Goal: Task Accomplishment & Management: Manage account settings

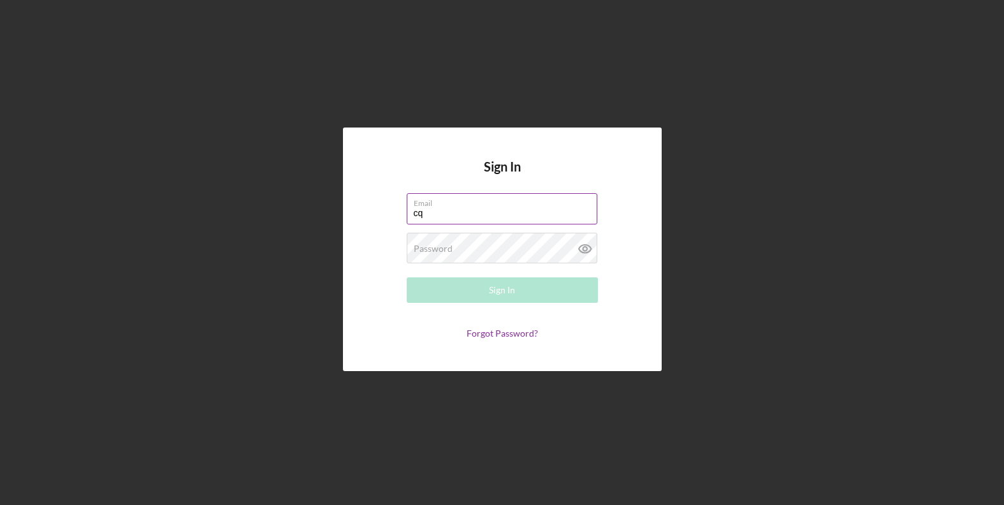
type input "[EMAIL_ADDRESS][DOMAIN_NAME]"
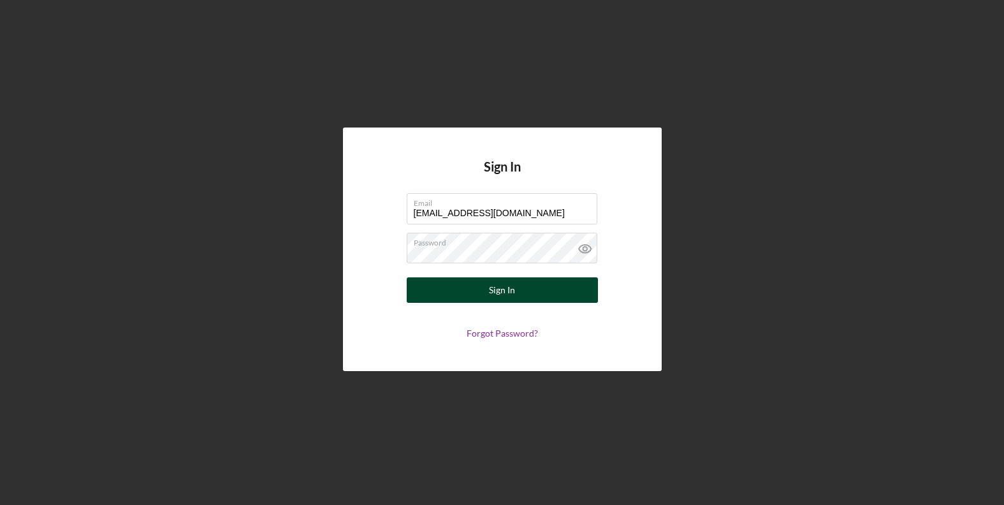
click at [506, 286] on div "Sign In" at bounding box center [502, 290] width 26 height 26
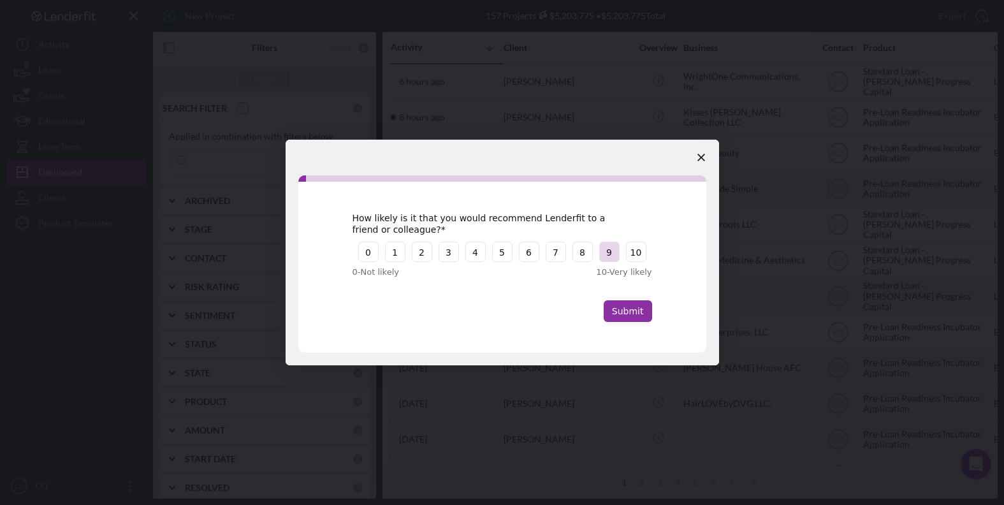
click at [605, 254] on button "9" at bounding box center [609, 252] width 20 height 20
click at [637, 308] on button "Submit" at bounding box center [628, 311] width 48 height 22
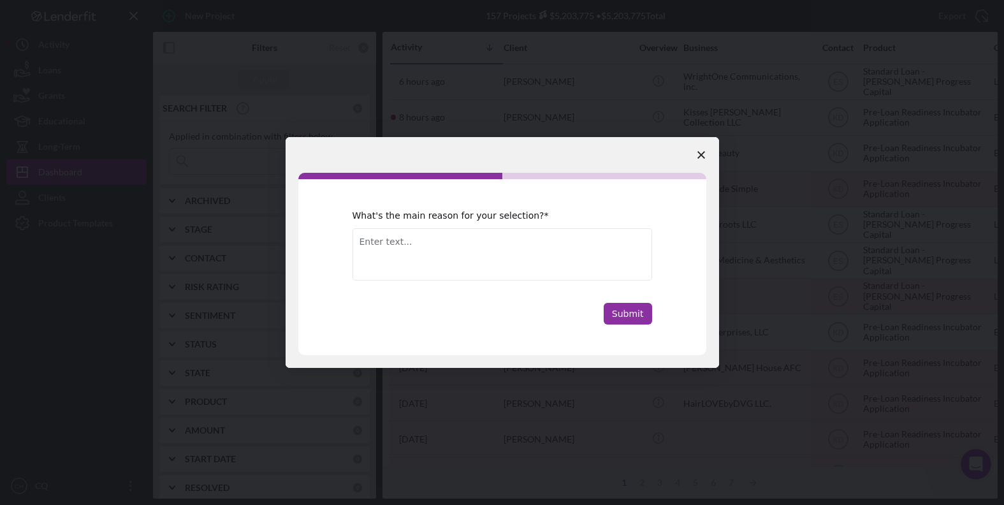
click at [510, 262] on textarea "Enter text..." at bounding box center [503, 254] width 300 height 52
type textarea "Good service and nice product."
click at [634, 307] on button "Submit" at bounding box center [628, 314] width 48 height 22
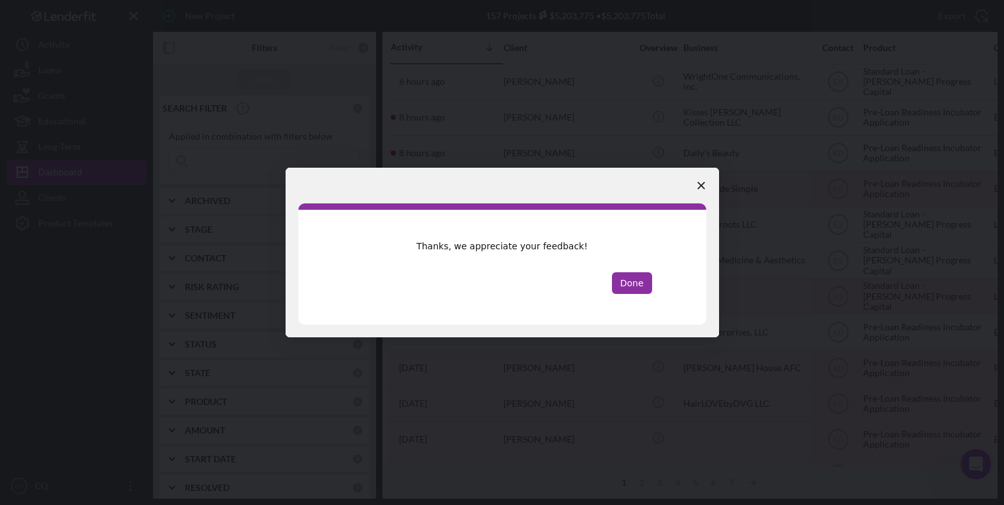
click at [633, 286] on button "Done" at bounding box center [632, 283] width 40 height 22
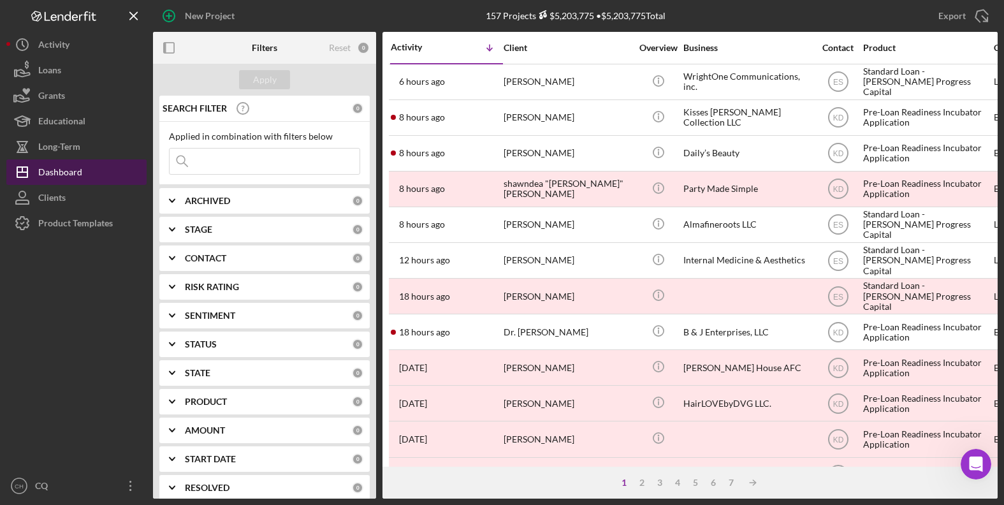
click at [78, 175] on div "Dashboard" at bounding box center [60, 173] width 44 height 29
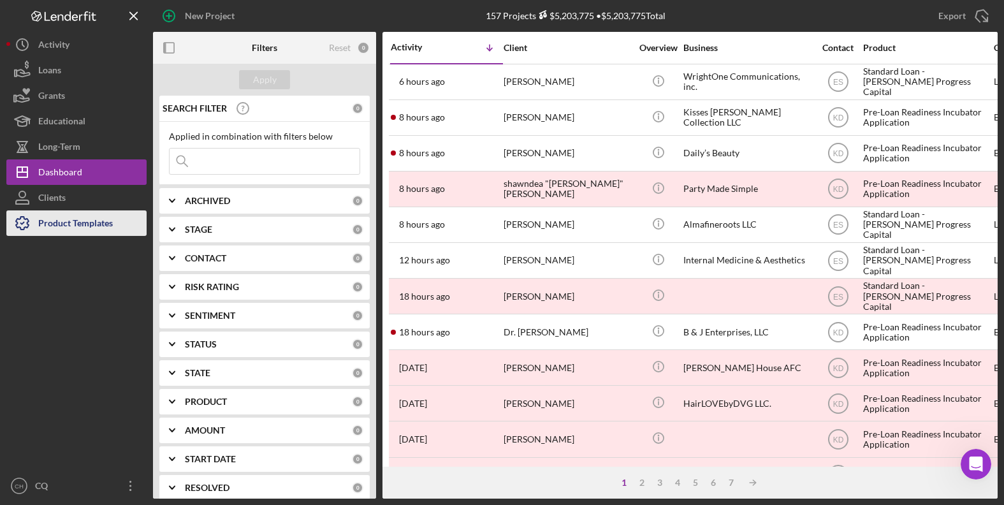
click at [92, 218] on div "Product Templates" at bounding box center [75, 224] width 75 height 29
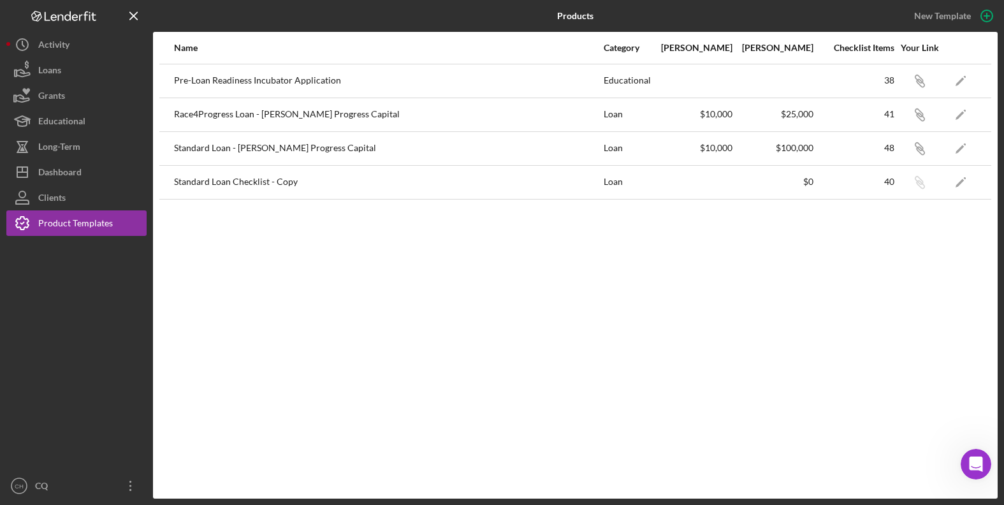
click at [307, 81] on div "Pre-Loan Readiness Incubator Application" at bounding box center [388, 81] width 429 height 32
click at [916, 81] on icon "Icon/Link" at bounding box center [920, 80] width 29 height 29
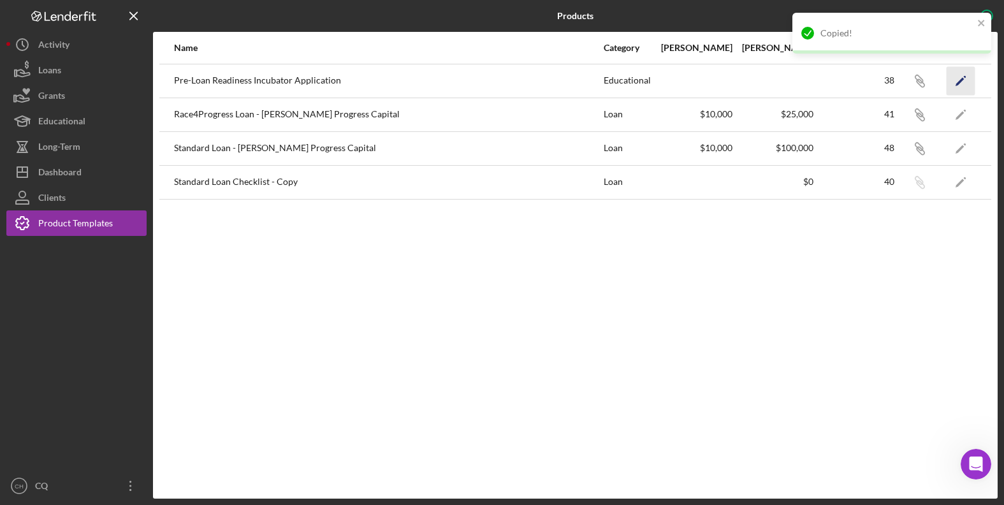
click at [956, 87] on icon "Icon/Edit" at bounding box center [961, 80] width 29 height 29
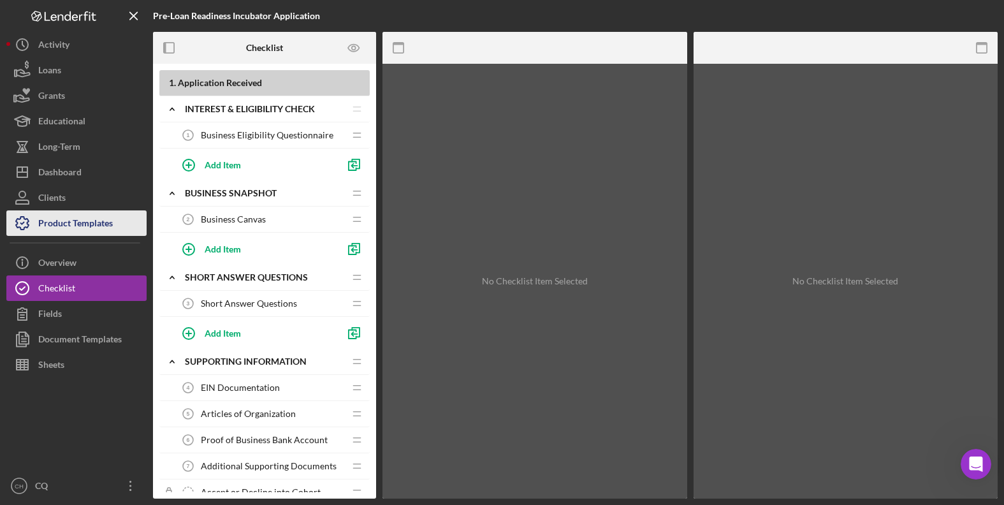
click at [61, 223] on div "Product Templates" at bounding box center [75, 224] width 75 height 29
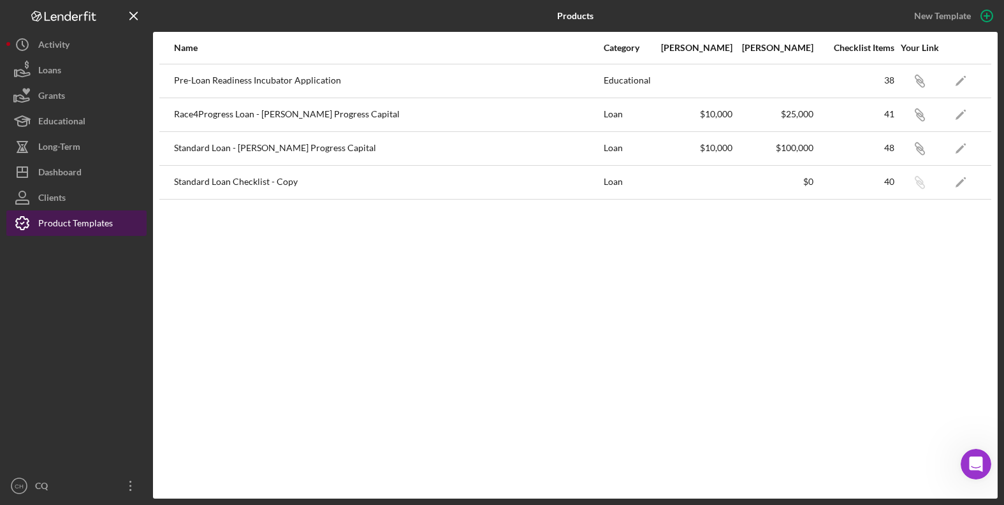
click at [56, 222] on div "Product Templates" at bounding box center [75, 224] width 75 height 29
click at [234, 81] on div "Pre-Loan Readiness Incubator Application" at bounding box center [388, 81] width 429 height 32
click at [890, 77] on div "38" at bounding box center [855, 80] width 80 height 10
click at [962, 81] on polygon "button" at bounding box center [960, 81] width 9 height 9
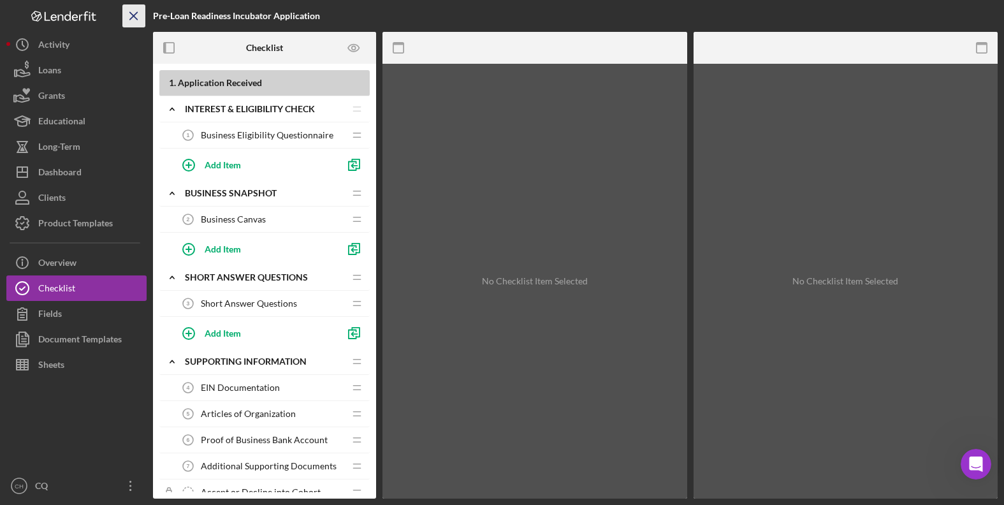
click at [139, 13] on icon "Icon/Menu Close" at bounding box center [134, 16] width 29 height 29
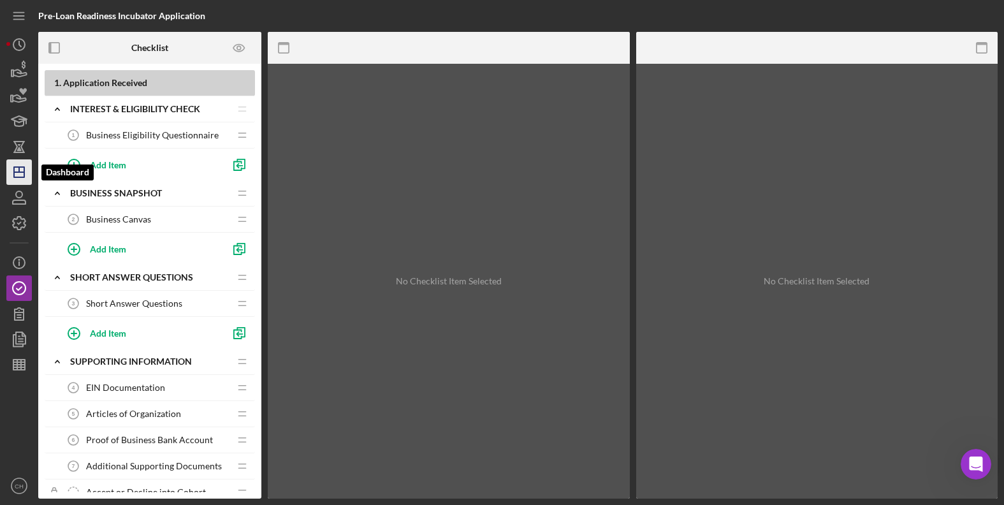
click at [18, 161] on icon "Icon/Dashboard" at bounding box center [19, 172] width 32 height 32
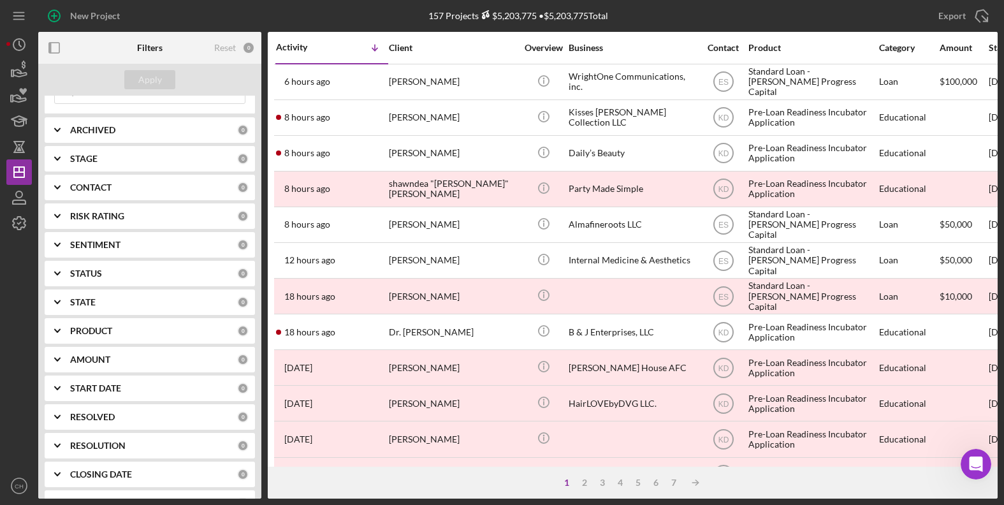
scroll to position [126, 0]
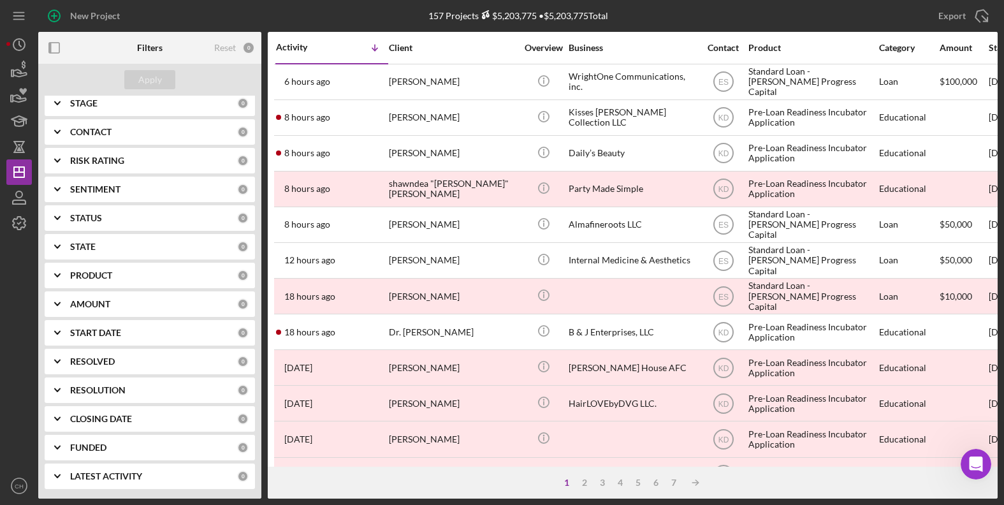
click at [129, 273] on div "PRODUCT" at bounding box center [153, 275] width 167 height 10
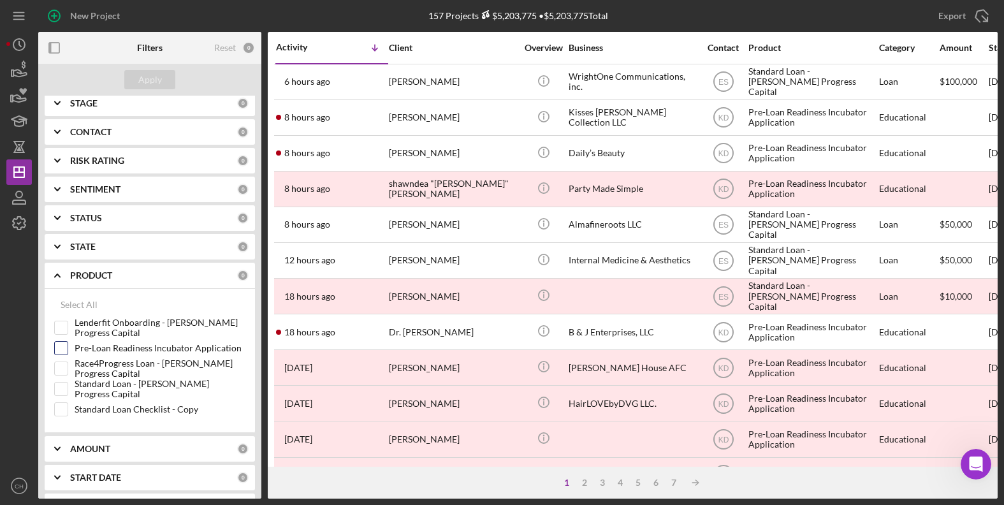
click at [64, 349] on input "Pre-Loan Readiness Incubator Application" at bounding box center [61, 348] width 13 height 13
checkbox input "true"
click at [139, 77] on div "Apply" at bounding box center [150, 79] width 24 height 19
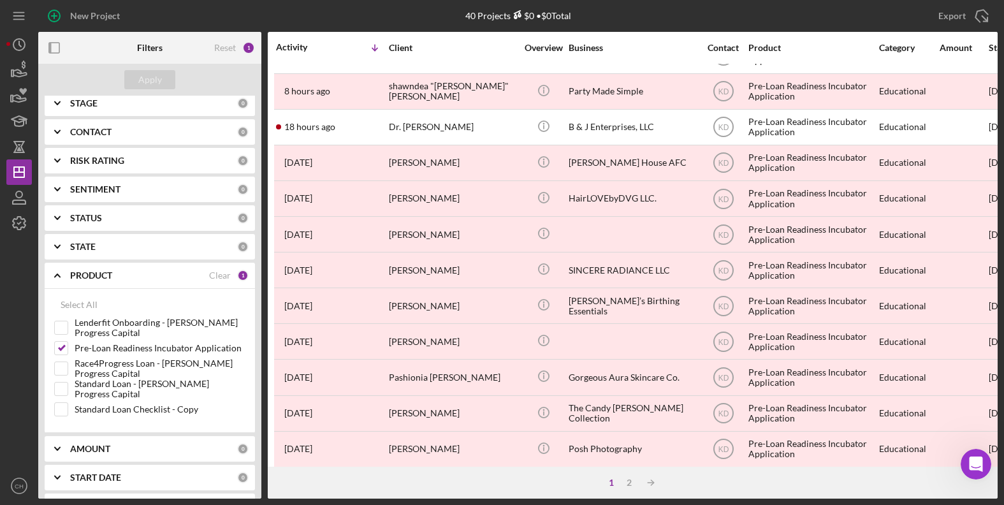
scroll to position [0, 0]
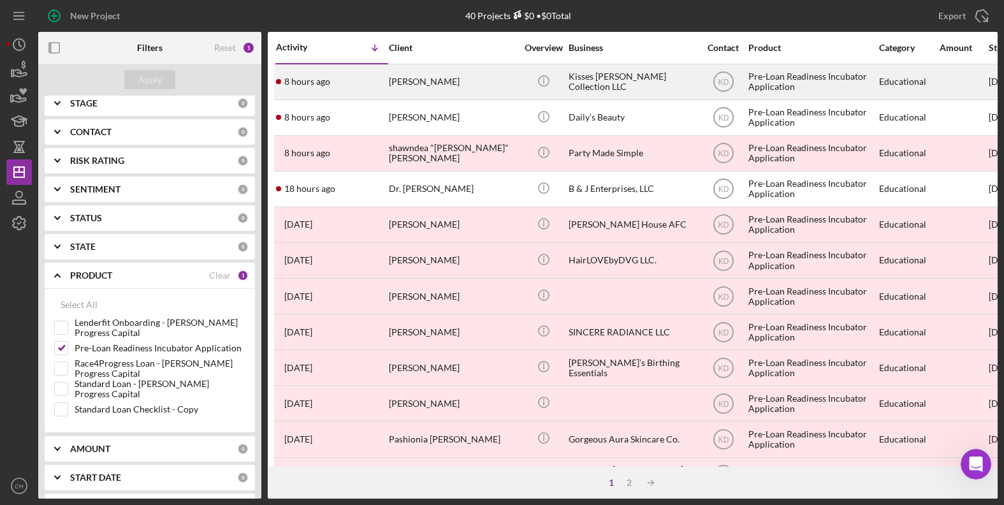
click at [423, 84] on div "[PERSON_NAME]" at bounding box center [453, 82] width 128 height 34
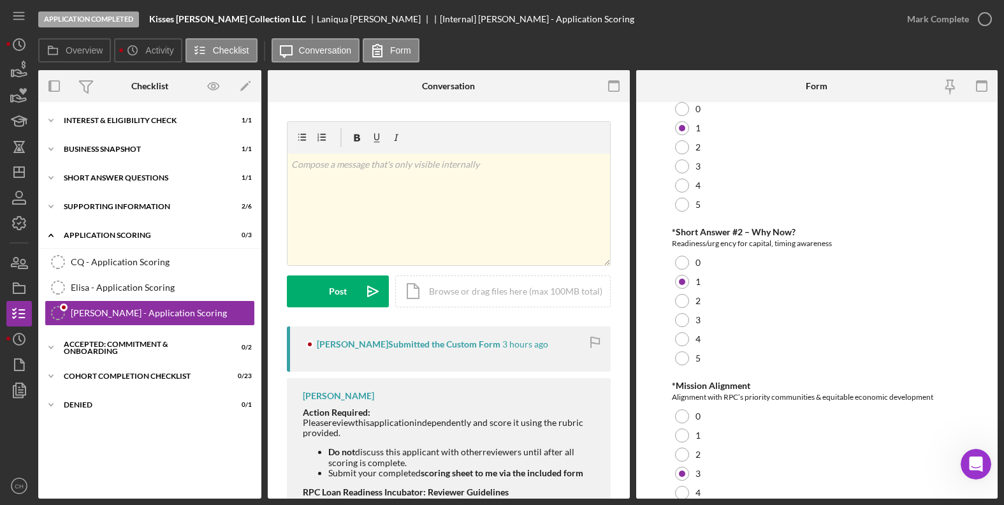
scroll to position [457, 0]
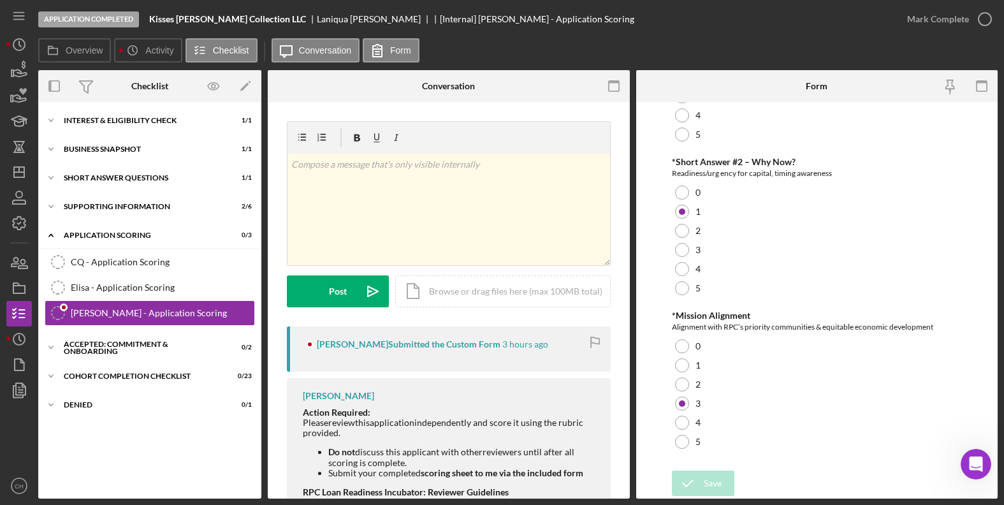
click at [490, 459] on div "Do not discuss this applicant with other review ers until after all scoring is …" at bounding box center [463, 457] width 270 height 20
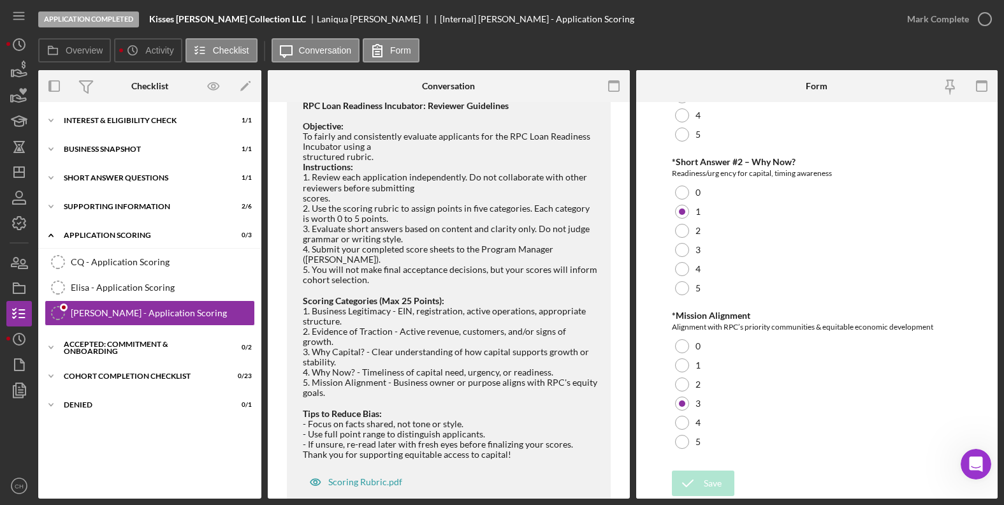
scroll to position [385, 0]
click at [506, 351] on div "Scoring Categories (Max 25 Points): 1. Business Legitimacy - EIN, registration,…" at bounding box center [450, 342] width 295 height 113
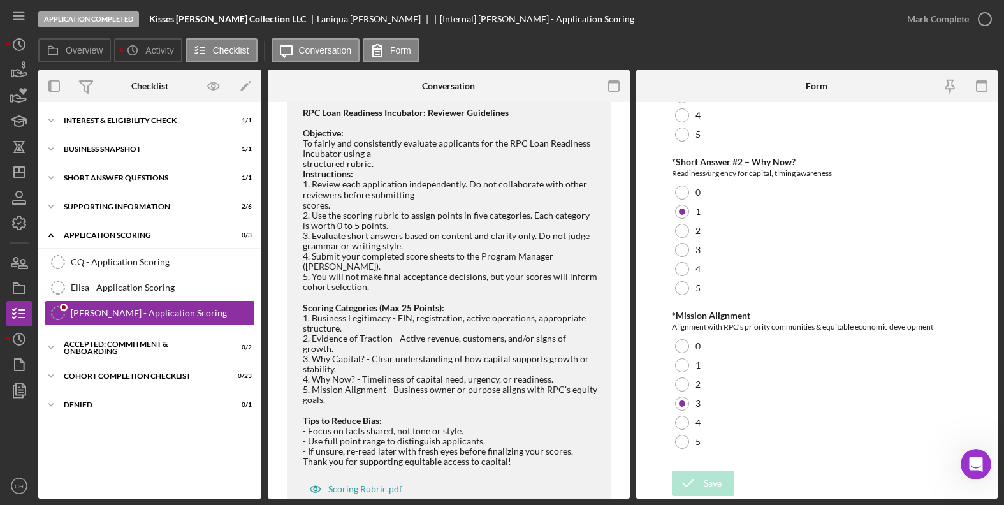
scroll to position [411, 0]
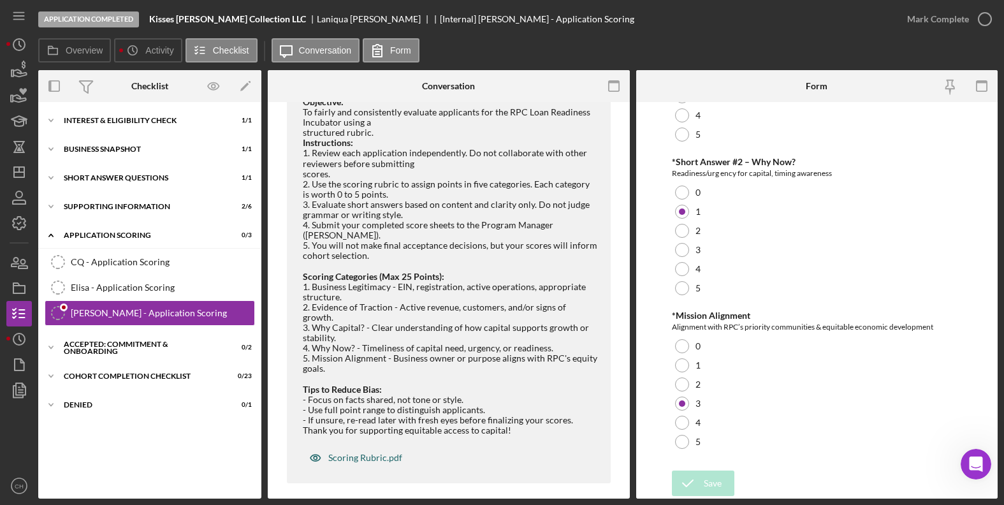
click at [360, 453] on div "Scoring Rubric.pdf" at bounding box center [365, 458] width 74 height 10
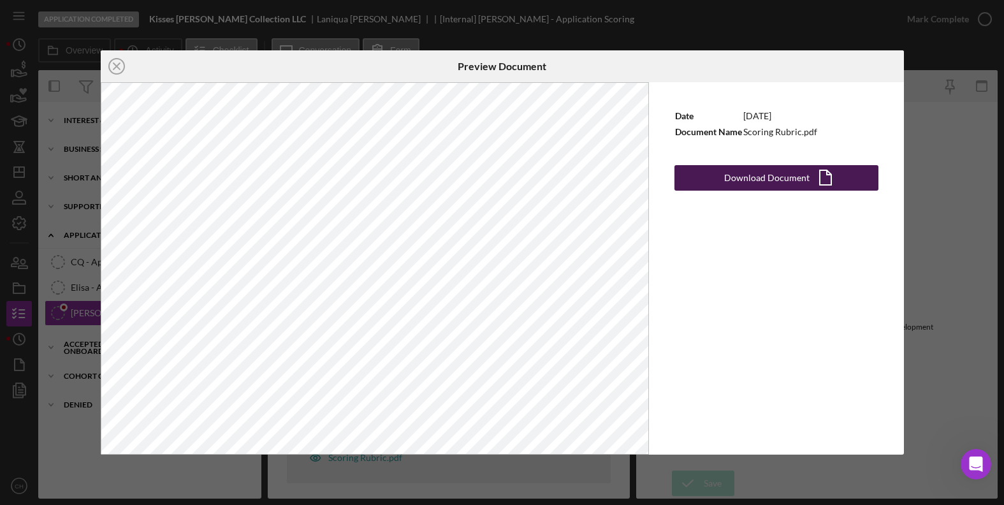
click at [777, 173] on div "Download Document" at bounding box center [766, 178] width 85 height 26
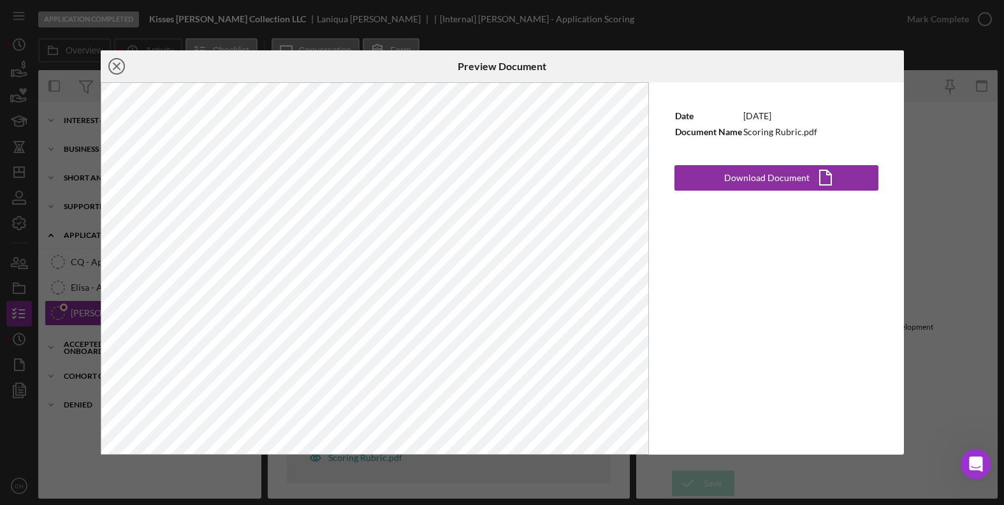
click at [125, 63] on icon "Icon/Close" at bounding box center [117, 66] width 32 height 32
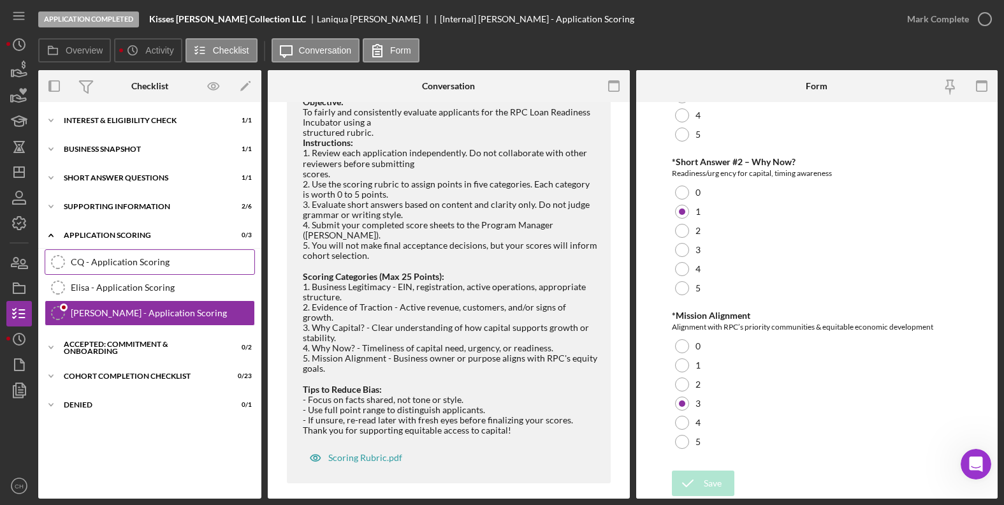
click at [97, 260] on div "CQ - Application Scoring" at bounding box center [163, 262] width 184 height 10
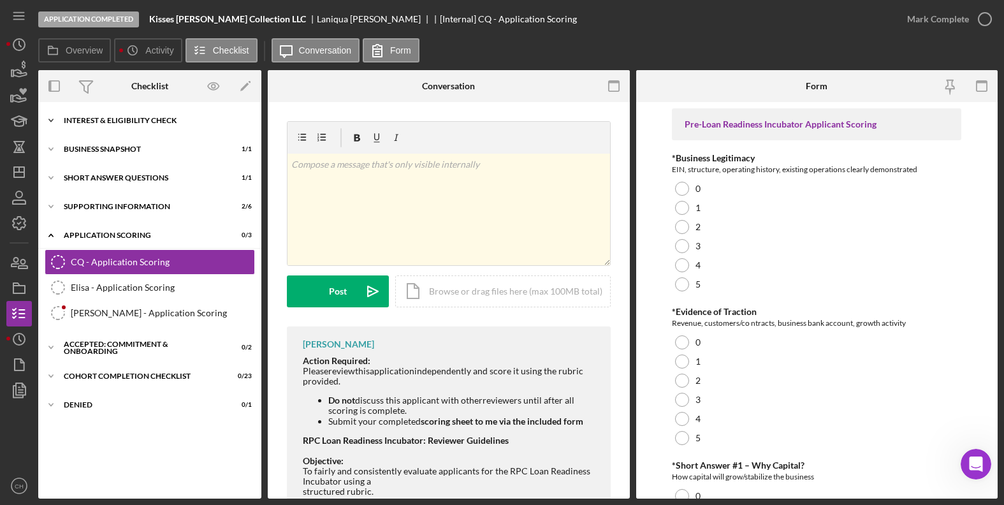
click at [105, 123] on div "Interest & Eligibility Check" at bounding box center [155, 121] width 182 height 8
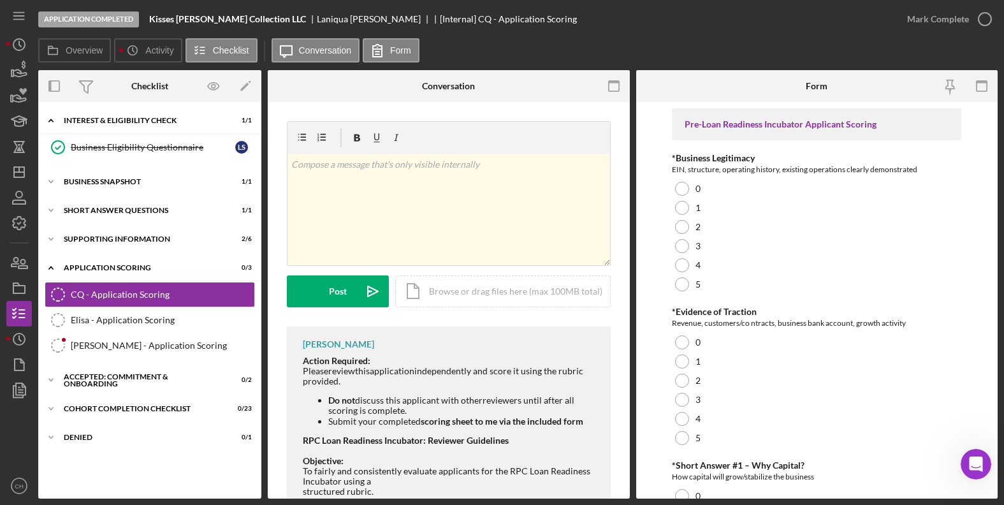
click at [240, 21] on b "Kisses [PERSON_NAME] Collection LLC" at bounding box center [227, 19] width 157 height 10
click at [108, 180] on div "Business Snapshot" at bounding box center [155, 182] width 182 height 8
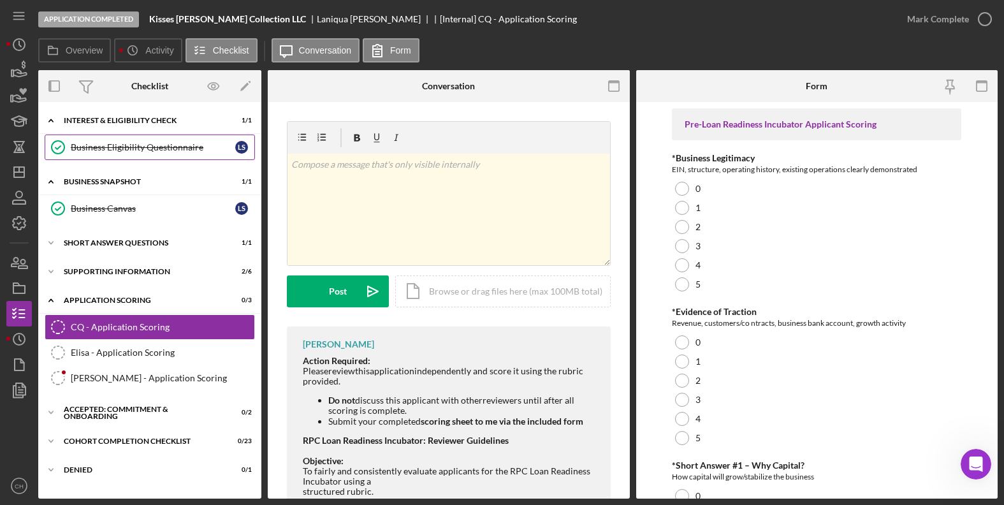
click at [129, 145] on div "Business Eligibility Questionnaire" at bounding box center [153, 147] width 165 height 10
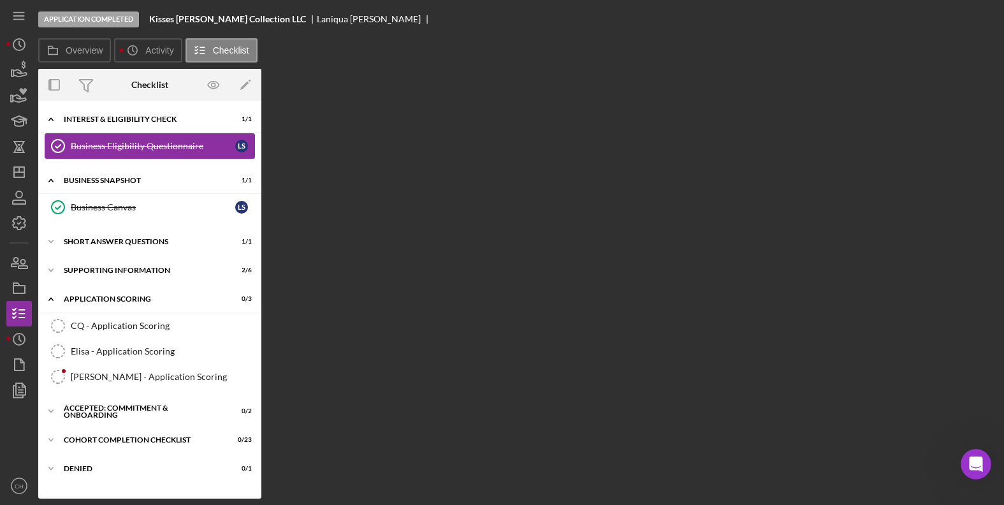
click at [129, 145] on div "Business Eligibility Questionnaire" at bounding box center [153, 146] width 165 height 10
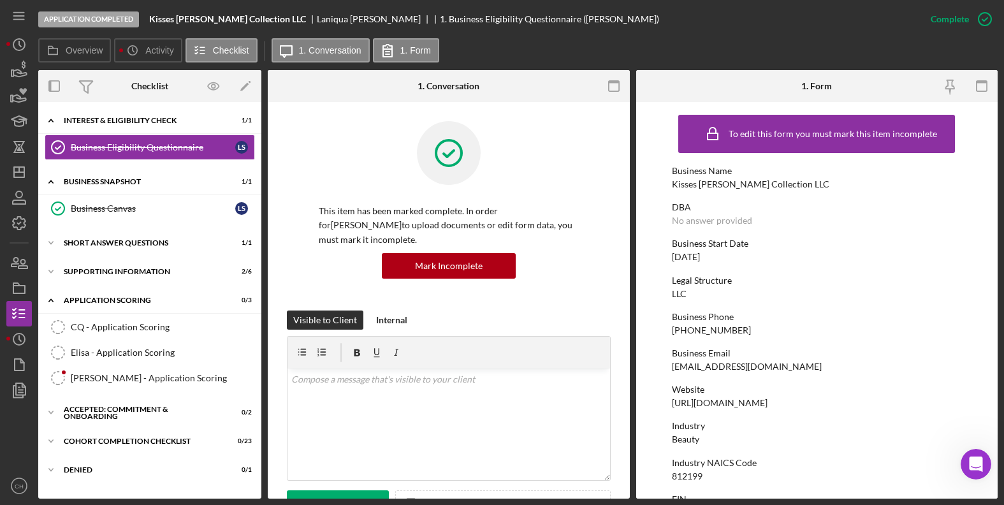
click at [803, 258] on div "Business Start Date 03/15/2024" at bounding box center [817, 251] width 290 height 24
drag, startPoint x: 671, startPoint y: 401, endPoint x: 822, endPoint y: 402, distance: 151.1
click at [822, 402] on form "To edit this form you must mark this item incomplete Business Name Kisses Smith…" at bounding box center [817, 300] width 362 height 397
copy div "http://ksbrows.glossgenius.com/"
click at [860, 362] on div "Business Email Laniquasmith26@icloud.com" at bounding box center [817, 360] width 290 height 24
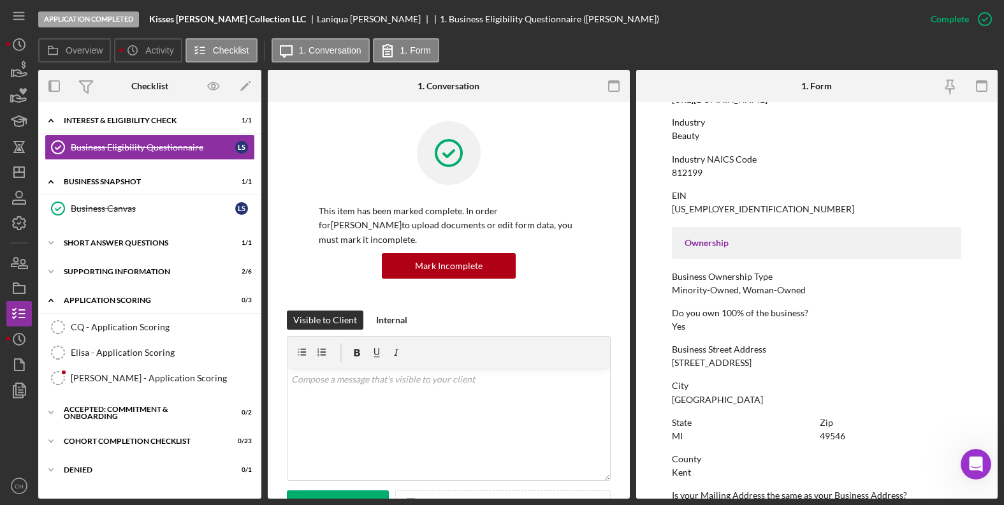
scroll to position [306, 0]
click at [126, 184] on div "Business Snapshot" at bounding box center [155, 182] width 182 height 8
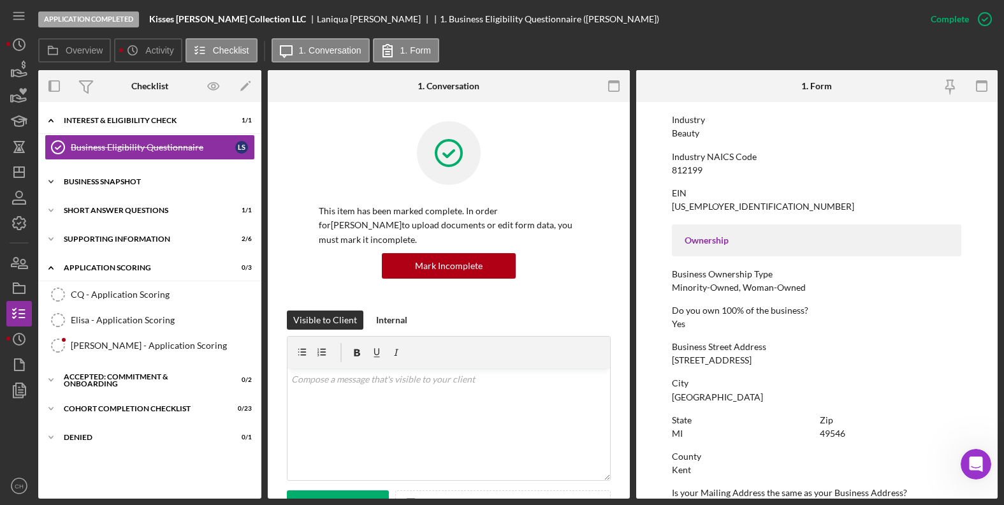
click at [126, 181] on div "Business Snapshot" at bounding box center [155, 182] width 182 height 8
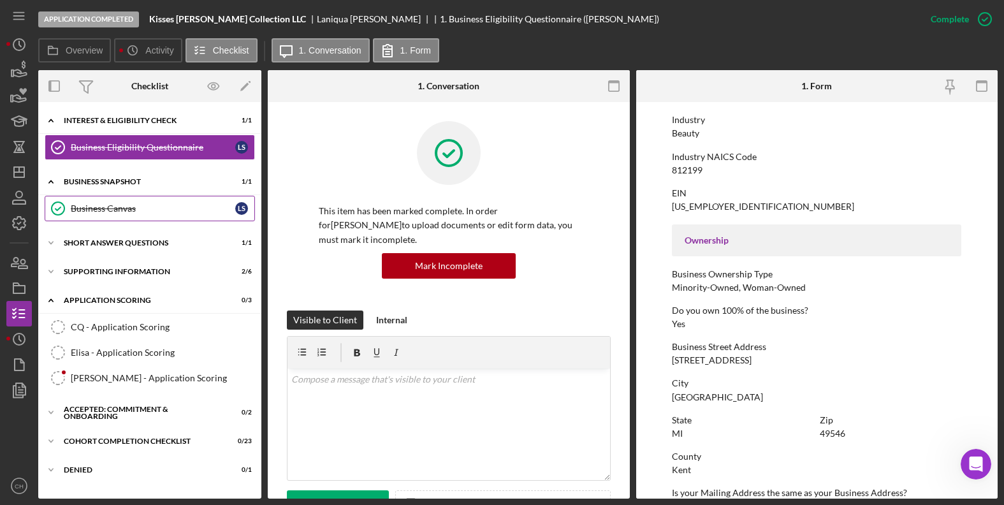
click at [126, 205] on div "Business Canvas" at bounding box center [153, 208] width 165 height 10
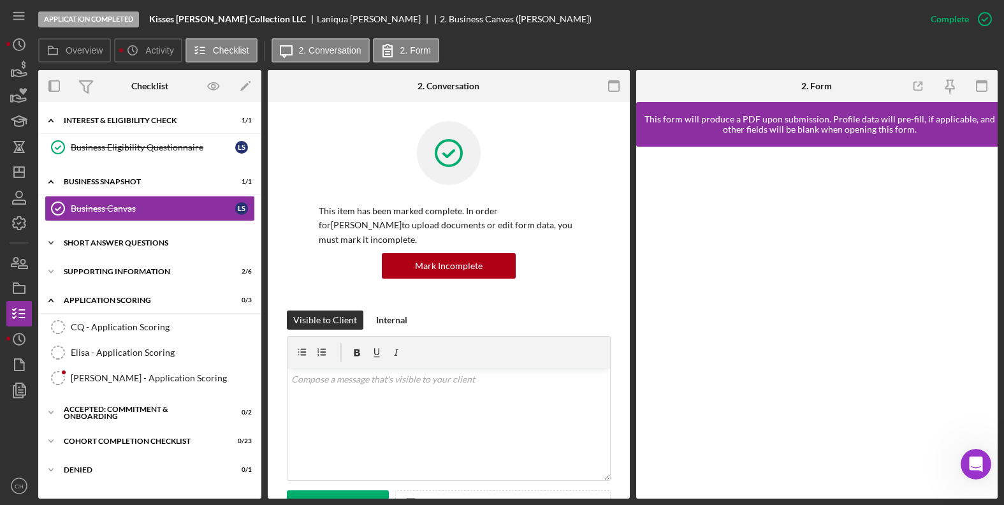
click at [86, 240] on div "Short Answer Questions" at bounding box center [155, 243] width 182 height 8
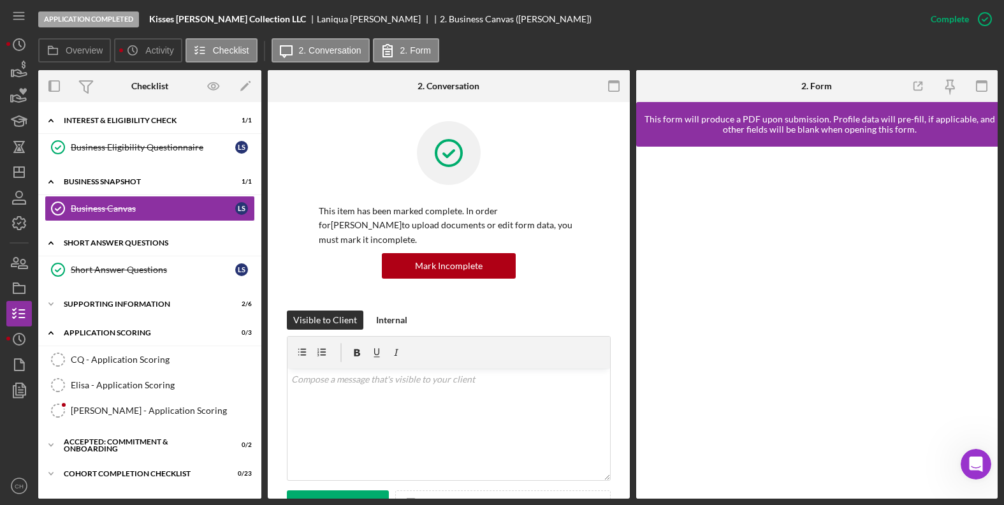
click at [187, 239] on div "Icon/Expander Short Answer Questions 1 / 1" at bounding box center [149, 243] width 223 height 26
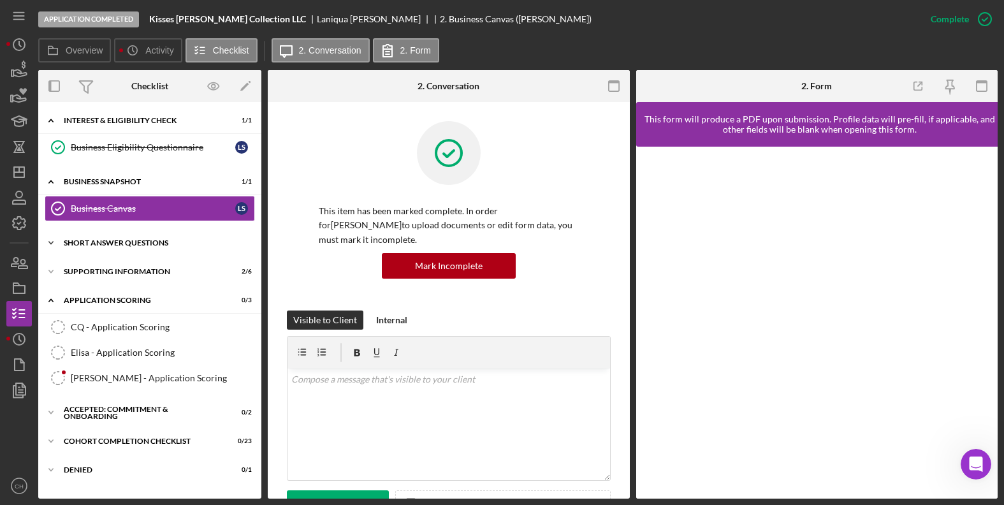
click at [138, 245] on div "Short Answer Questions" at bounding box center [155, 243] width 182 height 8
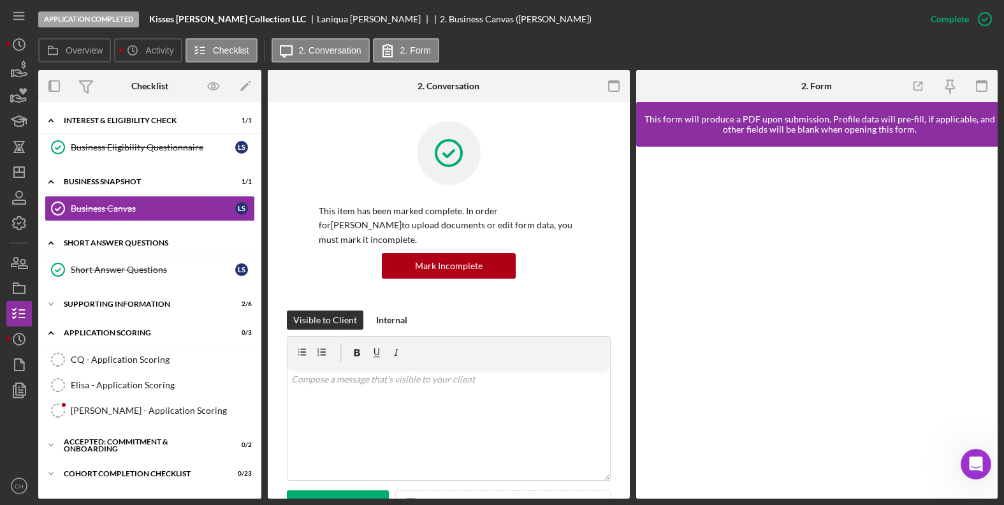
click at [138, 245] on div "Short Answer Questions" at bounding box center [155, 243] width 182 height 8
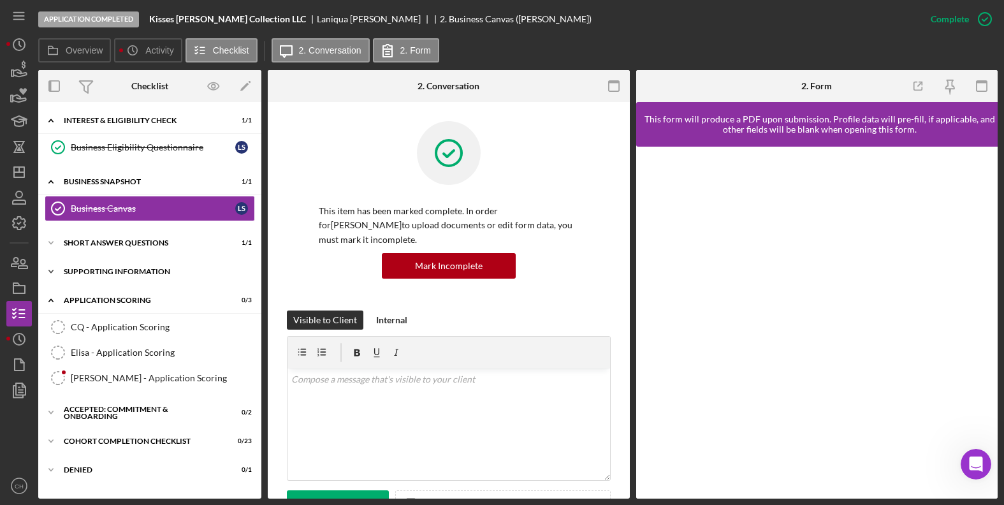
click at [146, 268] on div "Supporting Information" at bounding box center [155, 272] width 182 height 8
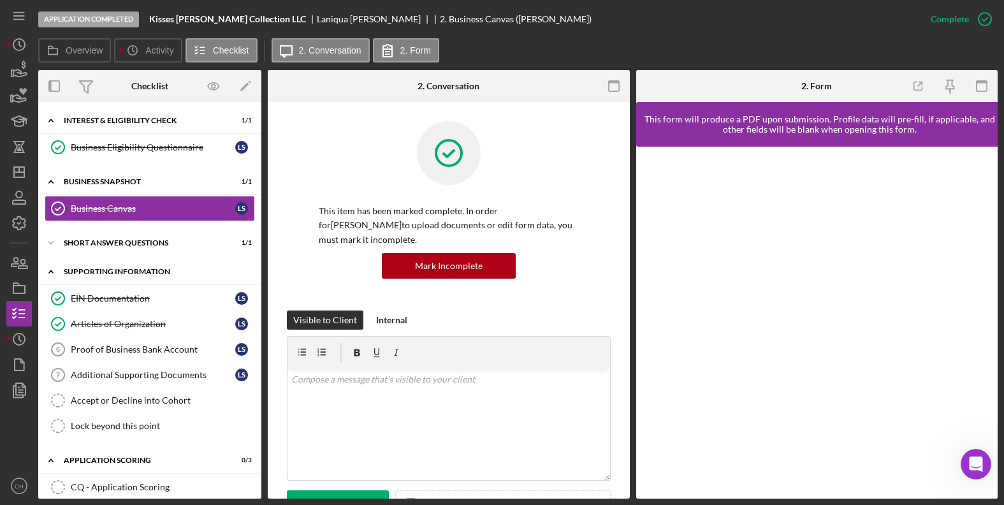
click at [146, 268] on div "Supporting Information" at bounding box center [155, 272] width 182 height 8
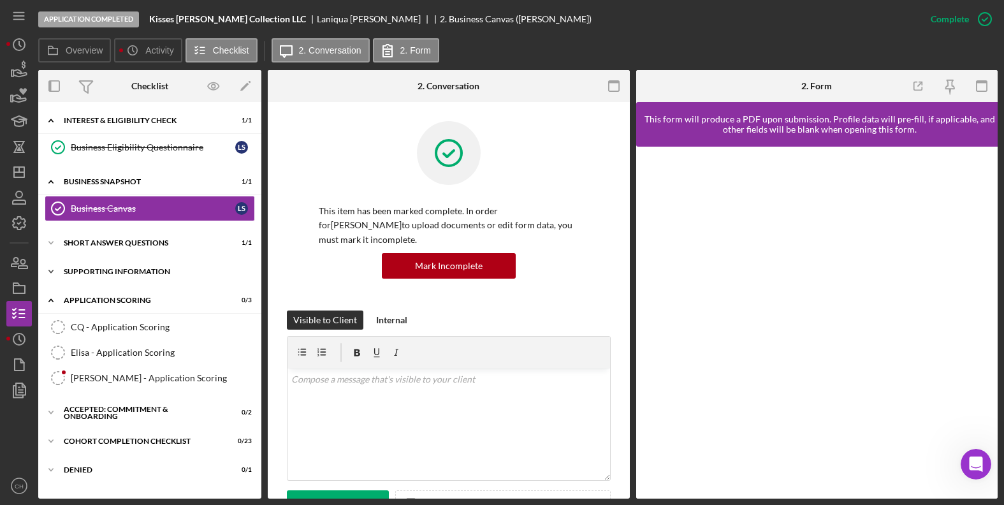
click at [146, 268] on div "Supporting Information" at bounding box center [155, 272] width 182 height 8
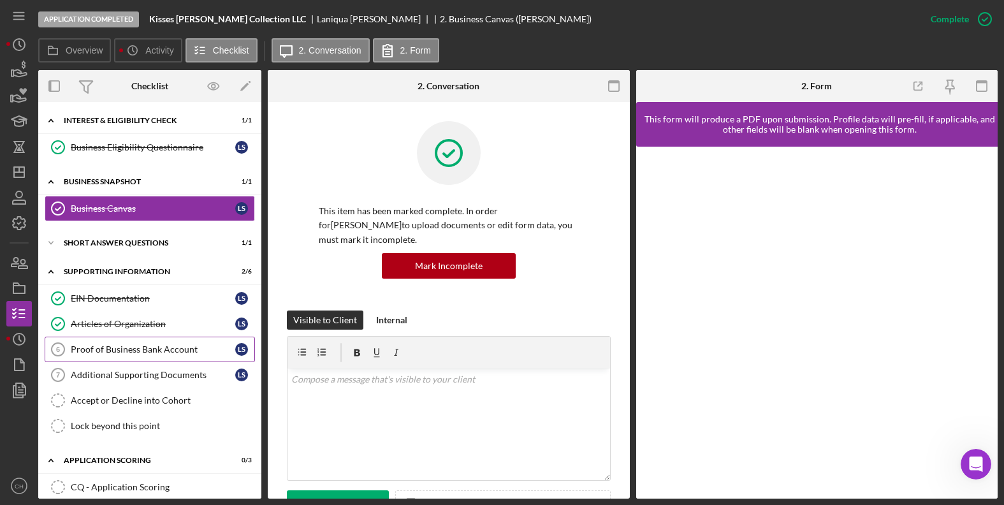
click at [153, 346] on div "Proof of Business Bank Account" at bounding box center [153, 349] width 165 height 10
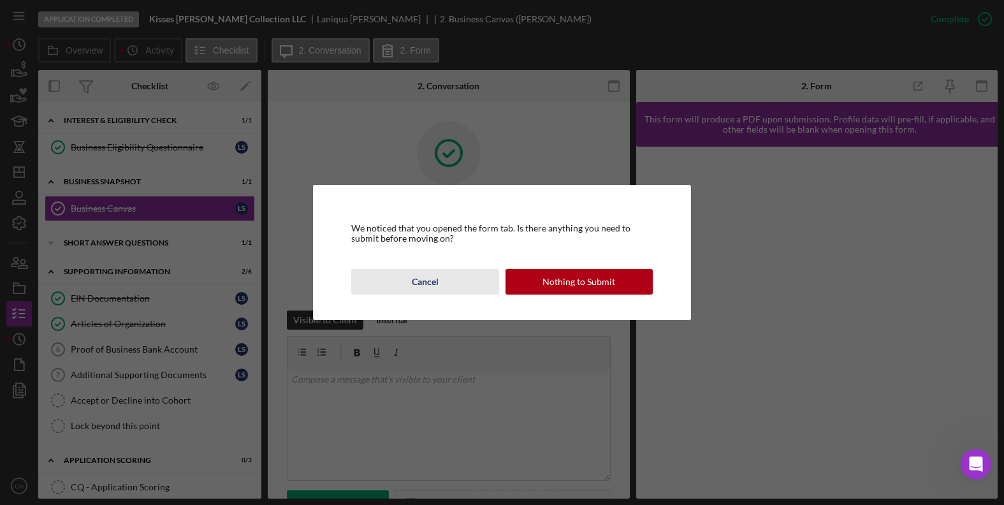
click at [429, 280] on div "Cancel" at bounding box center [425, 282] width 27 height 26
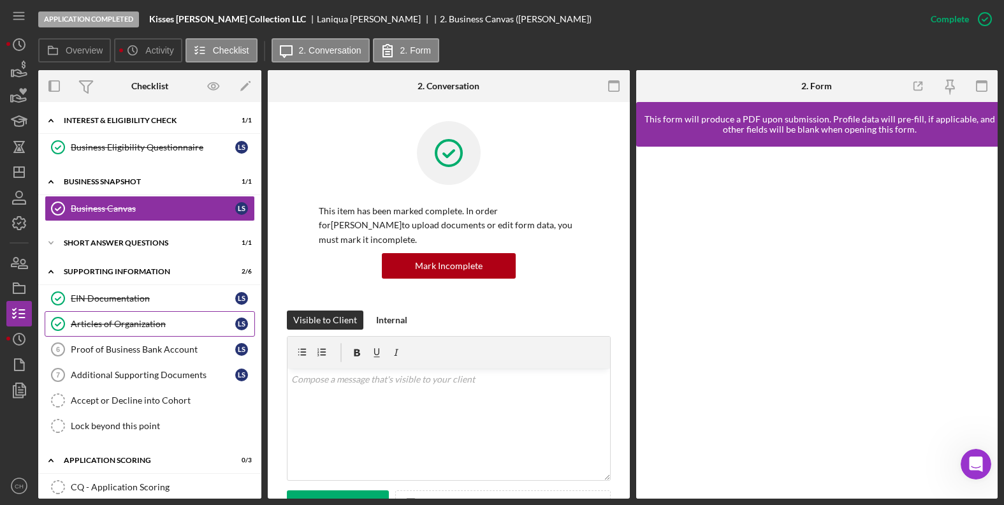
click at [136, 321] on div "Articles of Organization" at bounding box center [153, 324] width 165 height 10
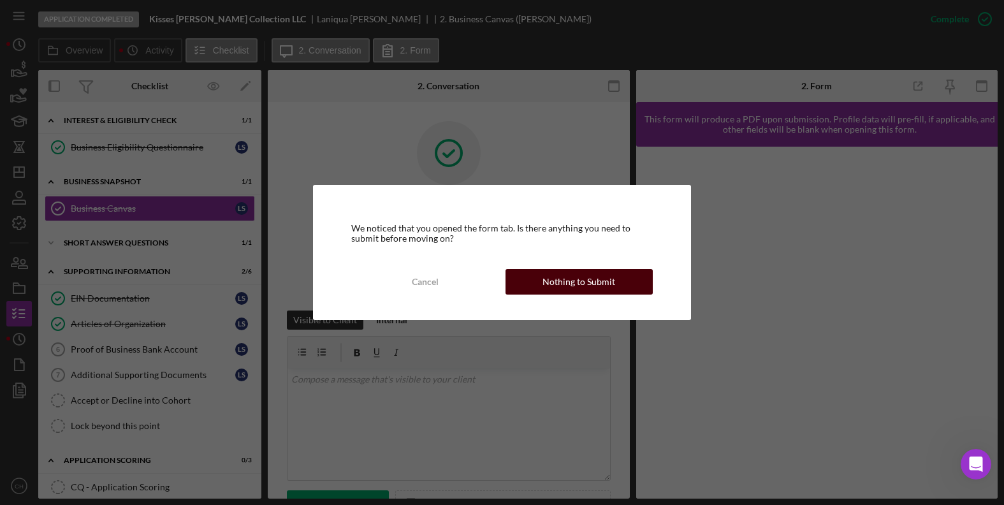
click at [613, 279] on div "Nothing to Submit" at bounding box center [579, 282] width 73 height 26
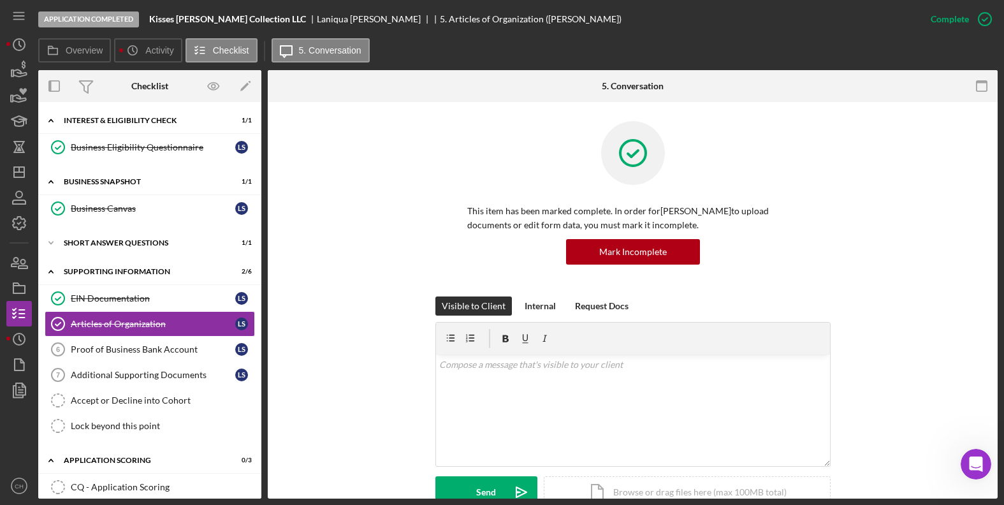
click at [347, 305] on div "Visible to Client Internal Request Docs v Color teal Color pink Remove color Ad…" at bounding box center [633, 412] width 692 height 231
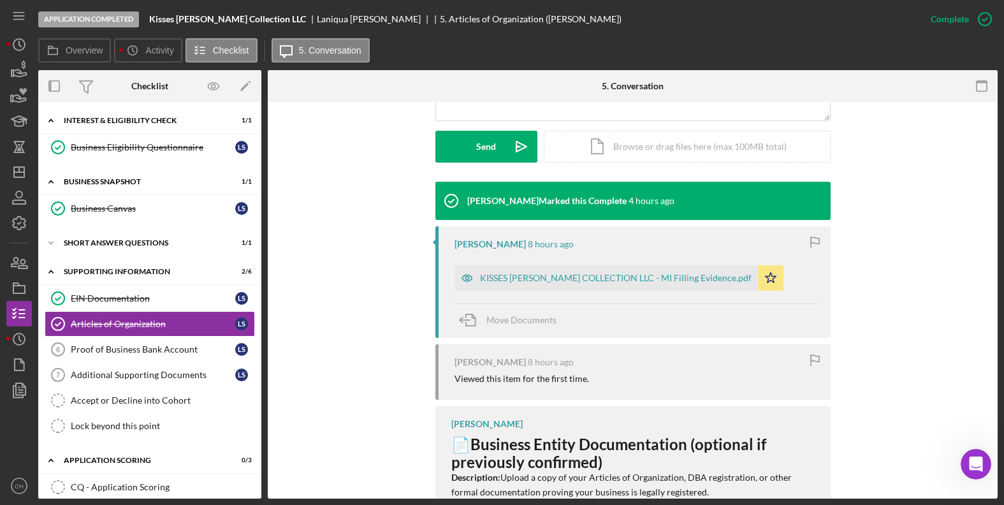
scroll to position [383, 0]
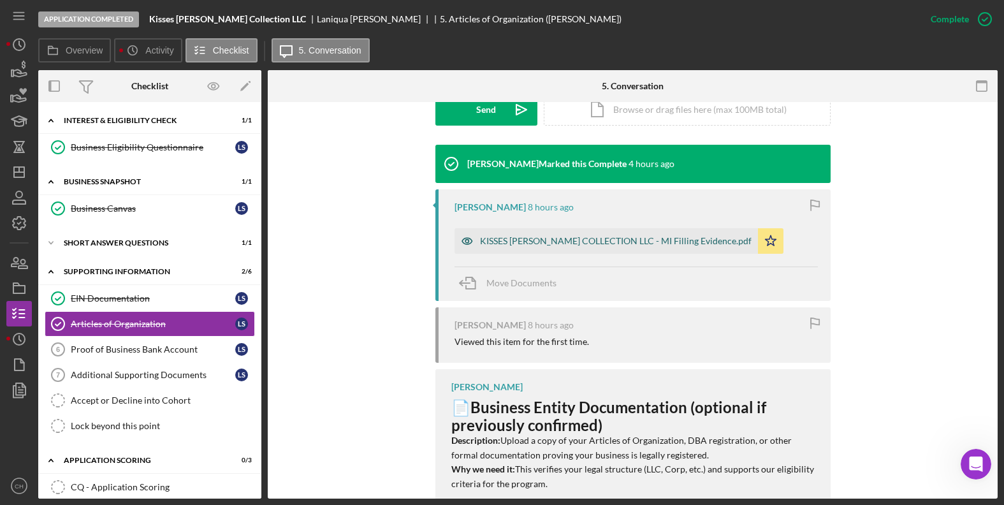
click at [501, 244] on div "KISSES SMITH COLLECTION LLC - MI Filling Evidence.pdf" at bounding box center [616, 241] width 272 height 10
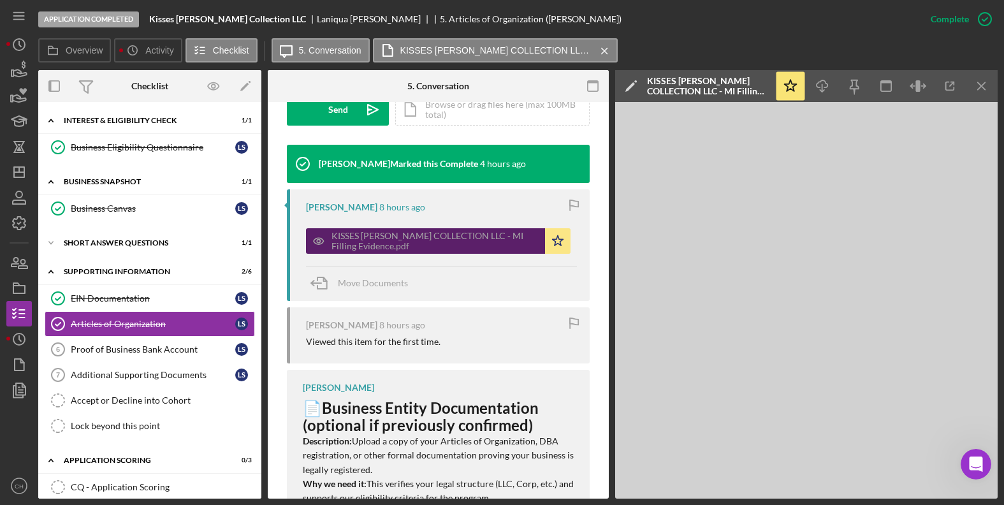
click at [501, 244] on div "KISSES SMITH COLLECTION LLC - MI Filling Evidence.pdf" at bounding box center [435, 241] width 207 height 20
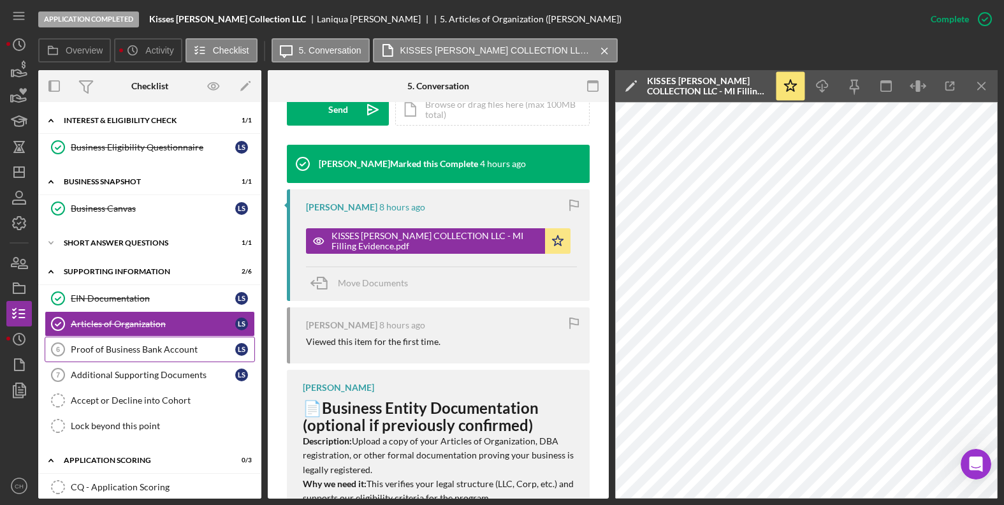
click at [125, 357] on link "Proof of Business Bank Account 6 Proof of Business Bank Account L S" at bounding box center [150, 350] width 210 height 26
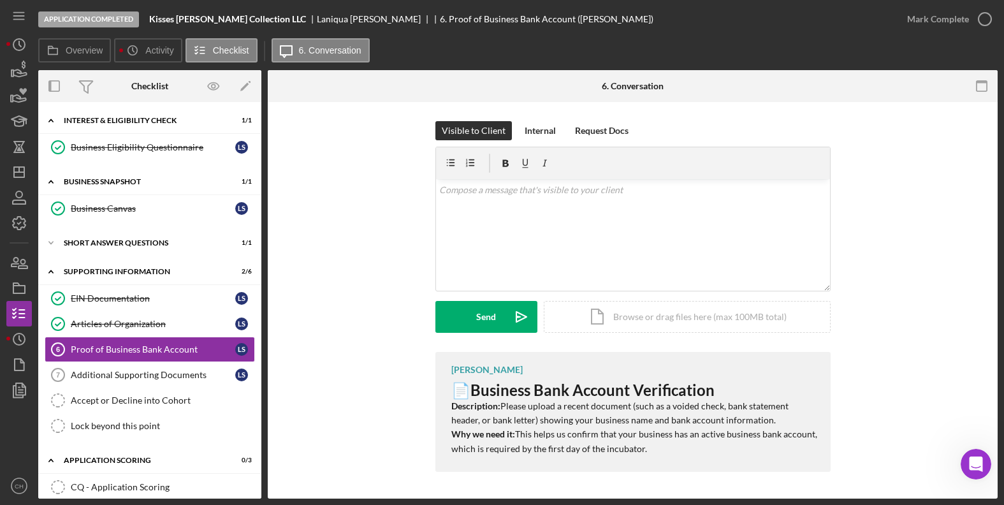
click at [360, 427] on div "Kai Dumont 📄 Business Bank Account Verification Description: Please upload a re…" at bounding box center [633, 415] width 692 height 126
click at [179, 384] on link "Additional Supporting Documents 7 Additional Supporting Documents L S" at bounding box center [150, 375] width 210 height 26
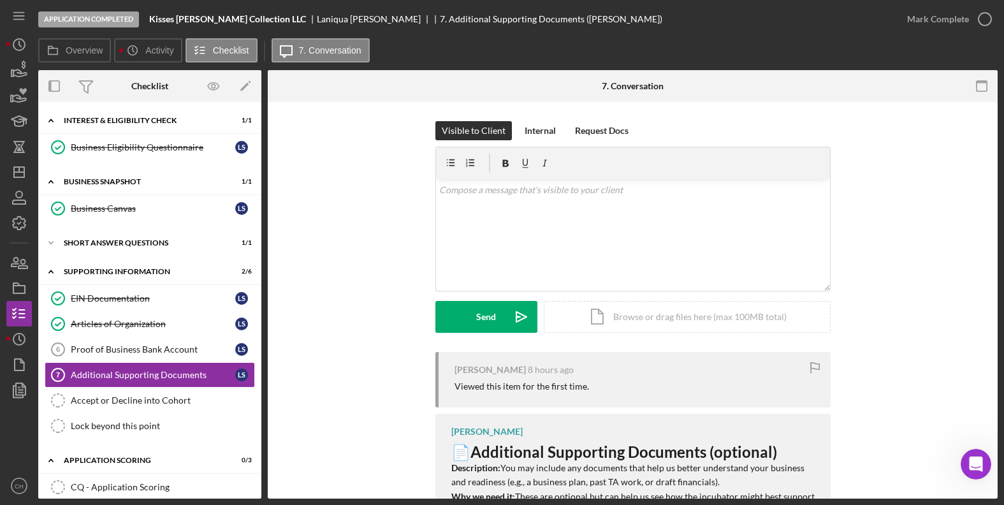
click at [406, 430] on div "Laniqua Smith 8 hours ago Viewed this item for the first time. Kai Dumont 📄 Add…" at bounding box center [633, 446] width 692 height 188
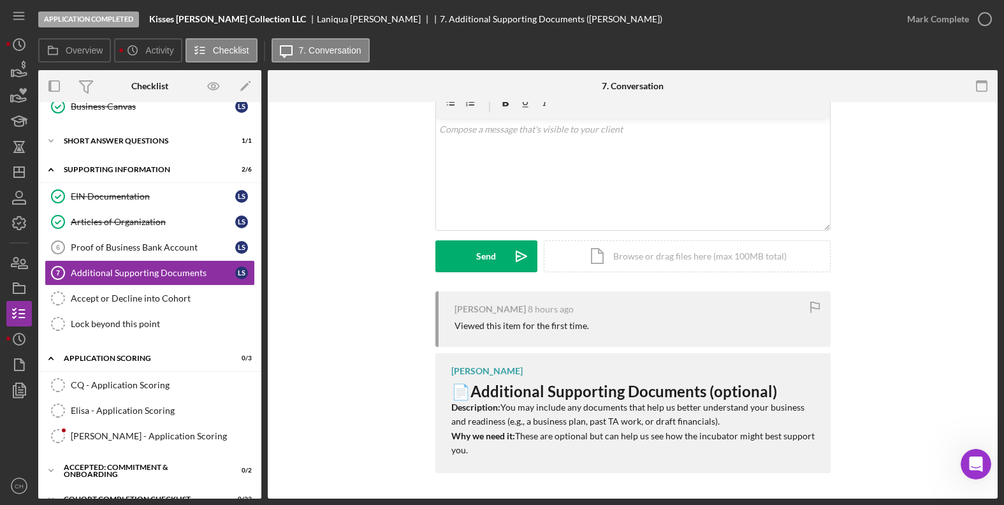
scroll to position [112, 0]
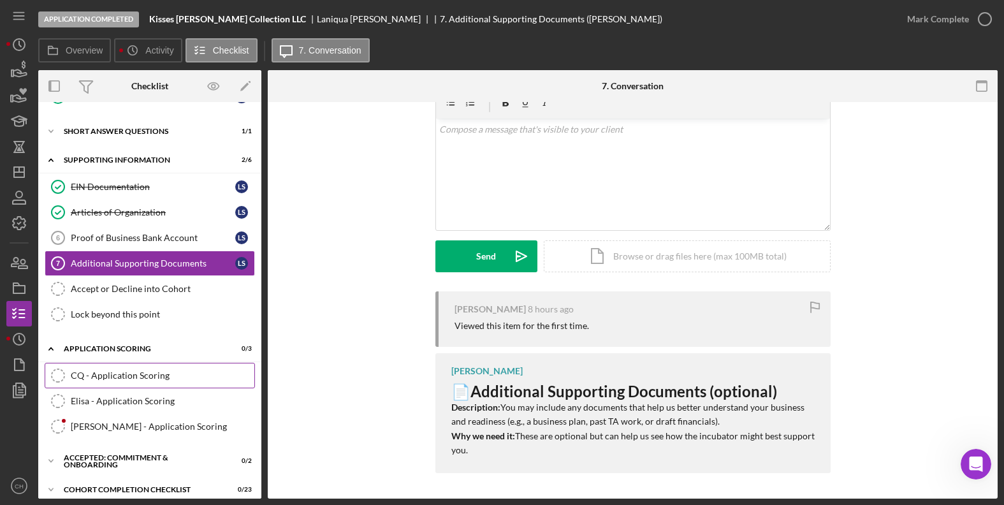
click at [156, 379] on div "CQ - Application Scoring" at bounding box center [163, 376] width 184 height 10
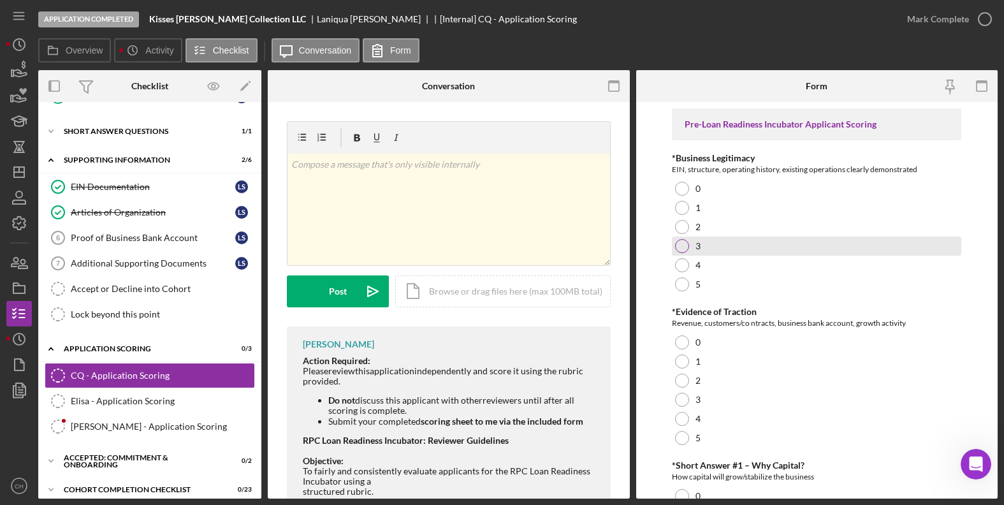
click at [681, 247] on div at bounding box center [682, 246] width 14 height 14
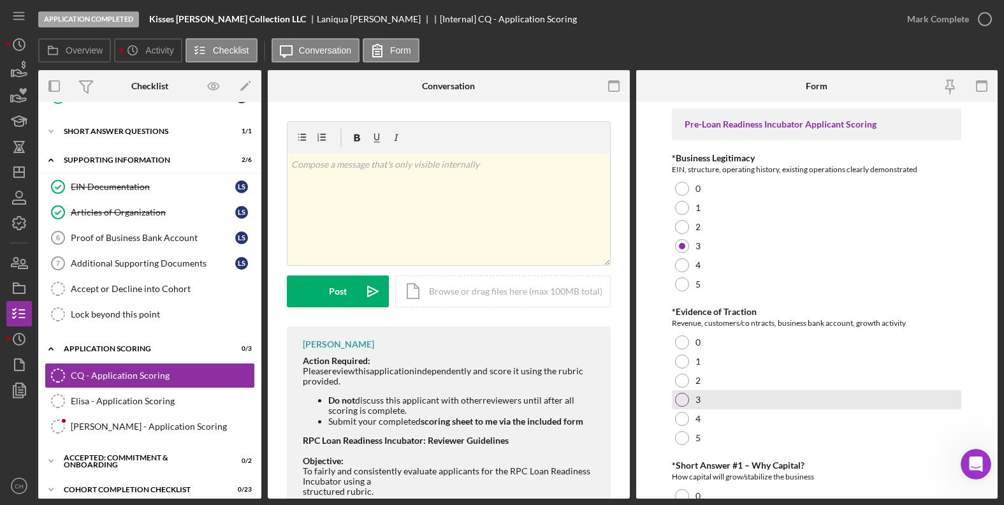
click at [685, 398] on div at bounding box center [682, 400] width 14 height 14
click at [654, 401] on form "Pre-Loan Readiness Incubator Applicant Scoring *Business Legitimacy EIN, struct…" at bounding box center [817, 300] width 362 height 397
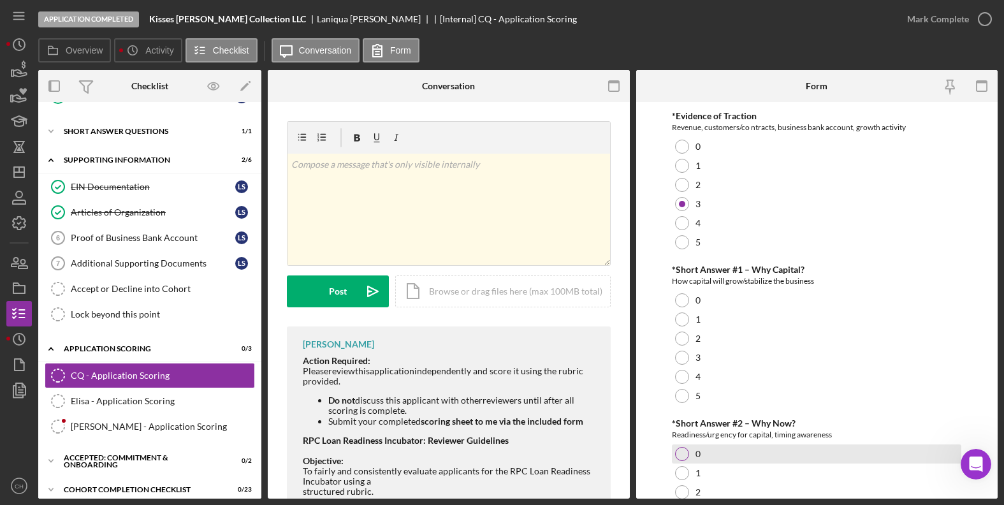
scroll to position [204, 0]
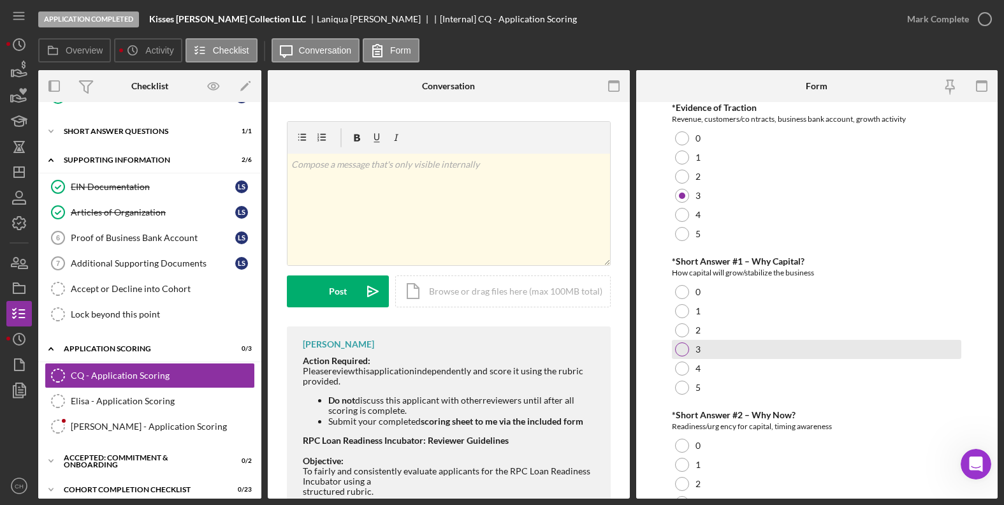
click at [680, 349] on div at bounding box center [682, 349] width 14 height 14
click at [645, 383] on form "Pre-Loan Readiness Incubator Applicant Scoring *Business Legitimacy EIN, struct…" at bounding box center [817, 300] width 362 height 397
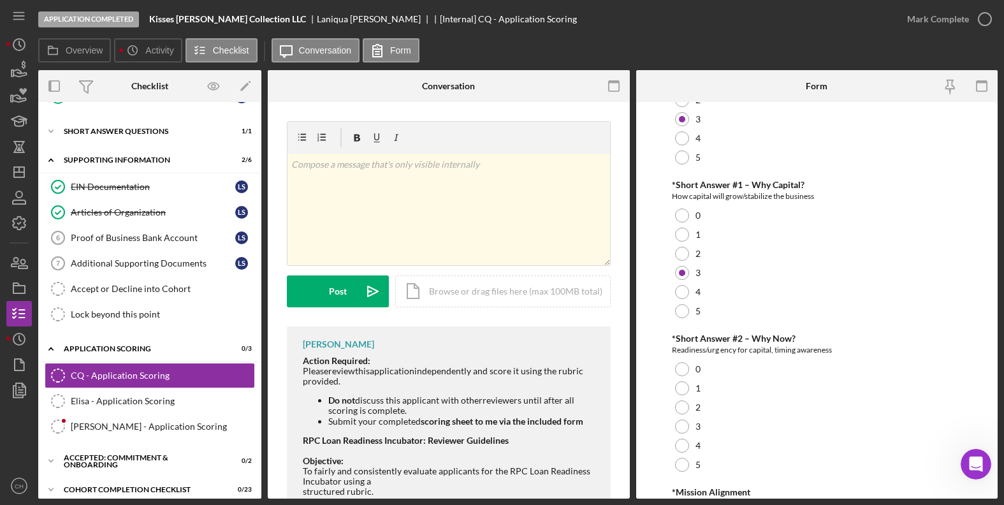
scroll to position [306, 0]
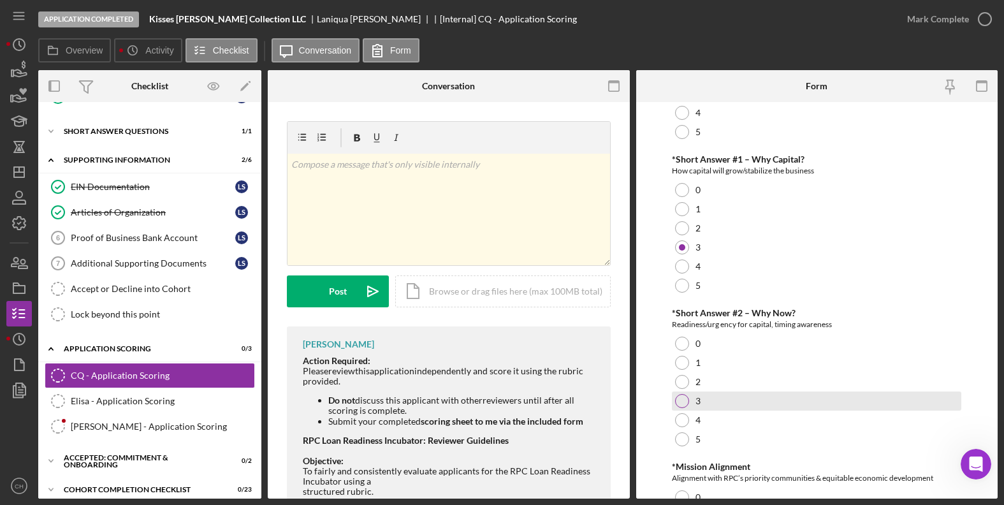
click at [682, 397] on div at bounding box center [682, 401] width 14 height 14
click at [650, 415] on form "Pre-Loan Readiness Incubator Applicant Scoring *Business Legitimacy EIN, struct…" at bounding box center [817, 300] width 362 height 397
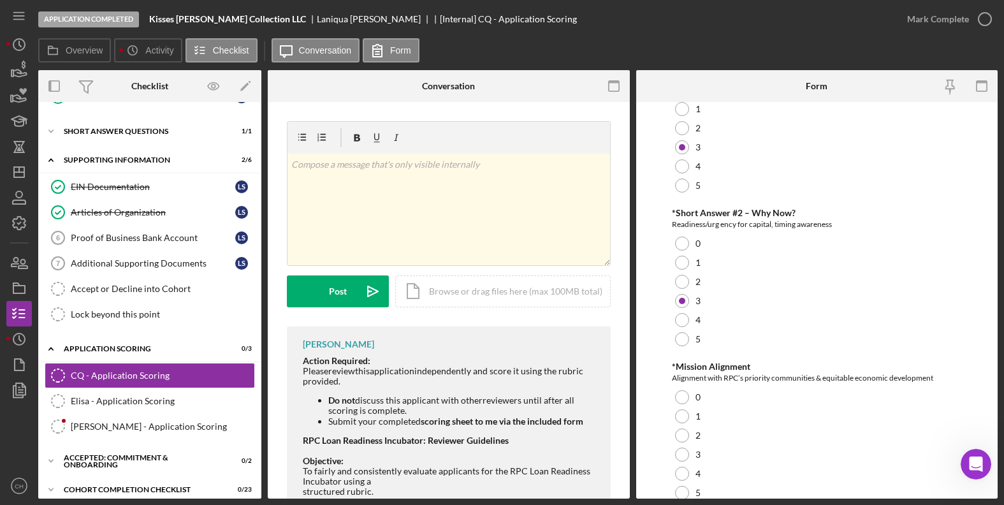
scroll to position [408, 0]
click at [691, 472] on div "4" at bounding box center [817, 471] width 290 height 19
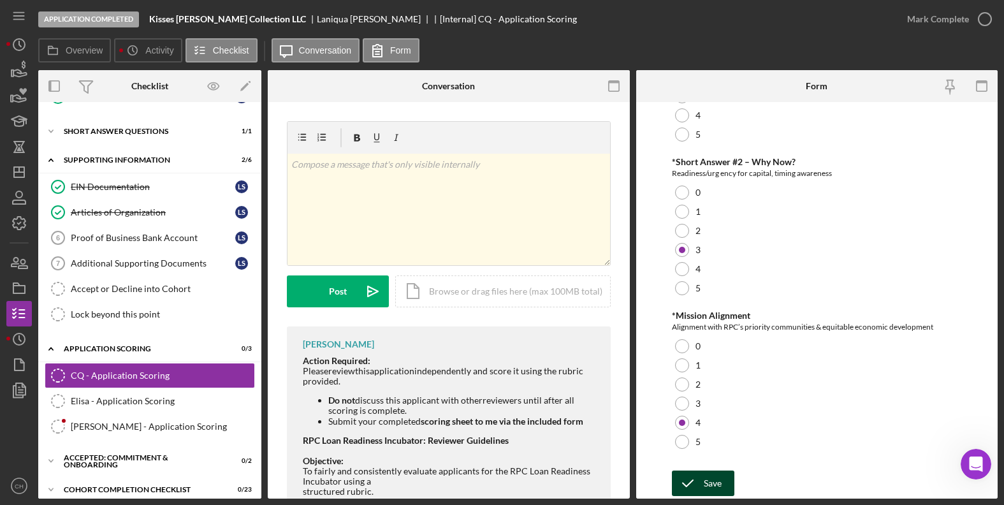
click at [706, 488] on div "Save" at bounding box center [713, 484] width 18 height 26
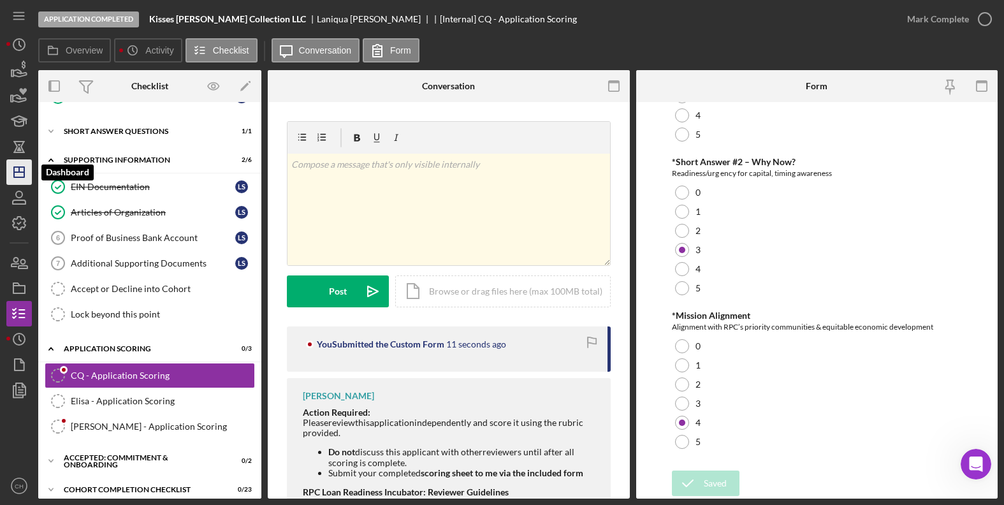
click at [15, 168] on polygon "button" at bounding box center [19, 172] width 10 height 10
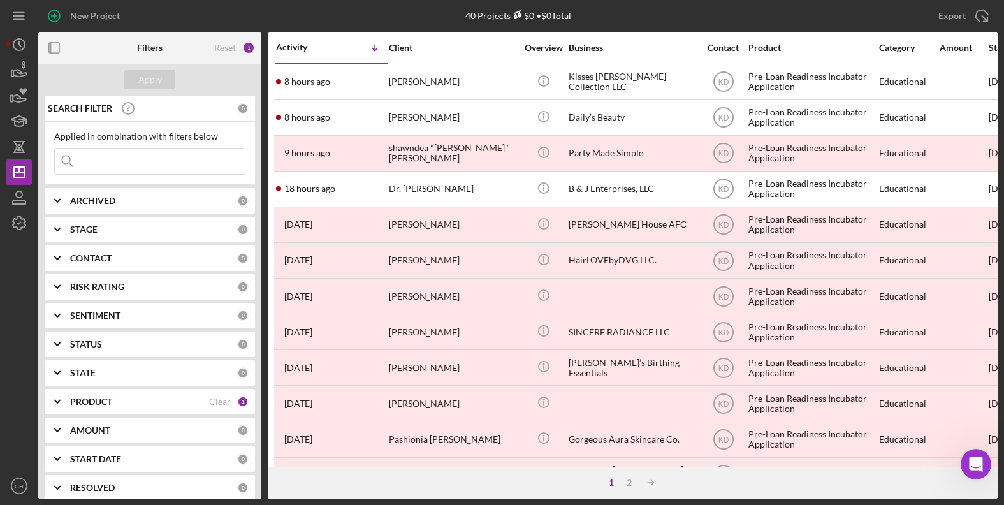
click at [145, 402] on div "PRODUCT" at bounding box center [139, 402] width 139 height 10
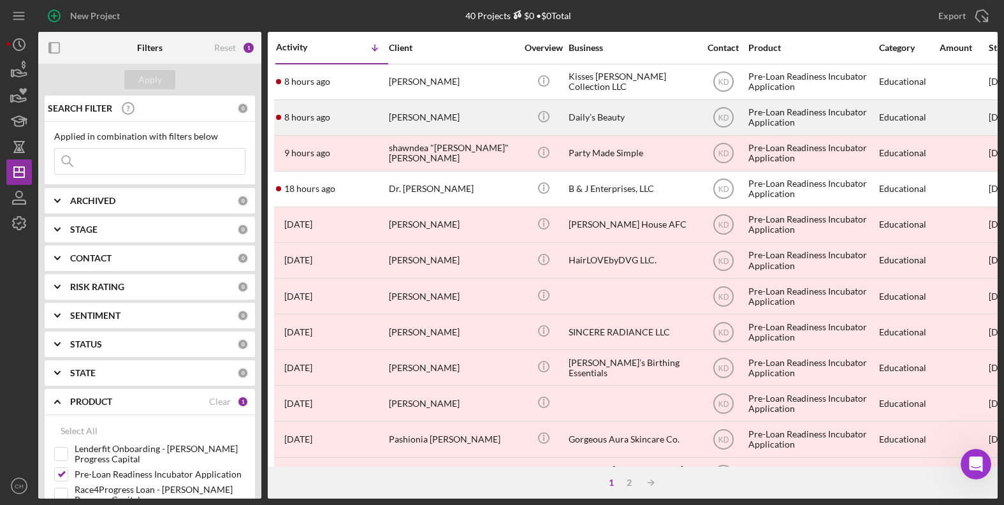
click at [427, 119] on div "[PERSON_NAME]" at bounding box center [453, 118] width 128 height 34
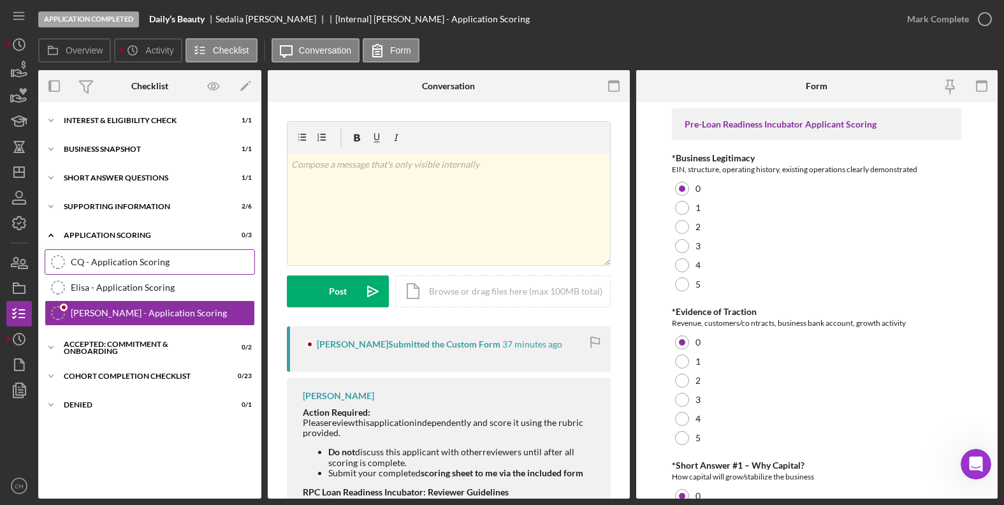
click at [99, 256] on link "CQ - Application Scoring CQ - Application Scoring" at bounding box center [150, 262] width 210 height 26
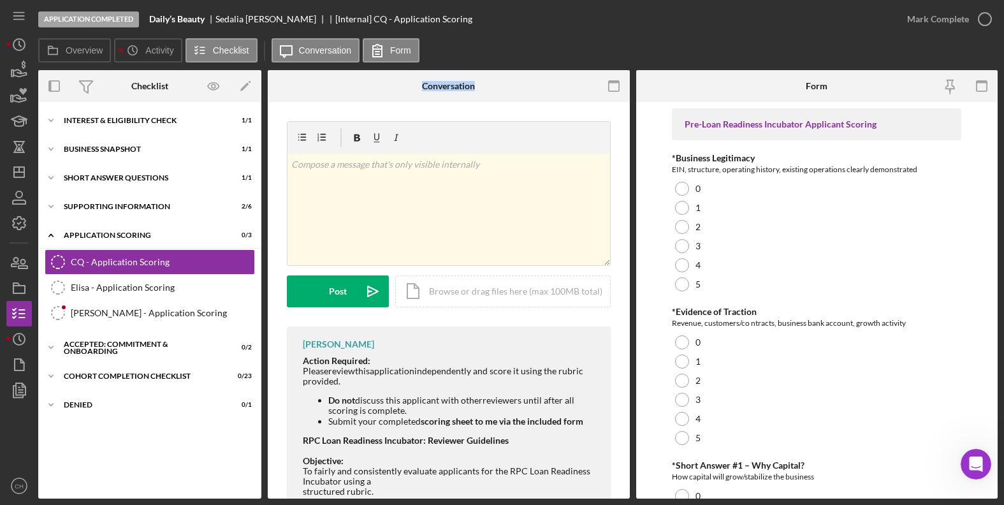
drag, startPoint x: 265, startPoint y: 206, endPoint x: 262, endPoint y: 182, distance: 24.4
click at [262, 182] on div "Overview Internal Workflow Stage Application Completed Icon/Dropdown Arrow Arch…" at bounding box center [518, 284] width 960 height 429
click at [151, 121] on div "Interest & Eligibility Check" at bounding box center [155, 121] width 182 height 8
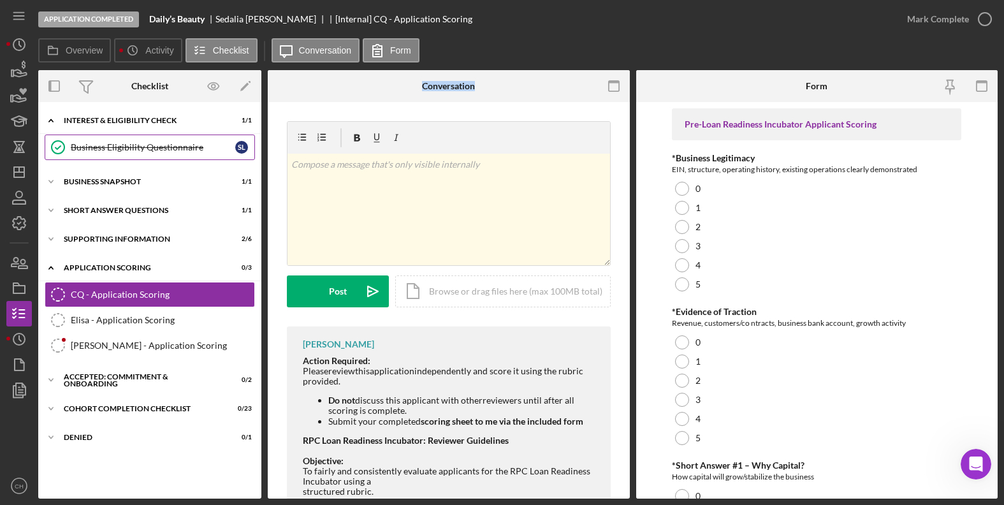
click at [147, 143] on div "Business Eligibility Questionnaire" at bounding box center [153, 147] width 165 height 10
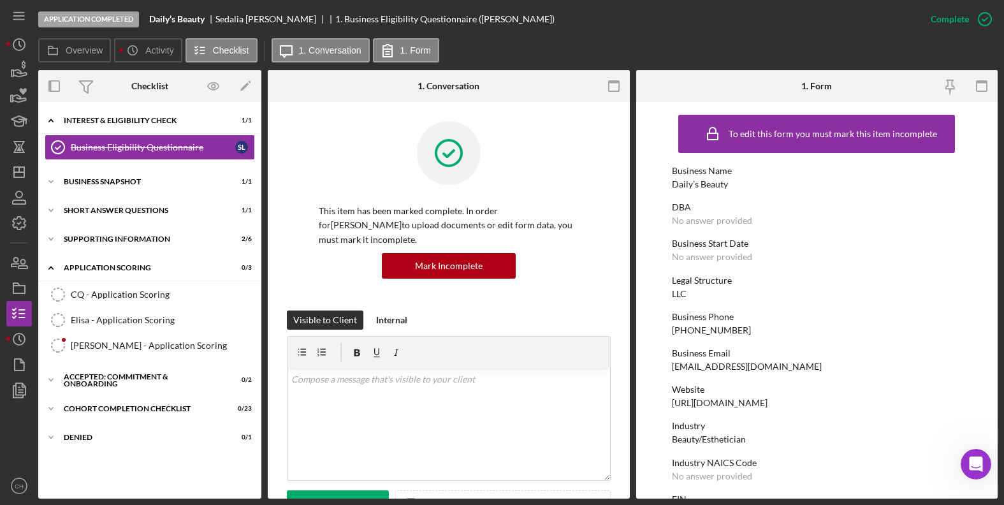
click at [796, 286] on div "Legal Structure LLC" at bounding box center [817, 288] width 290 height 24
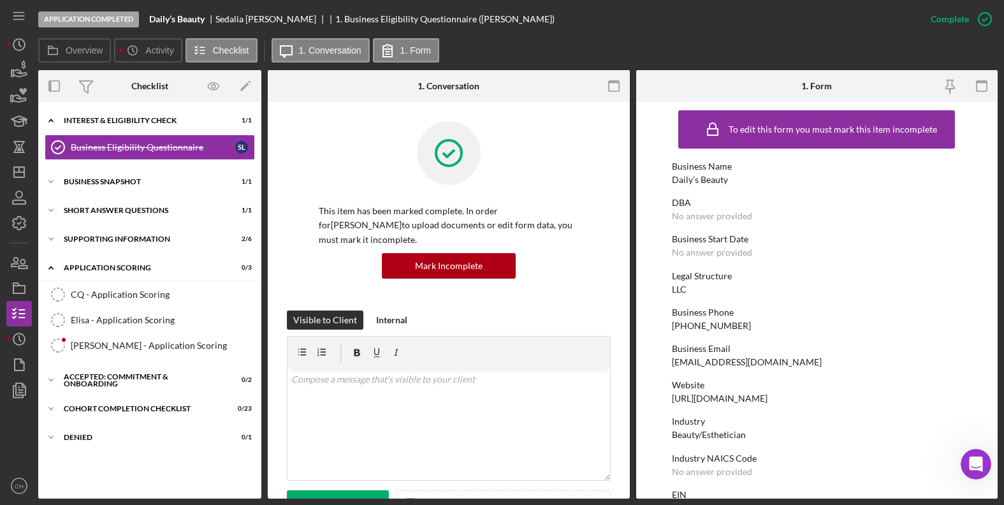
scroll to position [4, 0]
drag, startPoint x: 788, startPoint y: 366, endPoint x: 692, endPoint y: 367, distance: 96.3
click at [686, 366] on div "Business Email dailysbeauty18@gmail.com" at bounding box center [817, 356] width 290 height 24
click at [719, 400] on div "https://Dailysbeauty.com" at bounding box center [720, 399] width 96 height 10
drag, startPoint x: 672, startPoint y: 399, endPoint x: 768, endPoint y: 401, distance: 96.3
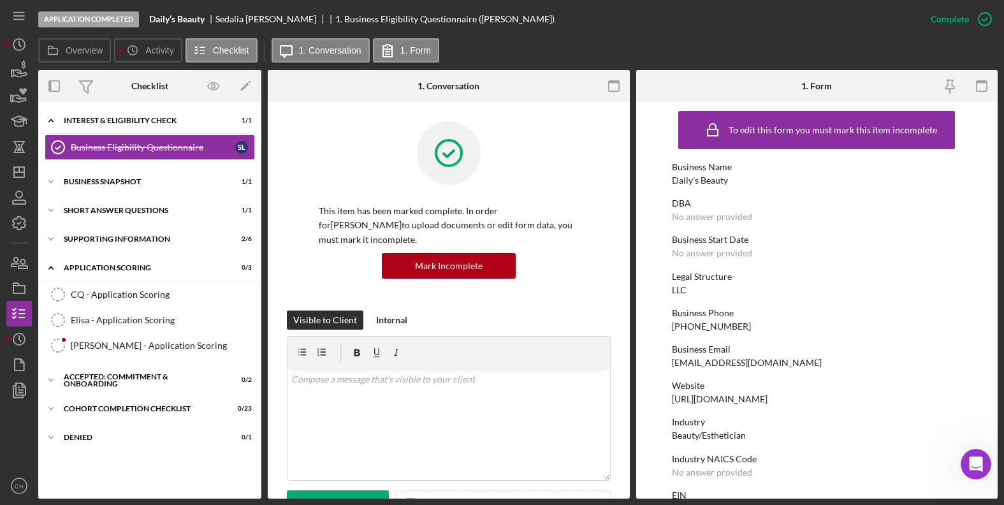
click at [768, 401] on div "https://Dailysbeauty.com" at bounding box center [720, 399] width 96 height 10
copy div "https://Dailysbeauty.com"
click at [143, 244] on div "Icon/Expander Supporting Information 2 / 6" at bounding box center [149, 239] width 223 height 26
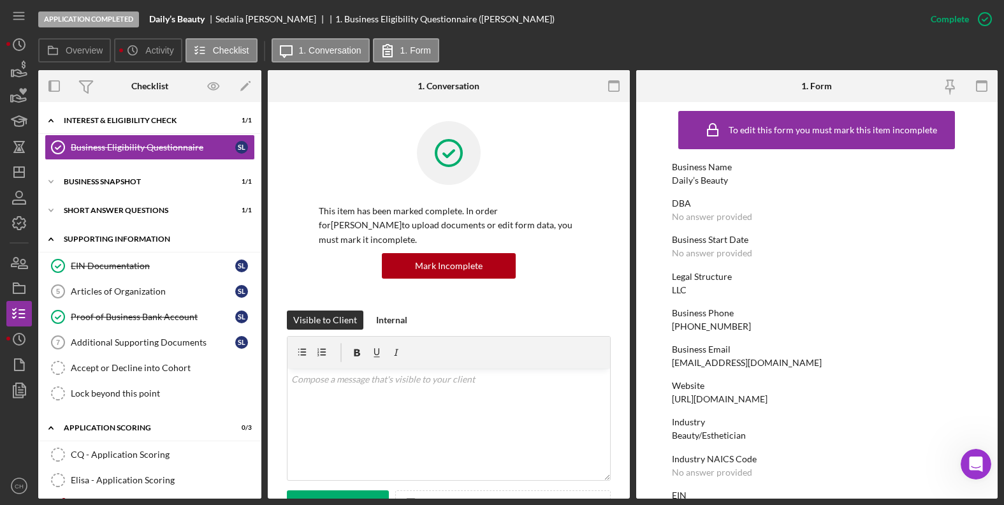
click at [143, 233] on div "Icon/Expander Supporting Information 2 / 6" at bounding box center [149, 239] width 223 height 26
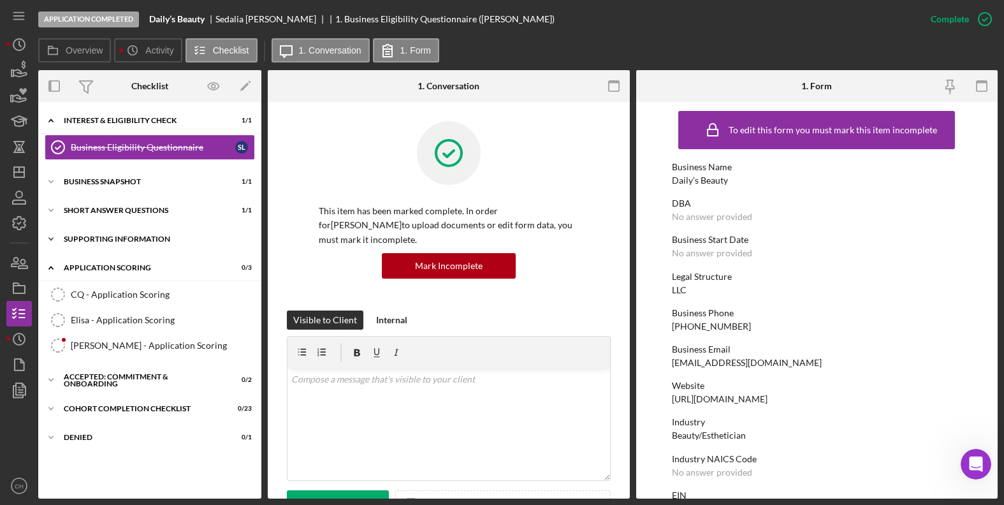
click at [143, 233] on div "Icon/Expander Supporting Information 2 / 6" at bounding box center [149, 239] width 223 height 26
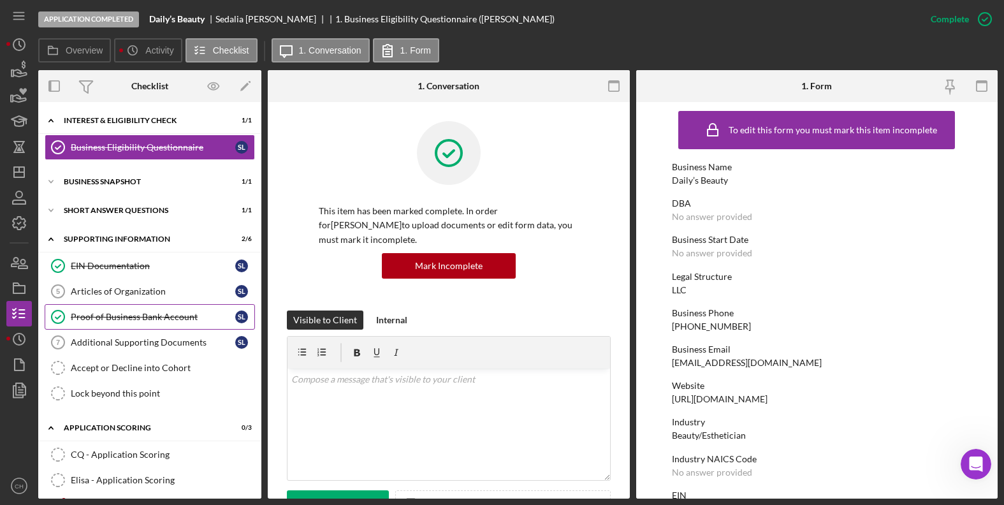
click at [144, 318] on div "Proof of Business Bank Account" at bounding box center [153, 317] width 165 height 10
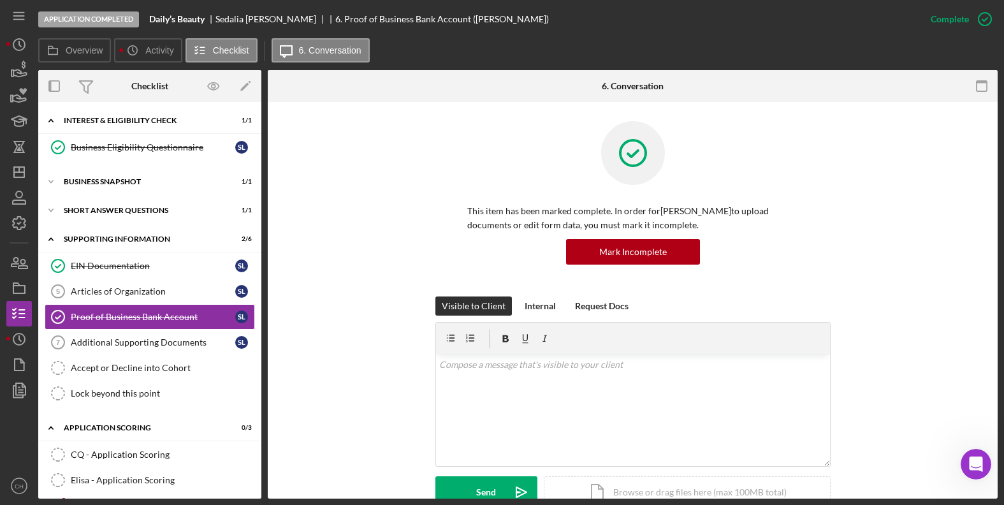
click at [342, 346] on div "Visible to Client Internal Request Docs v Color teal Color pink Remove color Ad…" at bounding box center [633, 412] width 692 height 231
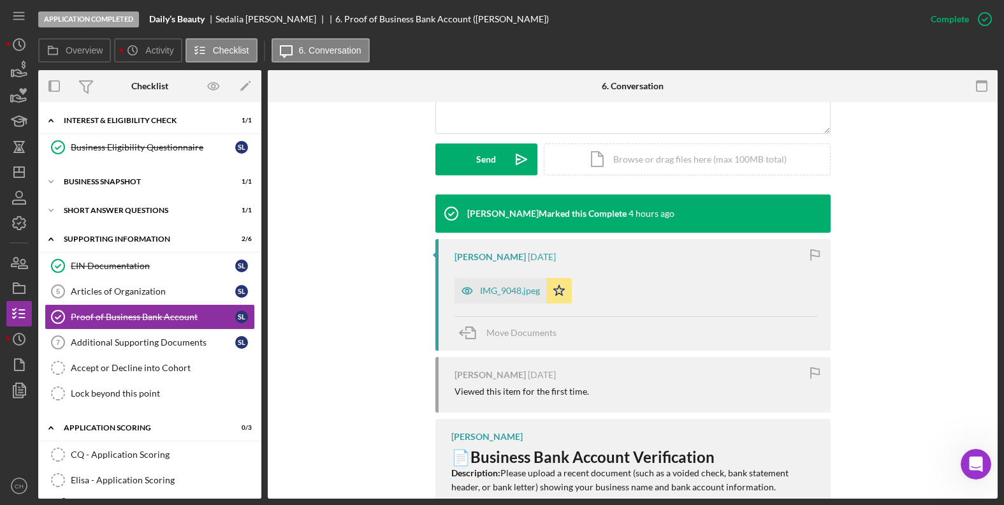
scroll to position [399, 0]
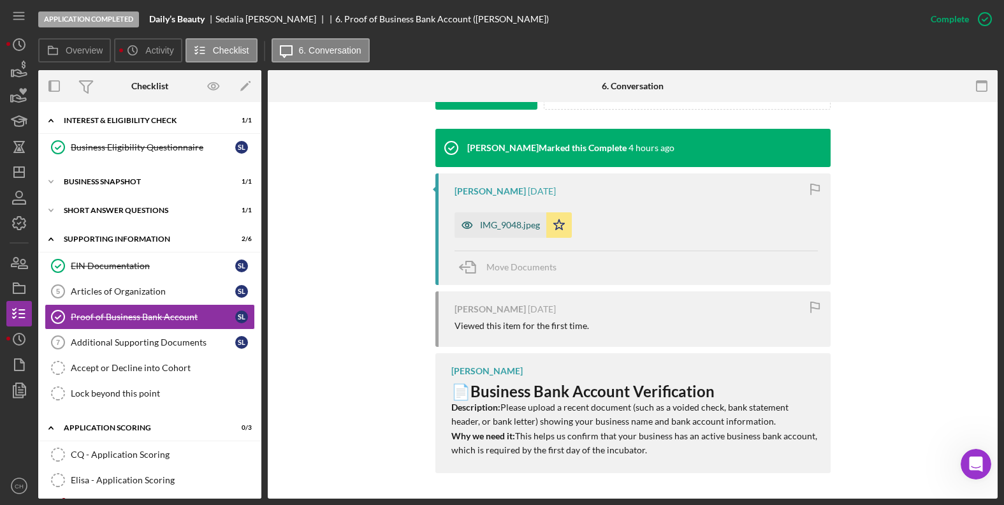
click at [506, 221] on div "IMG_9048.jpeg" at bounding box center [510, 225] width 60 height 10
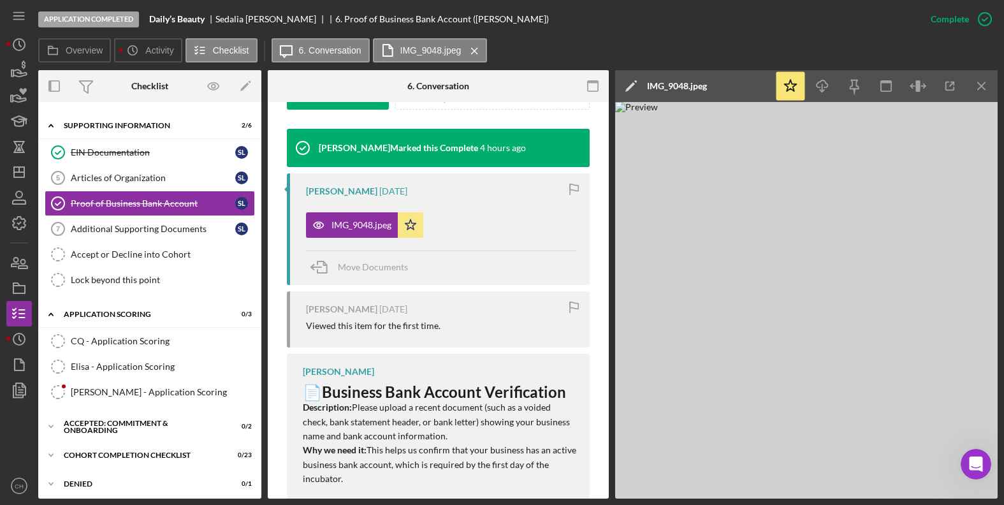
scroll to position [115, 0]
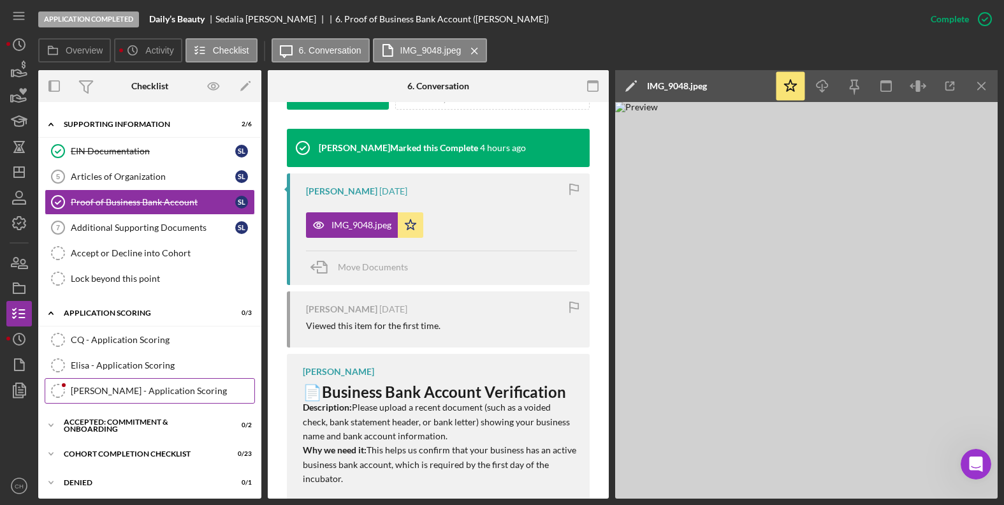
click at [122, 390] on div "[PERSON_NAME] - Application Scoring" at bounding box center [163, 391] width 184 height 10
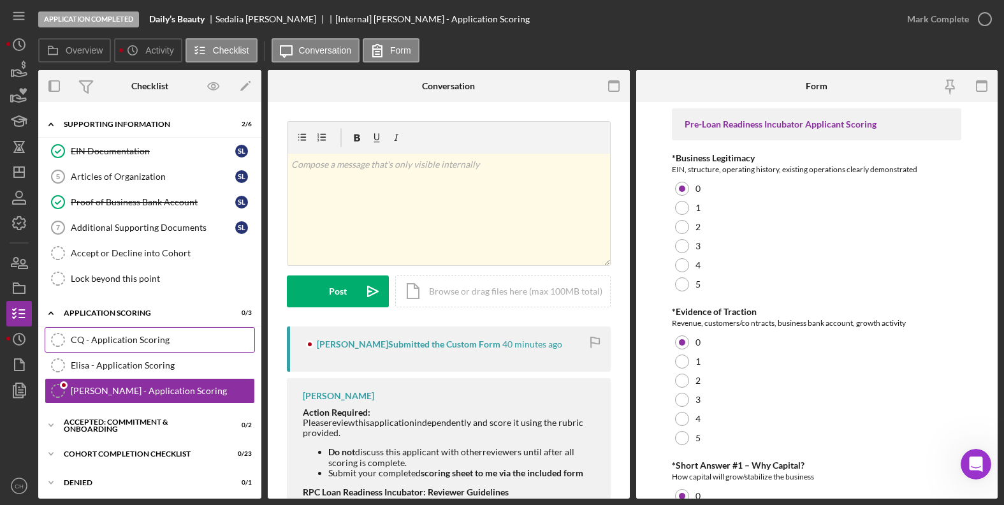
click at [118, 344] on div "CQ - Application Scoring" at bounding box center [163, 340] width 184 height 10
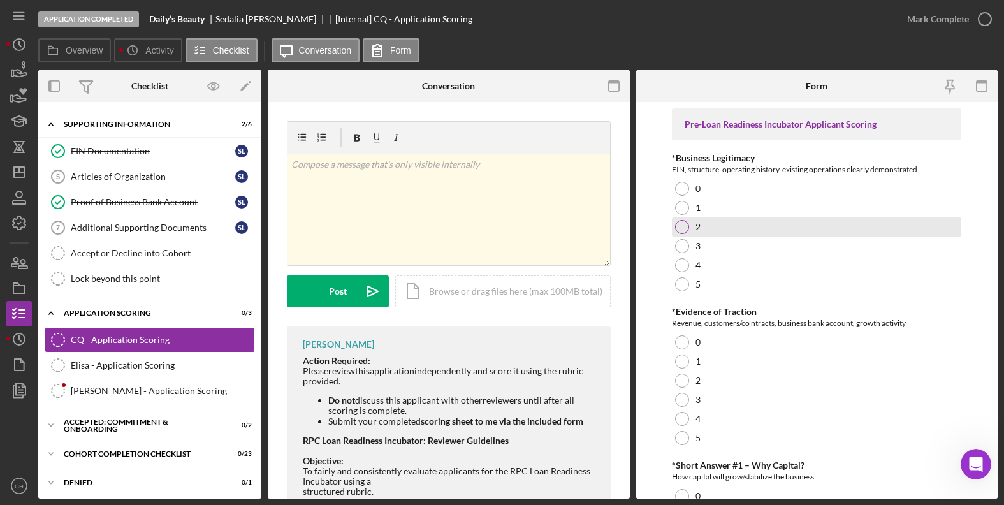
click at [686, 229] on div at bounding box center [682, 227] width 14 height 14
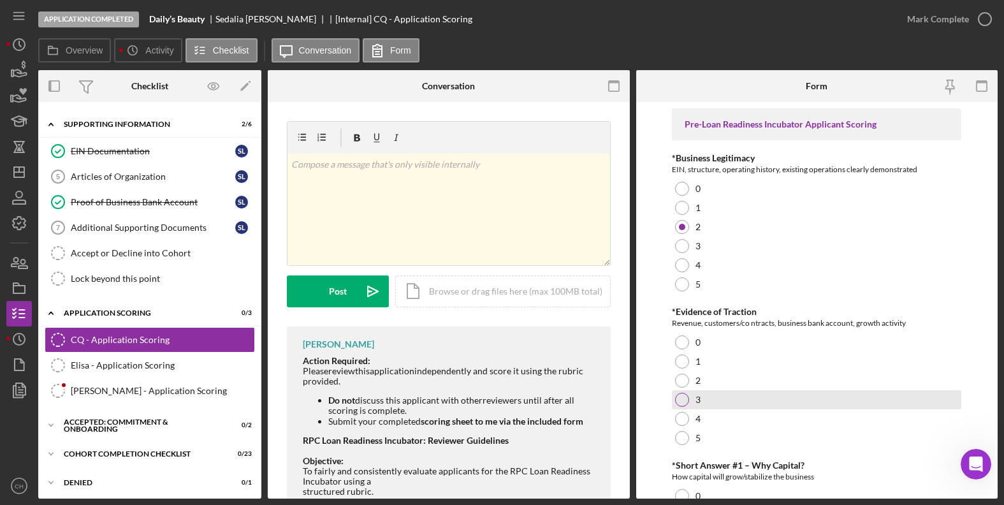
click at [687, 400] on div at bounding box center [682, 400] width 14 height 14
click at [651, 401] on form "Pre-Loan Readiness Incubator Applicant Scoring *Business Legitimacy EIN, struct…" at bounding box center [817, 300] width 362 height 397
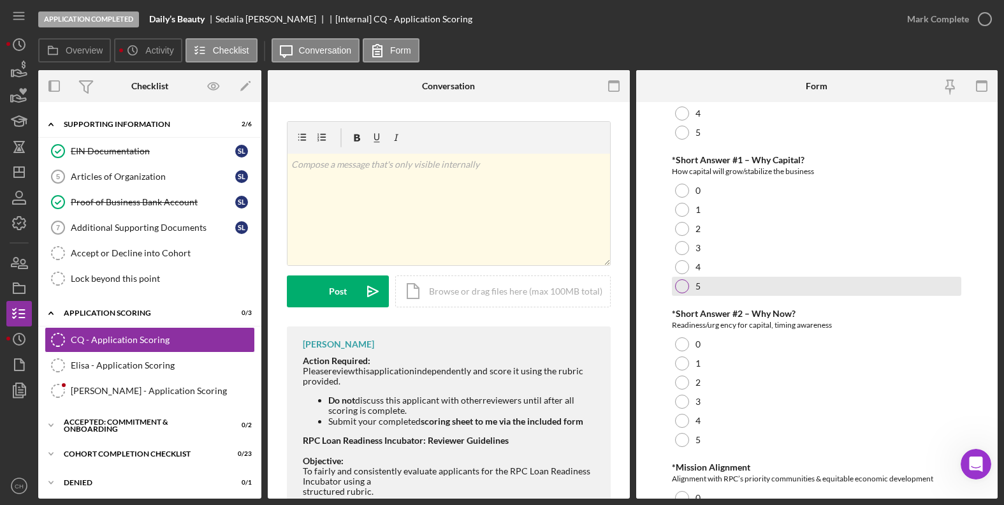
scroll to position [306, 0]
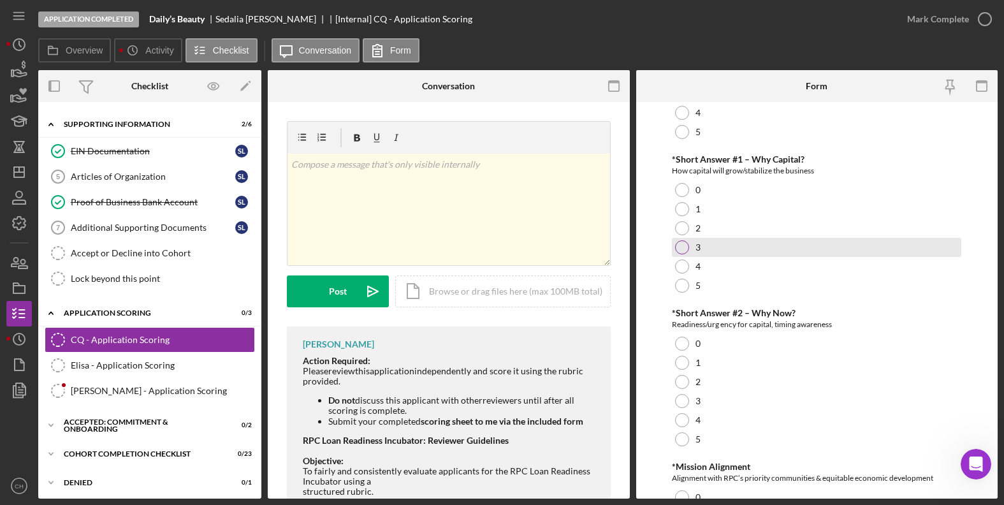
click at [680, 244] on div at bounding box center [682, 247] width 14 height 14
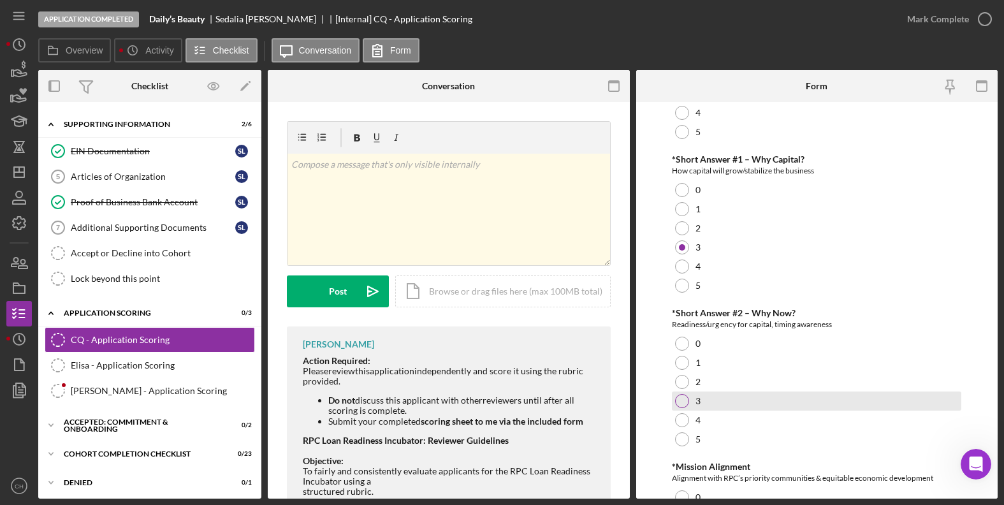
click at [683, 402] on div at bounding box center [682, 401] width 14 height 14
click at [658, 401] on form "Pre-Loan Readiness Incubator Applicant Scoring *Business Legitimacy EIN, struct…" at bounding box center [817, 300] width 362 height 397
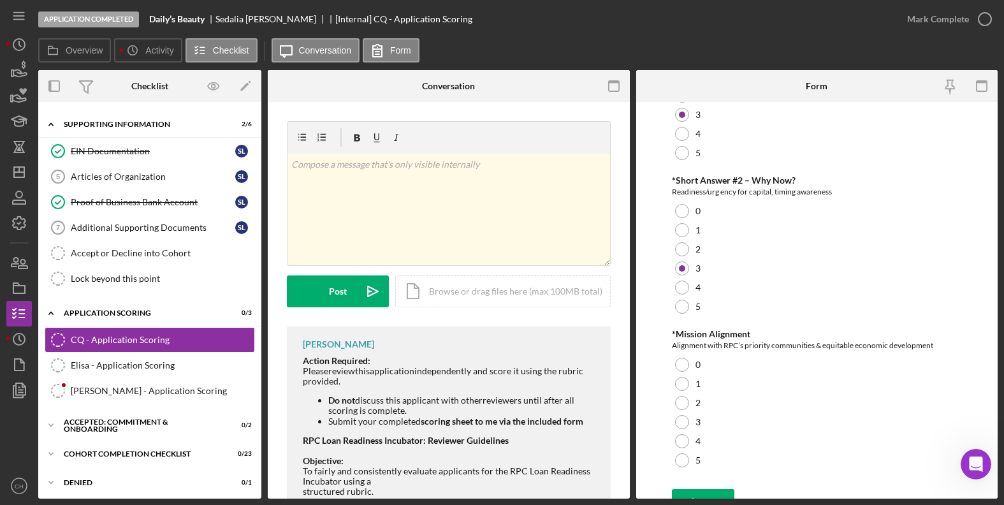
scroll to position [457, 0]
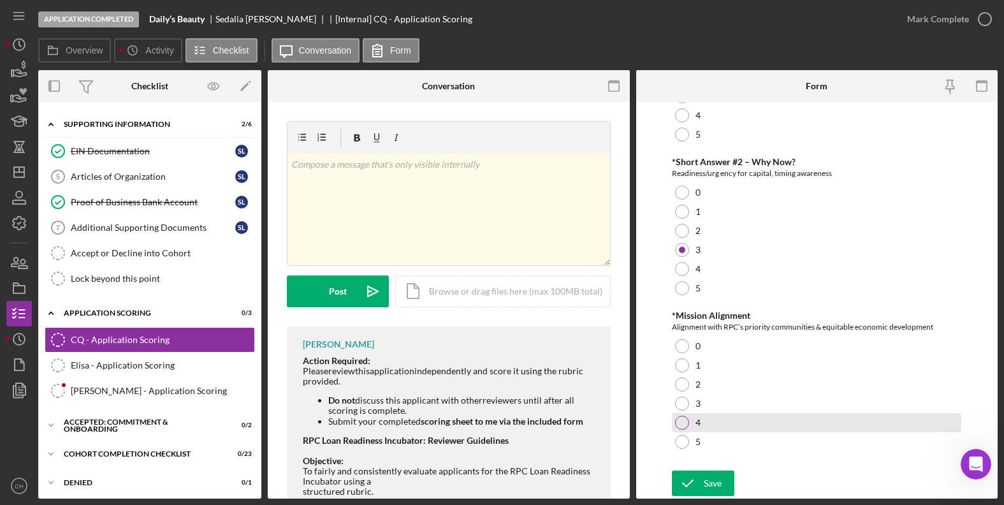
click at [681, 418] on div at bounding box center [682, 423] width 14 height 14
click at [659, 425] on form "Pre-Loan Readiness Incubator Applicant Scoring *Business Legitimacy EIN, struct…" at bounding box center [817, 300] width 362 height 397
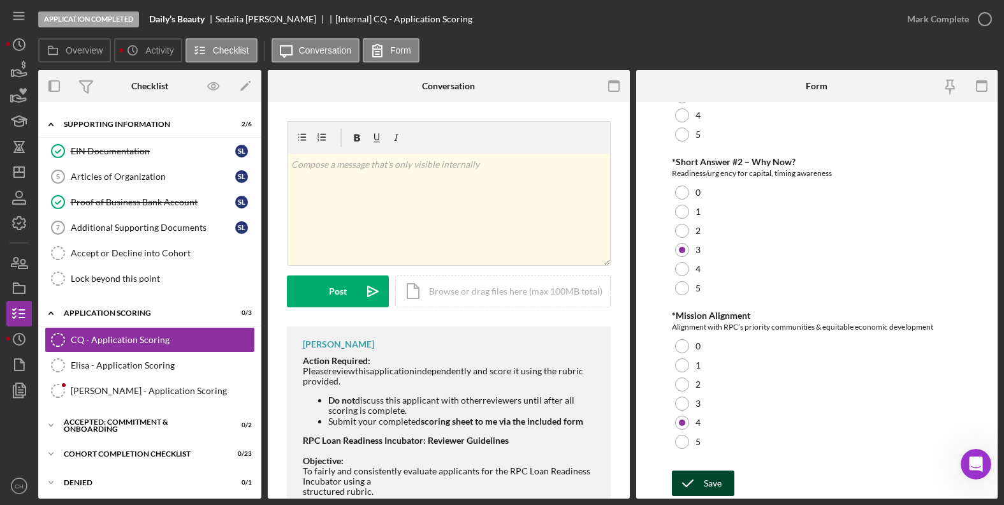
click at [712, 476] on div "Save" at bounding box center [713, 484] width 18 height 26
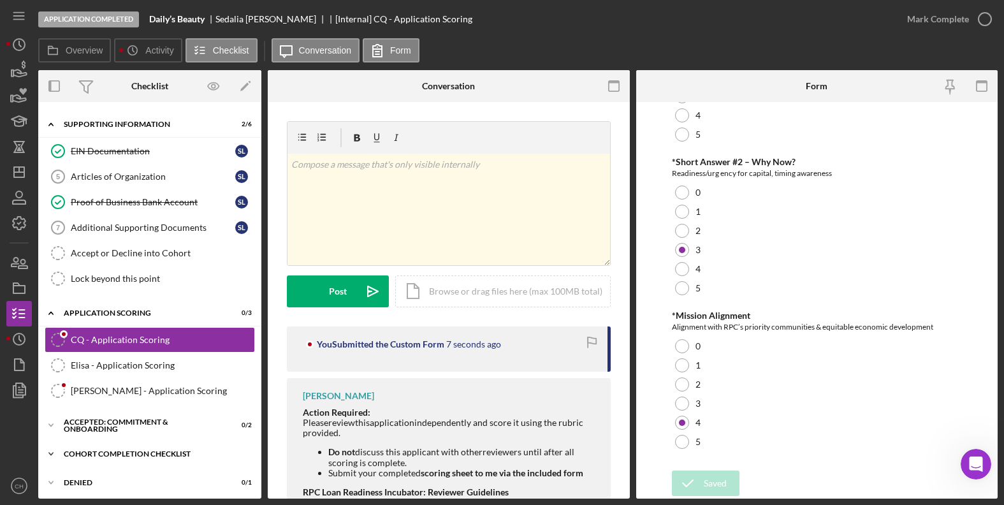
click at [173, 459] on div "Icon/Expander Cohort Completion Checklist 0 / 23" at bounding box center [149, 454] width 223 height 26
click at [161, 426] on div "Accepted: Commitment & Onboarding" at bounding box center [155, 426] width 182 height 8
click at [13, 489] on icon "CH" at bounding box center [19, 486] width 26 height 32
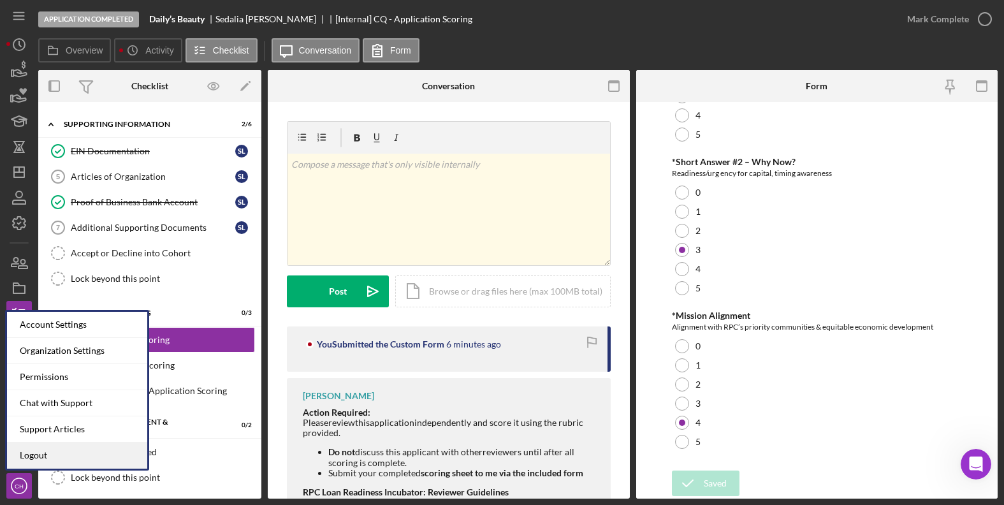
click at [65, 455] on link "Logout" at bounding box center [77, 456] width 140 height 26
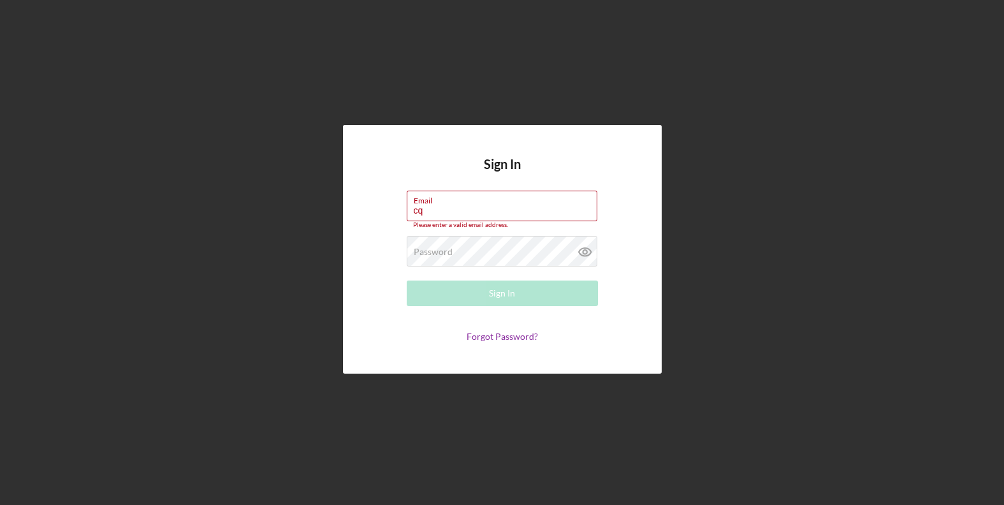
type input "[EMAIL_ADDRESS][DOMAIN_NAME]"
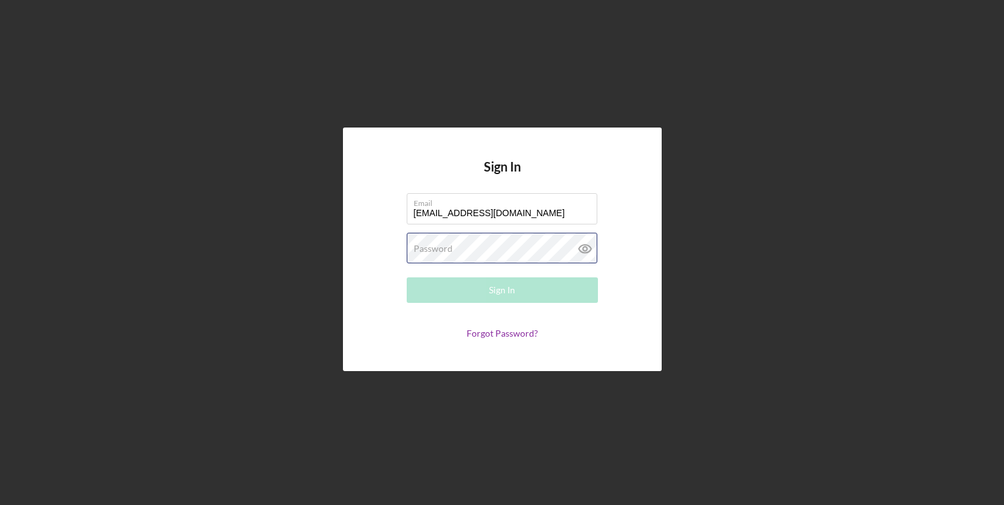
click at [513, 247] on div "Password Required" at bounding box center [502, 249] width 191 height 32
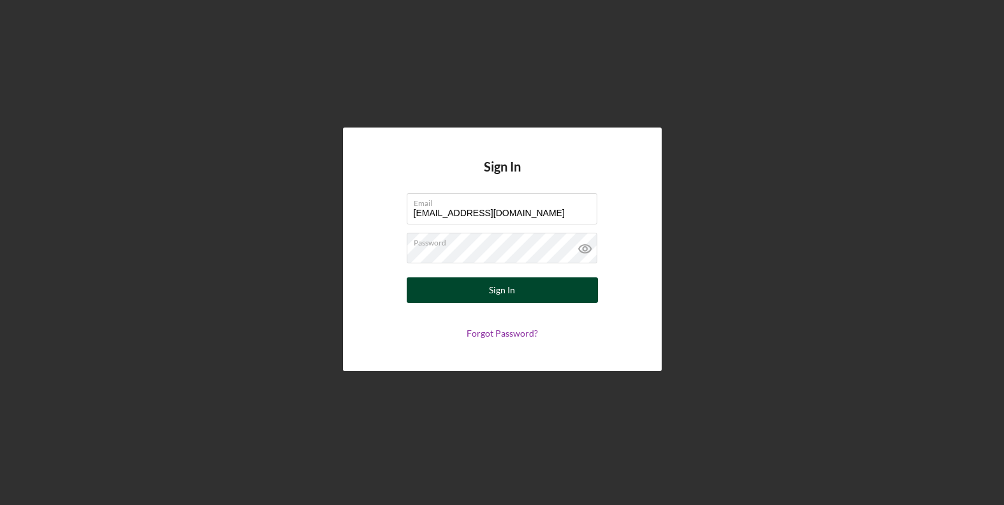
click at [493, 288] on div "Sign In" at bounding box center [502, 290] width 26 height 26
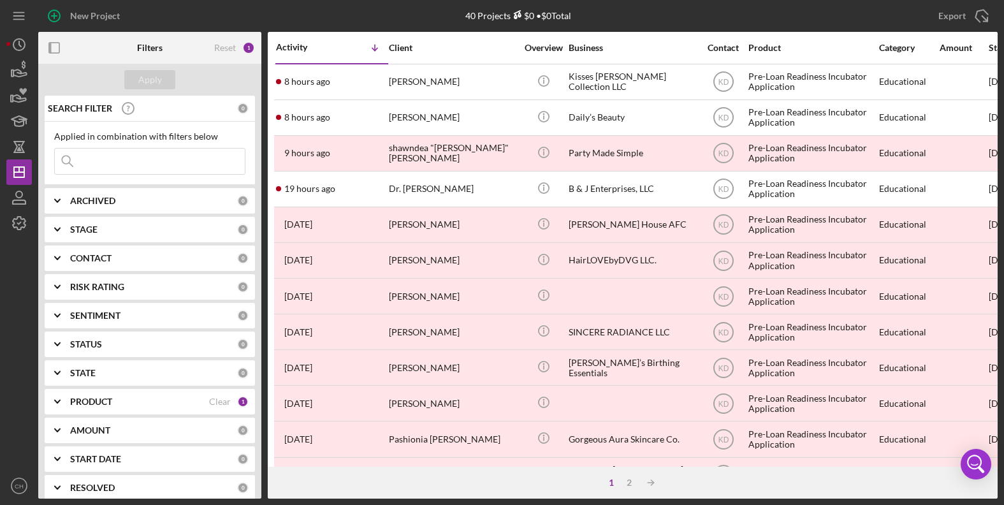
click at [117, 208] on div "ARCHIVED 0" at bounding box center [159, 201] width 179 height 26
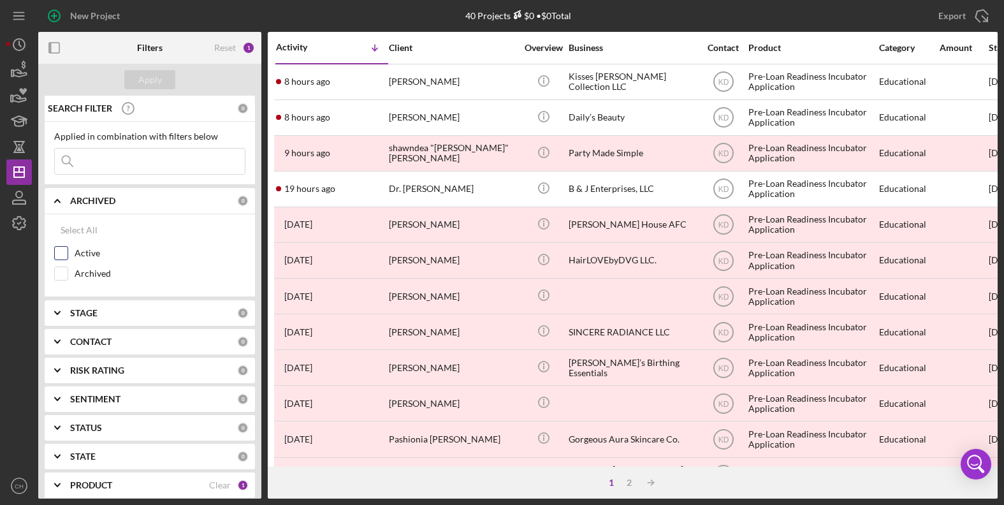
click at [66, 250] on input "Active" at bounding box center [61, 253] width 13 height 13
checkbox input "true"
click at [148, 84] on div "Apply" at bounding box center [150, 79] width 24 height 19
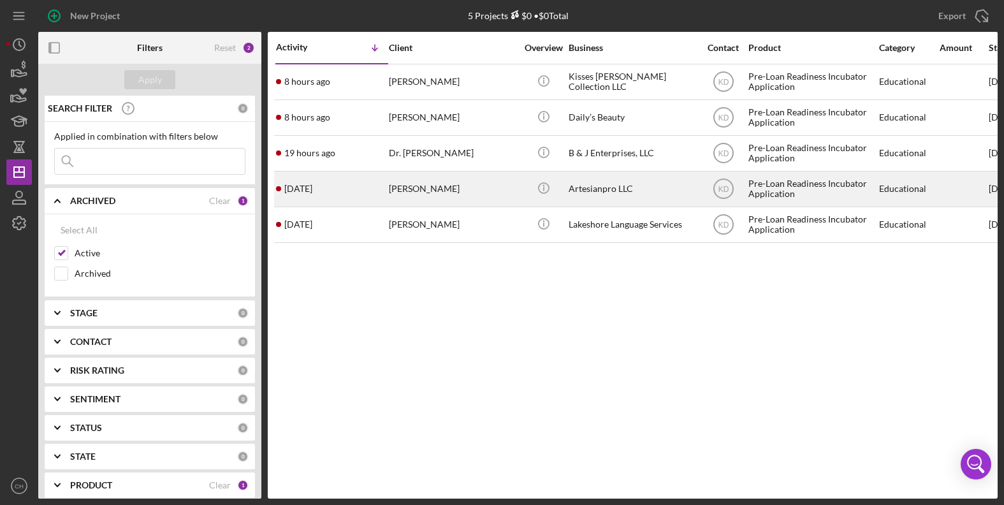
click at [416, 191] on div "[PERSON_NAME]" at bounding box center [453, 189] width 128 height 34
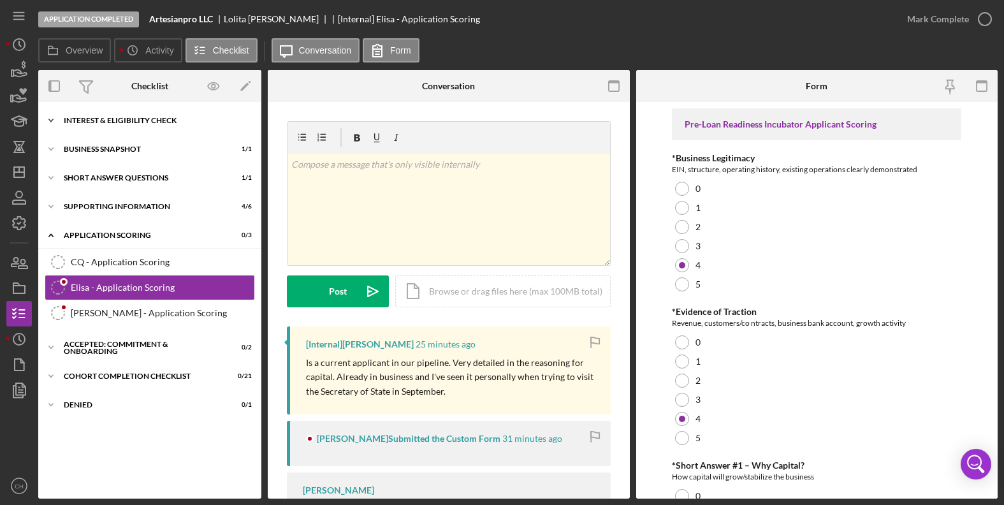
click at [159, 121] on div "Interest & Eligibility Check" at bounding box center [155, 121] width 182 height 8
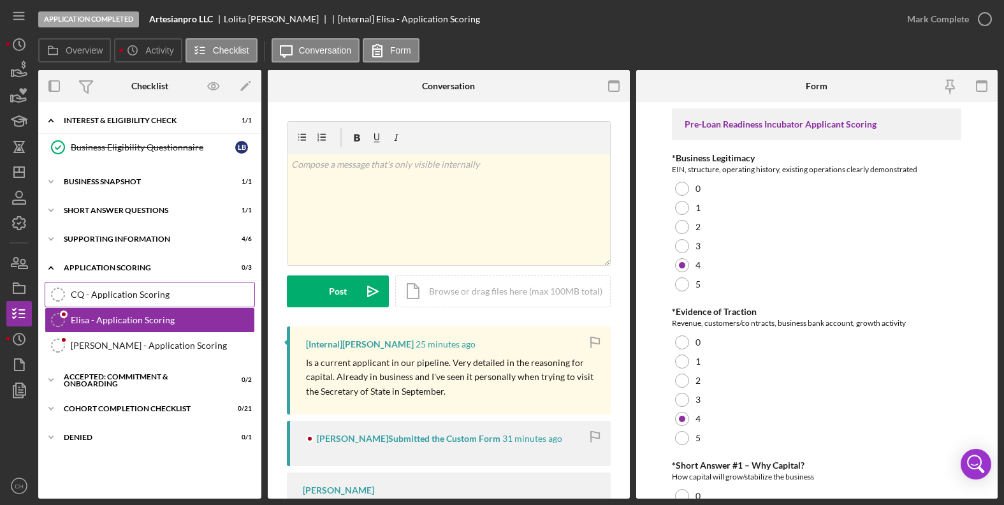
click at [182, 295] on div "CQ - Application Scoring" at bounding box center [163, 295] width 184 height 10
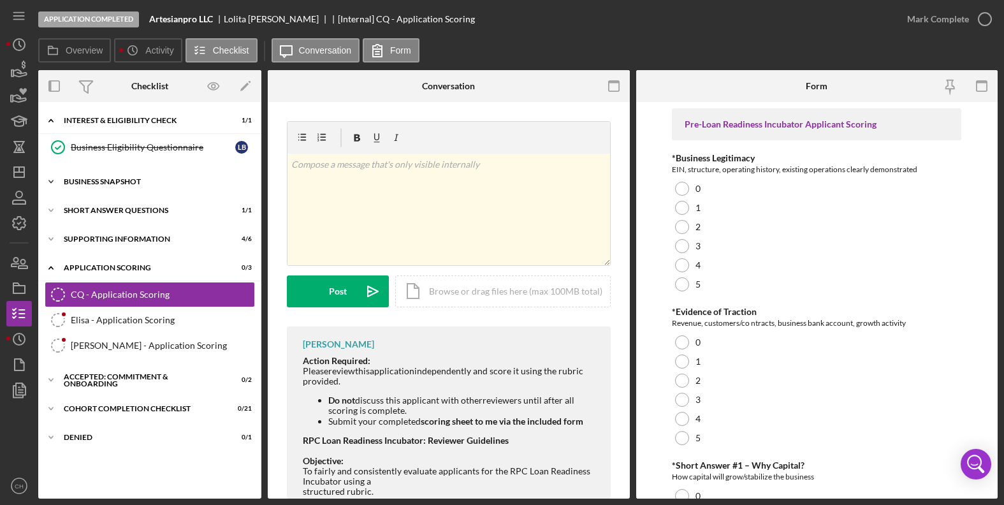
click at [142, 180] on div "Business Snapshot" at bounding box center [155, 182] width 182 height 8
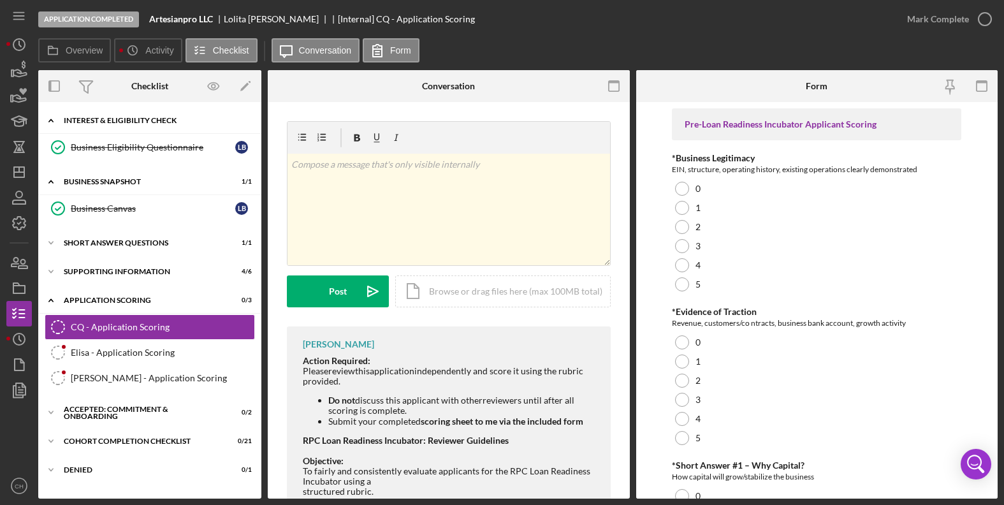
click at [106, 119] on div "Interest & Eligibility Check" at bounding box center [155, 121] width 182 height 8
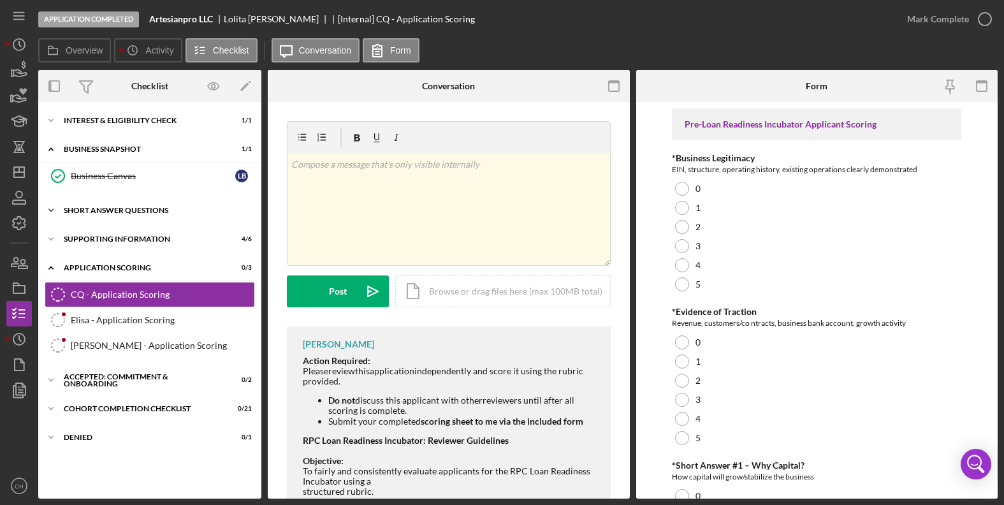
click at [129, 211] on div "Short Answer Questions" at bounding box center [155, 211] width 182 height 8
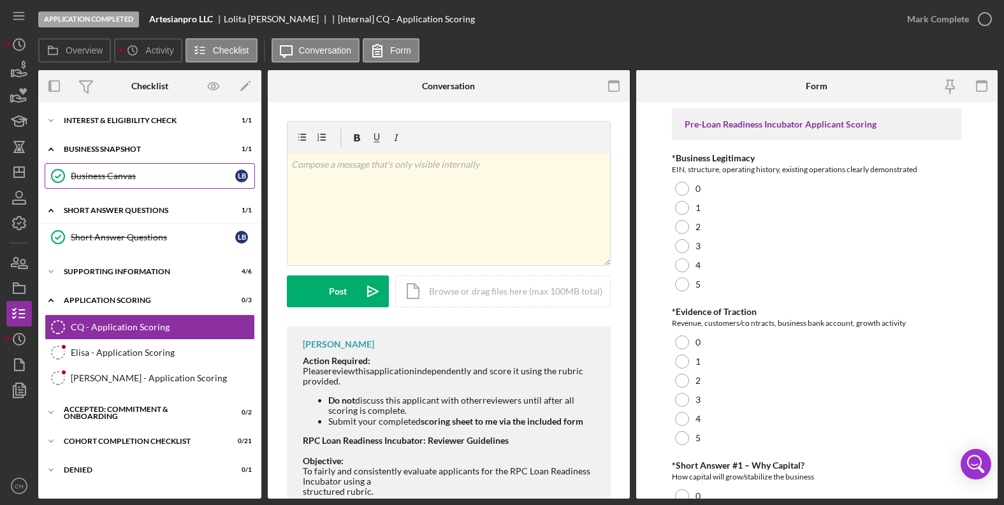
click at [115, 178] on div "Business Canvas" at bounding box center [153, 176] width 165 height 10
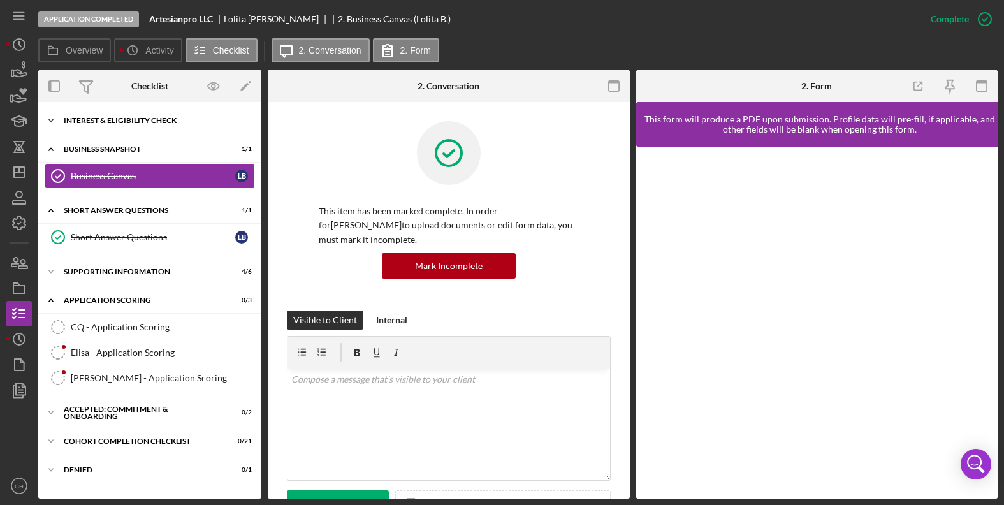
click at [138, 125] on div "Icon/Expander Interest & Eligibility Check 1 / 1" at bounding box center [149, 121] width 223 height 26
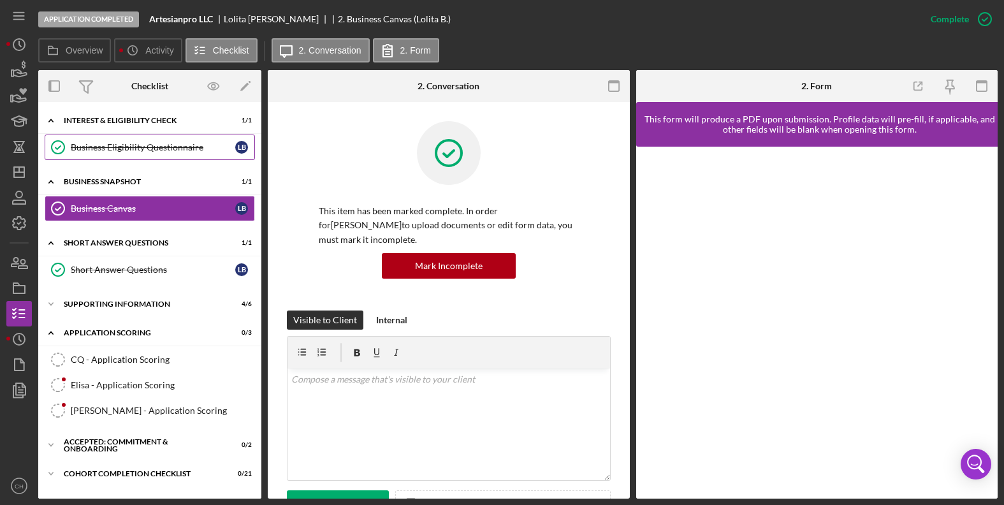
click at [143, 148] on div "Business Eligibility Questionnaire" at bounding box center [153, 147] width 165 height 10
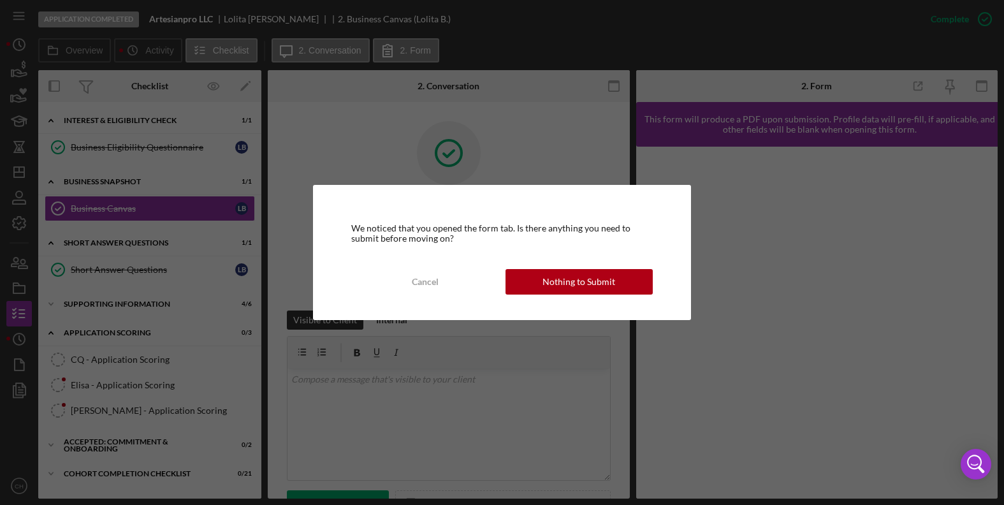
click at [430, 279] on div "Cancel" at bounding box center [425, 282] width 27 height 26
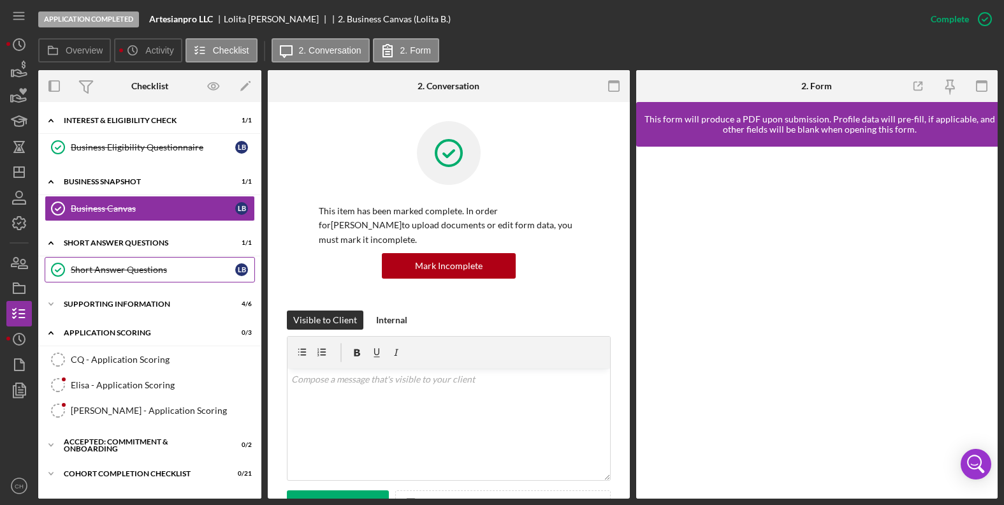
click at [138, 268] on div "Short Answer Questions" at bounding box center [153, 270] width 165 height 10
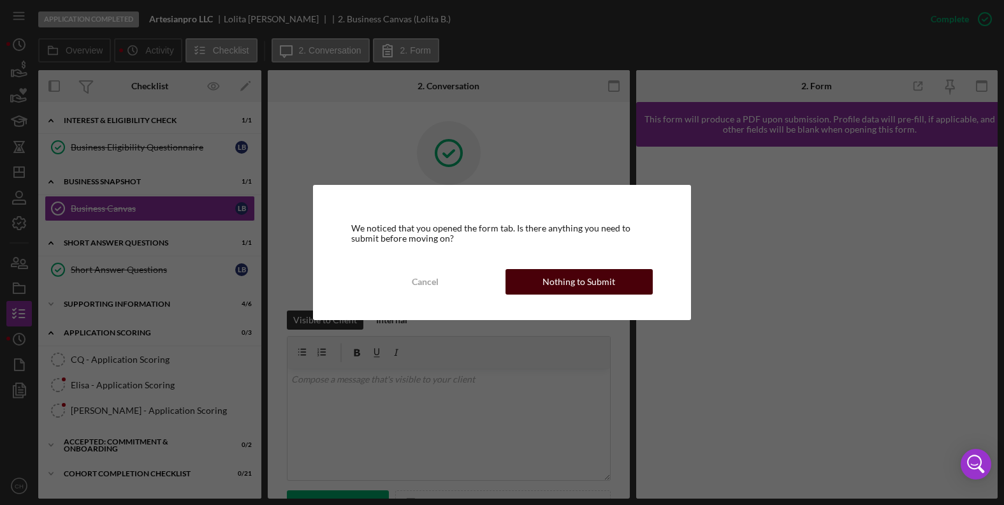
click at [541, 284] on button "Nothing to Submit" at bounding box center [579, 282] width 147 height 26
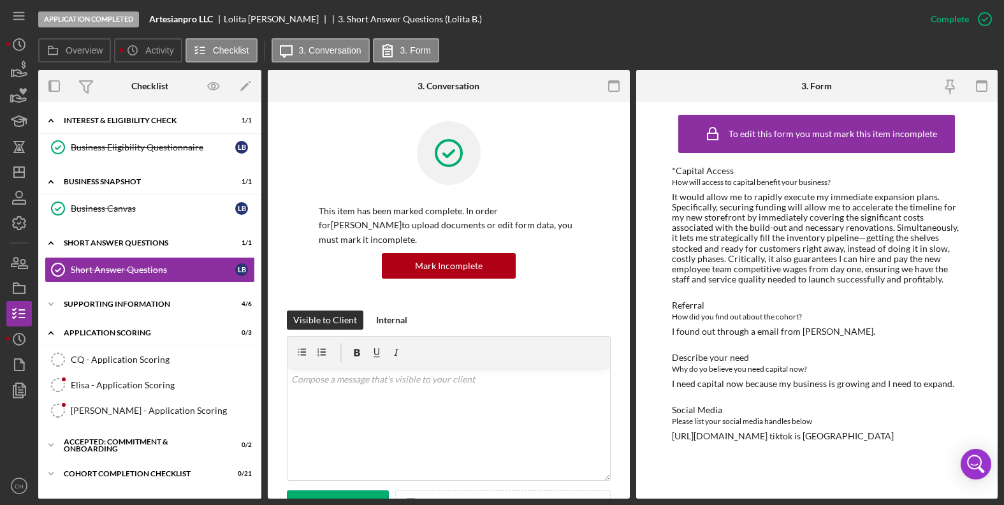
click at [699, 314] on div "How did you find out about the cohort?" at bounding box center [817, 317] width 290 height 13
click at [743, 335] on div "I found out through a email from [PERSON_NAME]." at bounding box center [773, 332] width 203 height 10
click at [929, 269] on div "It would allow me to rapidly execute my immediate expansion plans. Specifically…" at bounding box center [817, 238] width 290 height 92
click at [156, 305] on div "Supporting Information" at bounding box center [155, 304] width 182 height 8
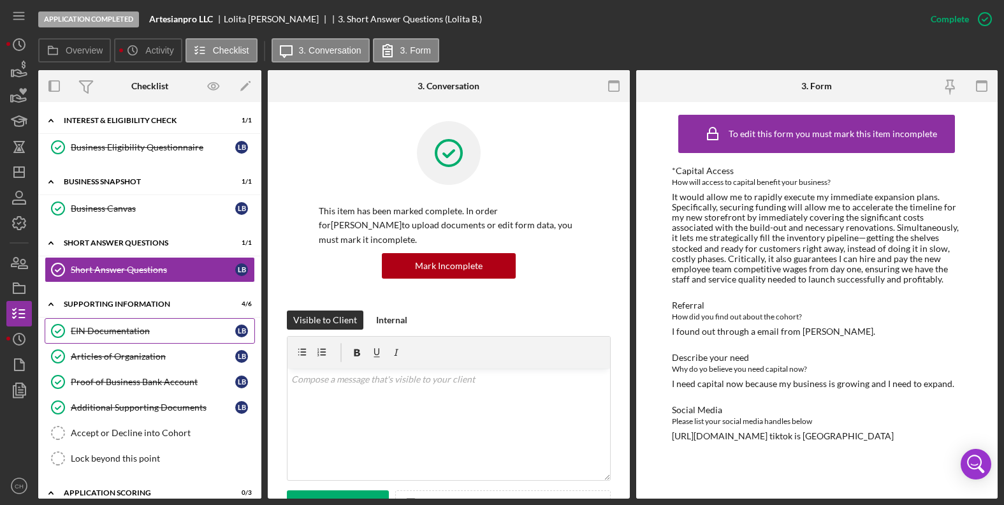
click at [128, 331] on div "EIN Documentation" at bounding box center [153, 331] width 165 height 10
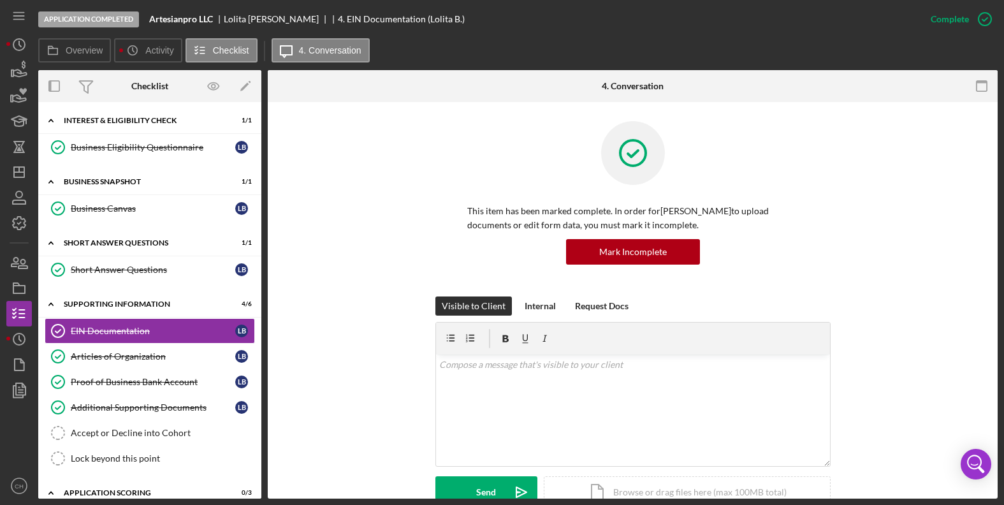
click at [335, 343] on div "Visible to Client Internal Request Docs v Color teal Color pink Remove color Ad…" at bounding box center [633, 412] width 692 height 231
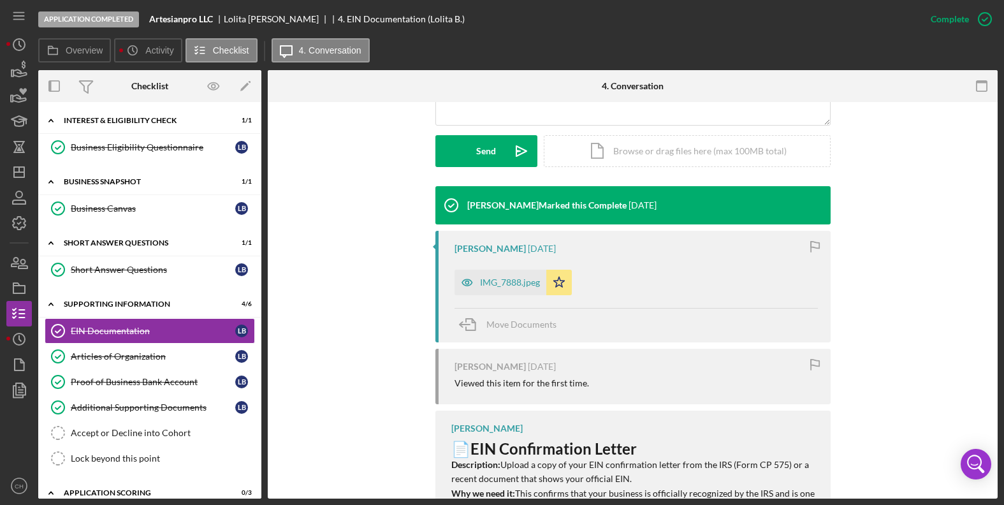
scroll to position [357, 0]
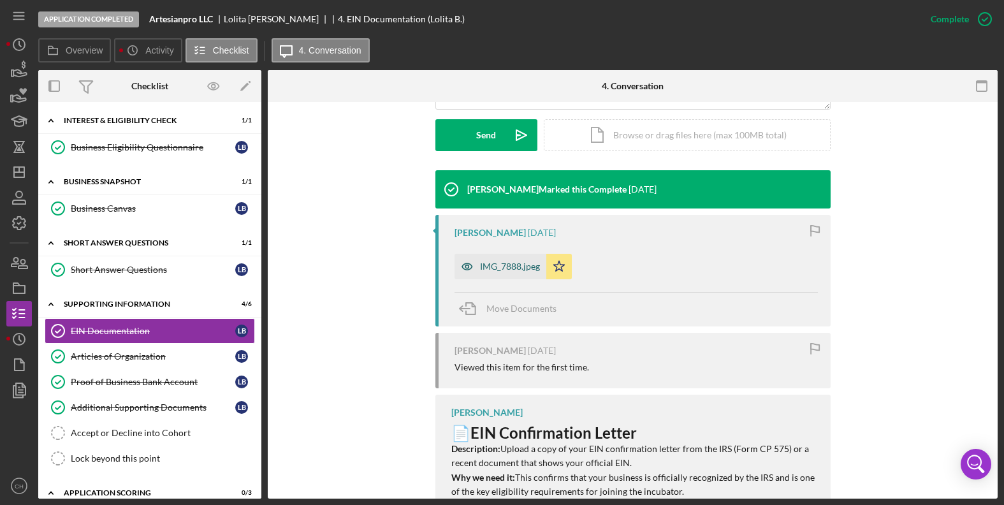
click at [491, 269] on div "IMG_7888.jpeg" at bounding box center [510, 266] width 60 height 10
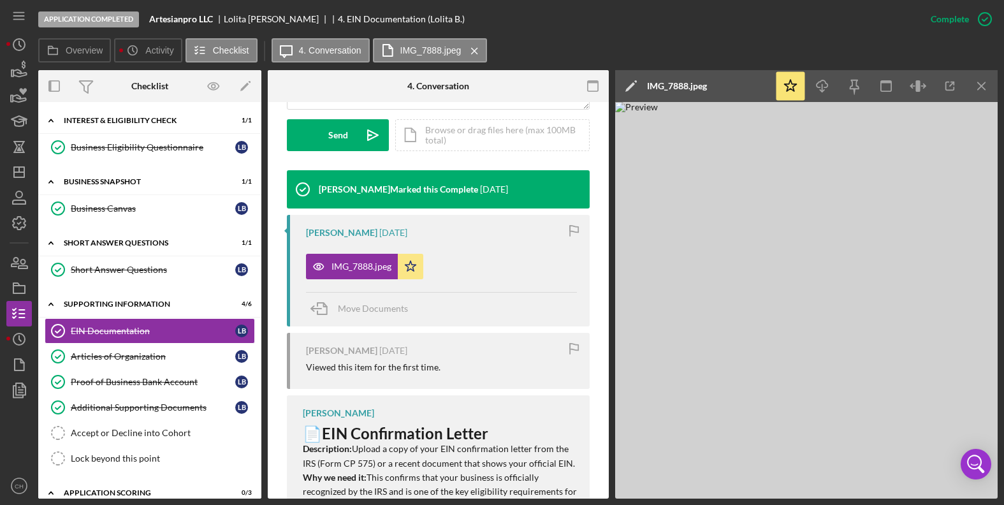
click at [723, 305] on img at bounding box center [806, 300] width 383 height 397
click at [142, 376] on link "Proof of Business Bank Account Proof of Business Bank Account L B" at bounding box center [150, 382] width 210 height 26
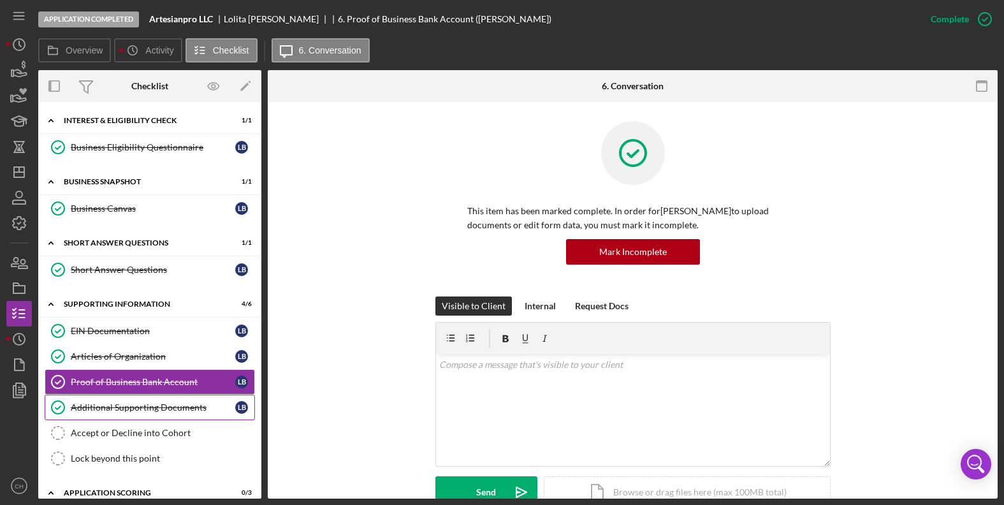
click at [159, 409] on div "Additional Supporting Documents" at bounding box center [153, 407] width 165 height 10
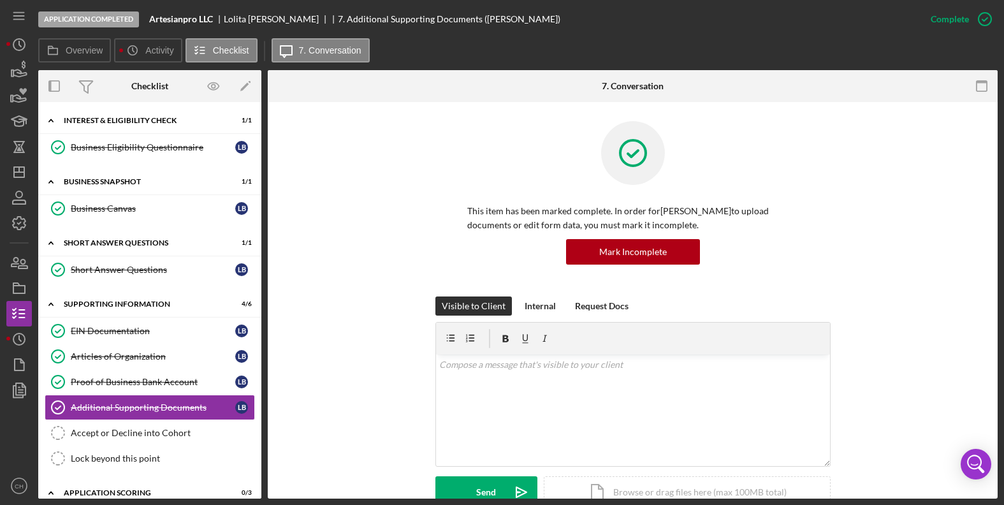
click at [294, 377] on div "Visible to Client Internal Request Docs v Color teal Color pink Remove color Ad…" at bounding box center [633, 412] width 692 height 231
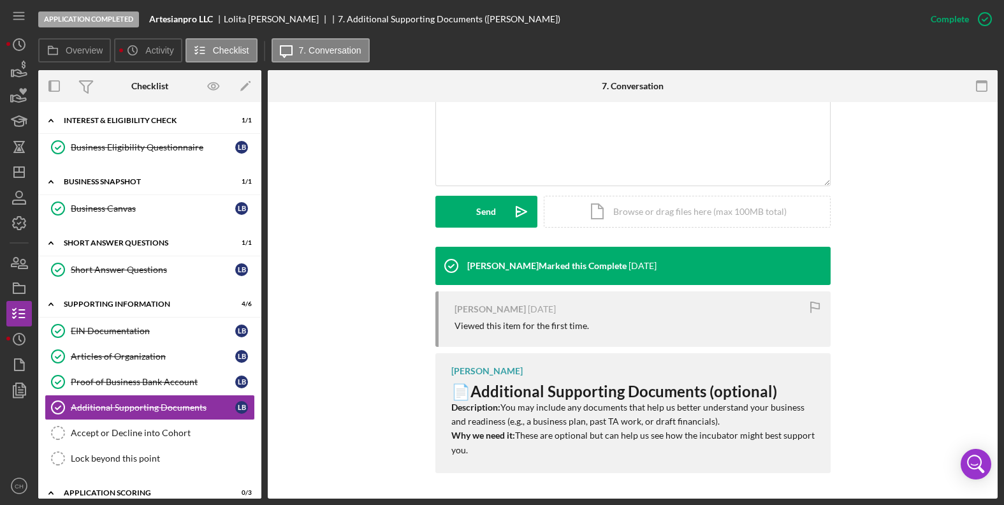
scroll to position [255, 0]
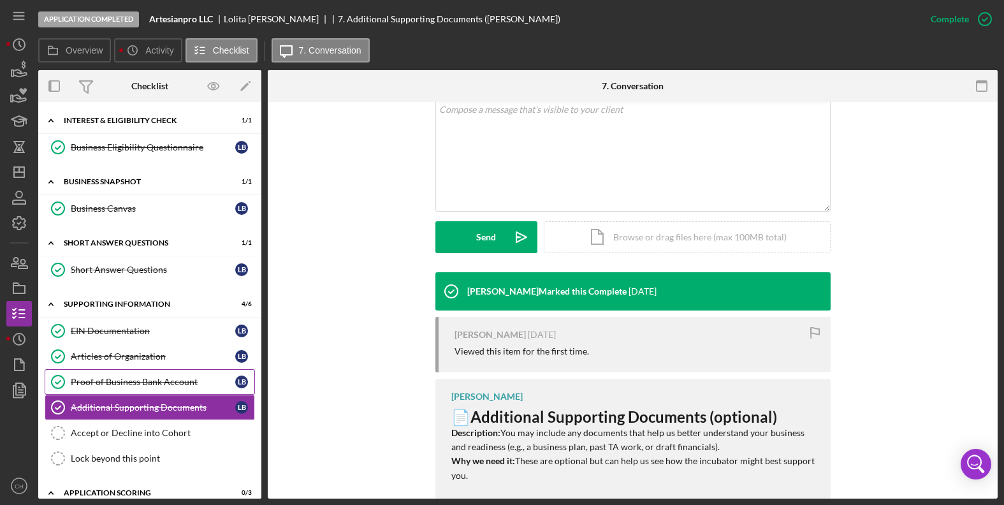
click at [111, 375] on link "Proof of Business Bank Account Proof of Business Bank Account L B" at bounding box center [150, 382] width 210 height 26
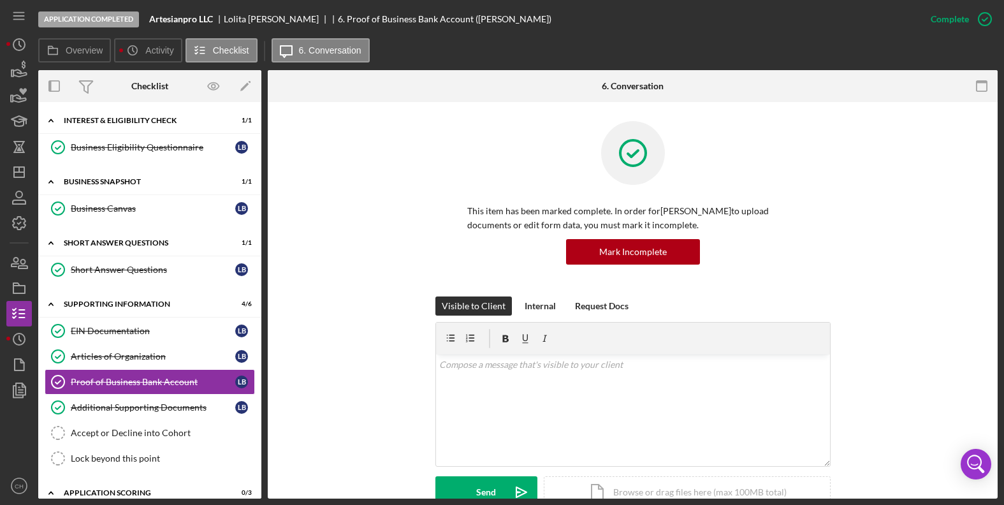
click at [299, 413] on div "Visible to Client Internal Request Docs v Color teal Color pink Remove color Ad…" at bounding box center [633, 412] width 692 height 231
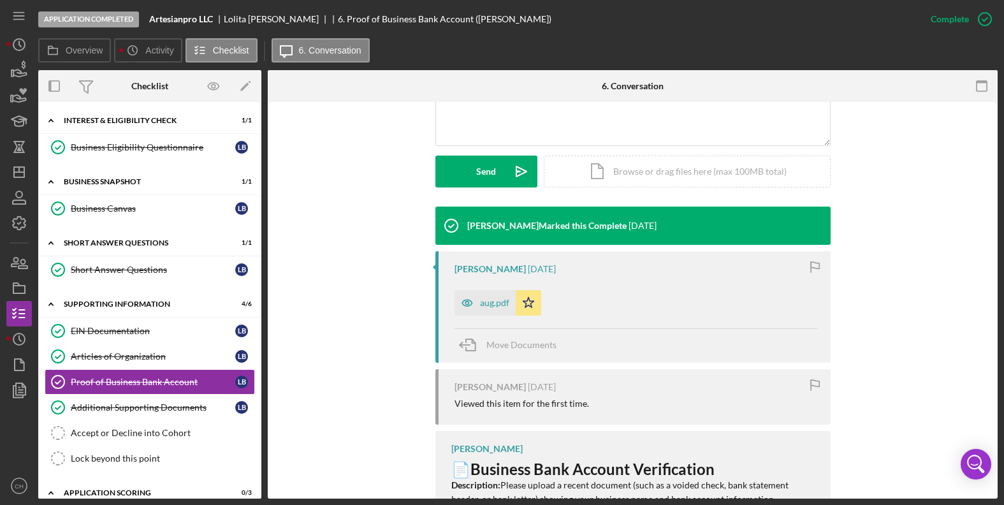
scroll to position [383, 0]
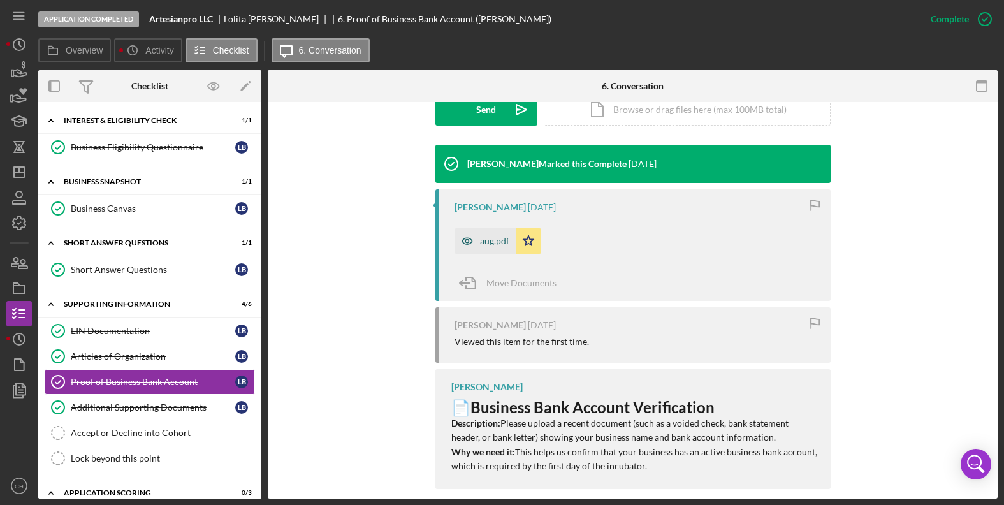
click at [492, 242] on div "aug.pdf" at bounding box center [494, 241] width 29 height 10
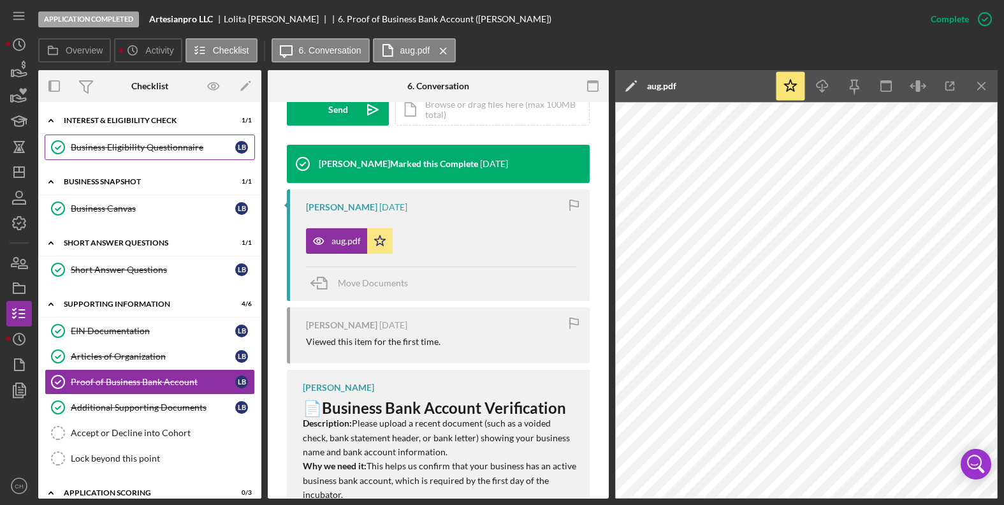
click at [143, 159] on link "Business Eligibility Questionnaire Business Eligibility Questionnaire L B" at bounding box center [150, 148] width 210 height 26
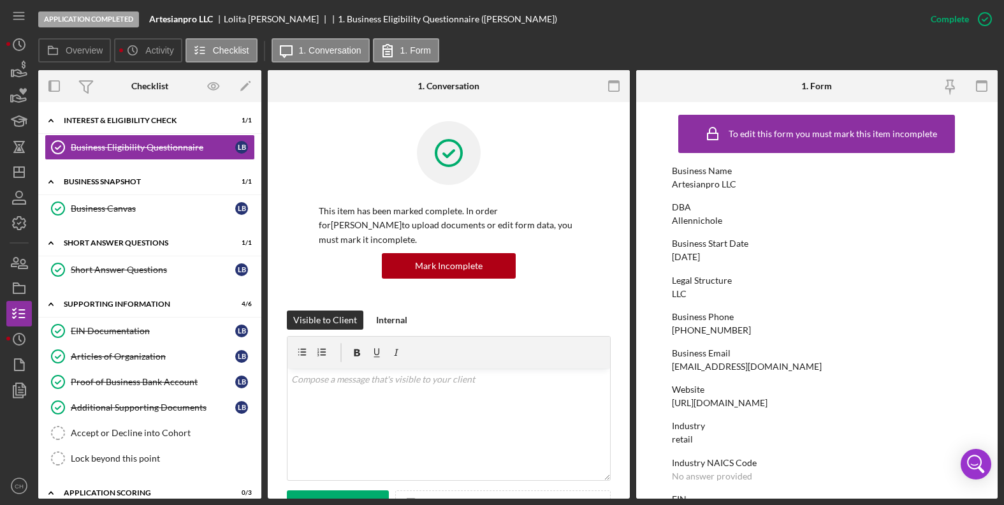
click at [435, 292] on div "This item has been marked complete. In order for [PERSON_NAME] to upload docume…" at bounding box center [449, 215] width 324 height 189
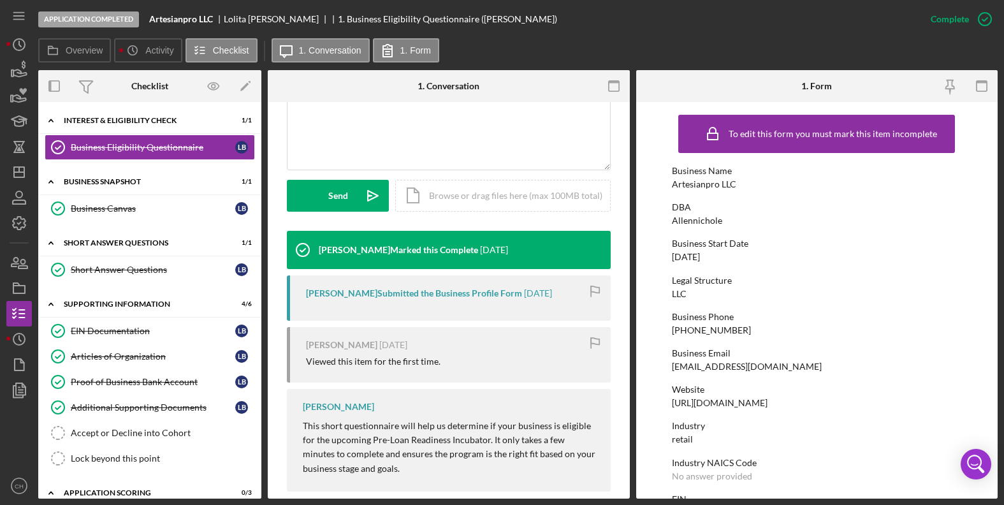
scroll to position [315, 0]
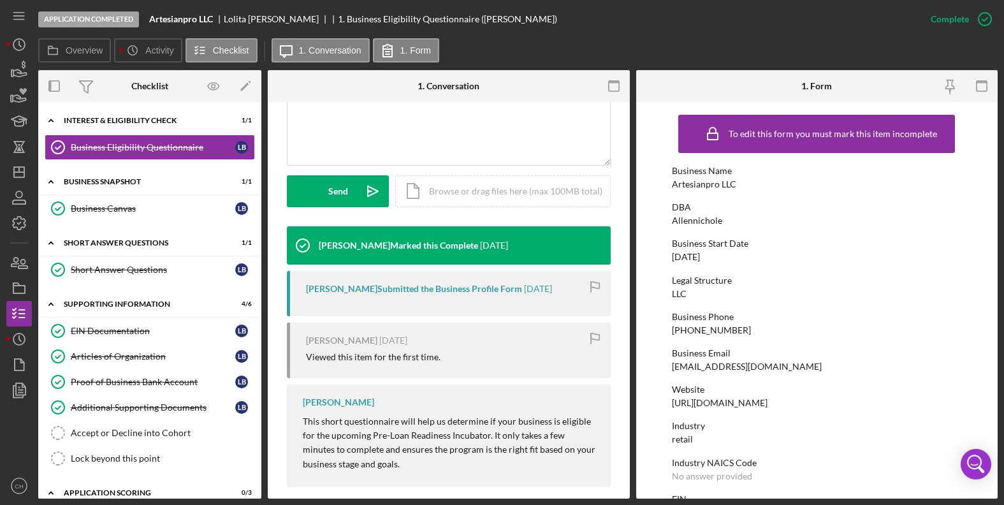
click at [434, 284] on div "[PERSON_NAME] Submitted the Business Profile Form" at bounding box center [414, 289] width 216 height 10
click at [469, 415] on p "This short questionnaire will help us determine if your business is eligible fo…" at bounding box center [450, 443] width 295 height 57
click at [874, 357] on div "Business Email" at bounding box center [817, 353] width 290 height 10
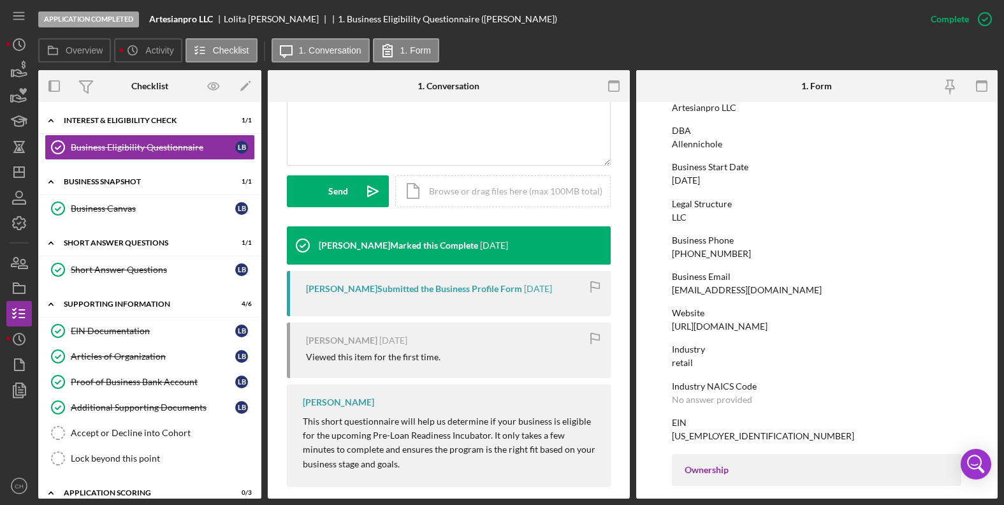
scroll to position [102, 0]
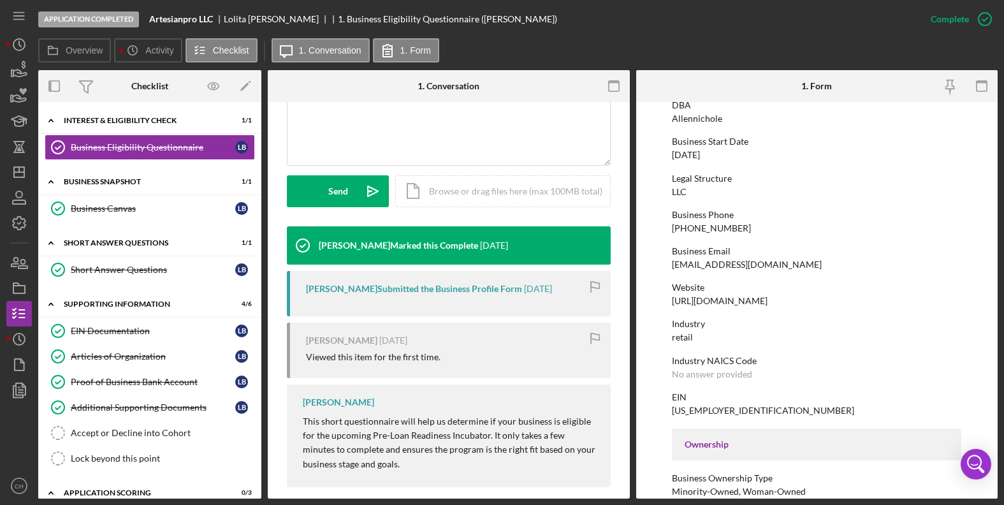
drag, startPoint x: 766, startPoint y: 302, endPoint x: 670, endPoint y: 300, distance: 96.3
click at [670, 300] on form "To edit this form you must mark this item incomplete Business Name Artesianpro …" at bounding box center [817, 300] width 362 height 397
copy div "[URL][DOMAIN_NAME]"
click at [143, 357] on div "Articles of Organization" at bounding box center [153, 356] width 165 height 10
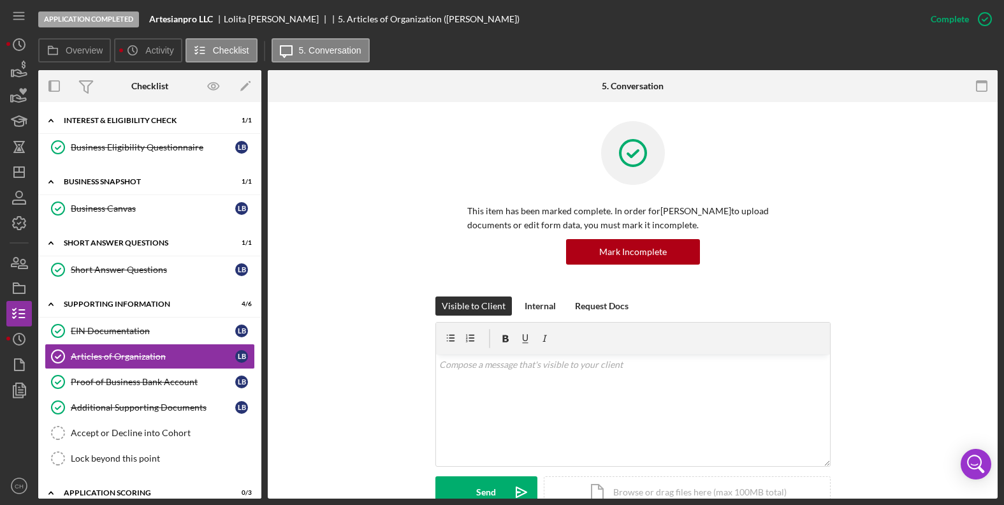
click at [362, 466] on div "Visible to Client Internal Request Docs v Color teal Color pink Remove color Ad…" at bounding box center [633, 412] width 692 height 231
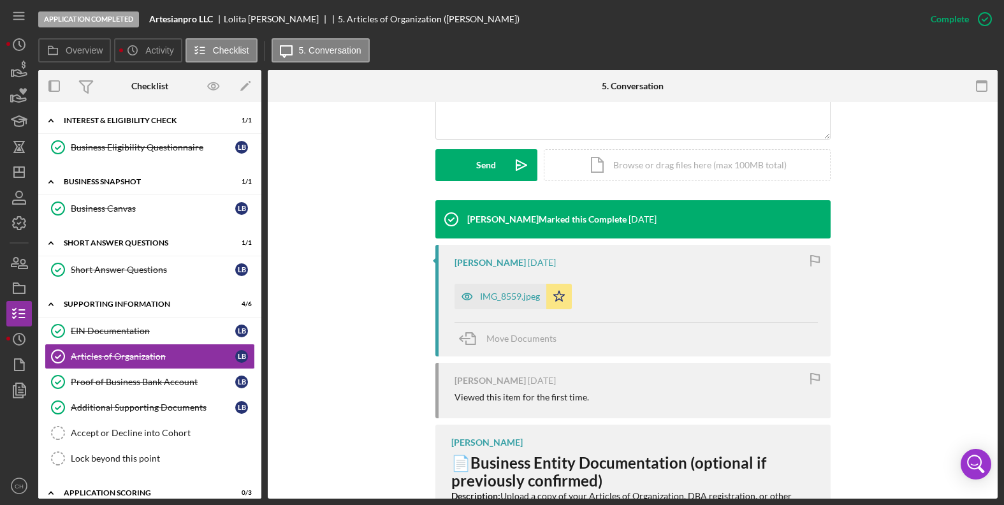
scroll to position [332, 0]
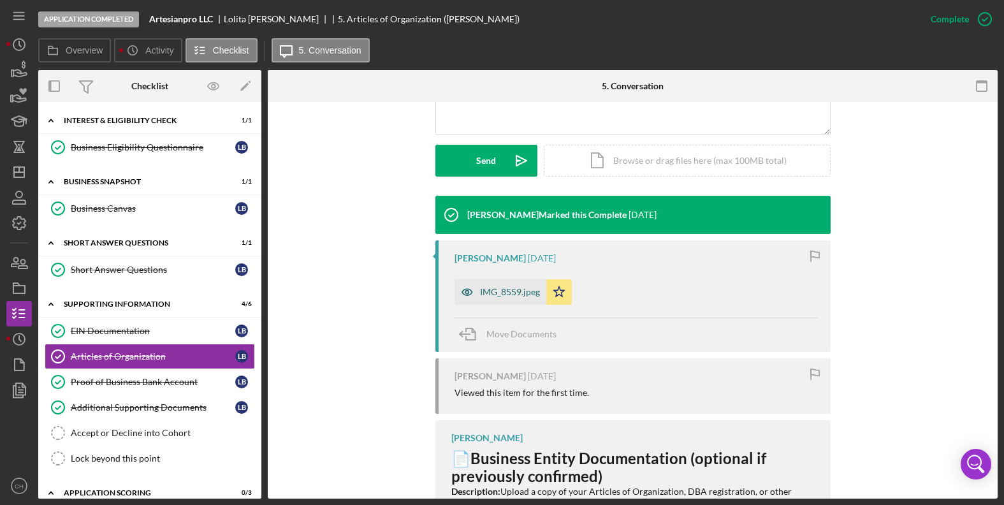
click at [486, 291] on div "IMG_8559.jpeg" at bounding box center [510, 292] width 60 height 10
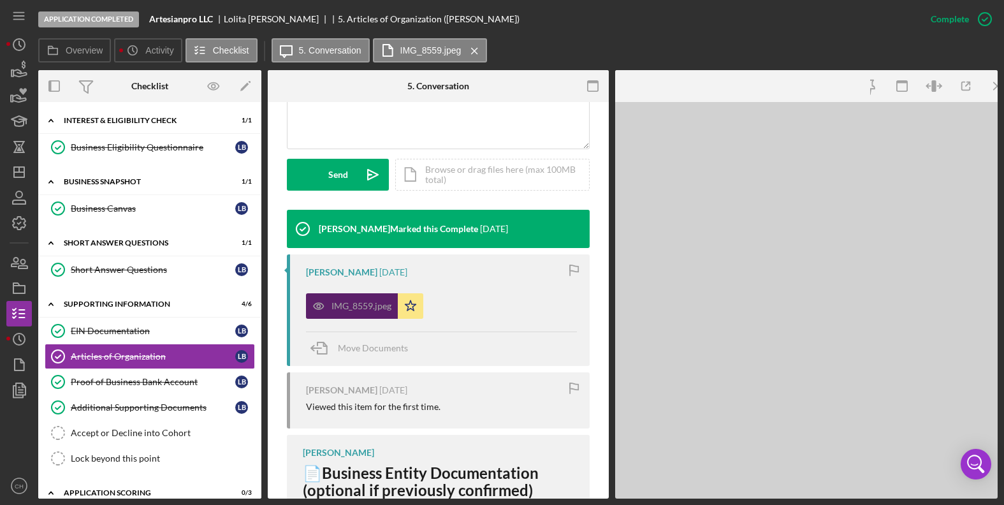
scroll to position [346, 0]
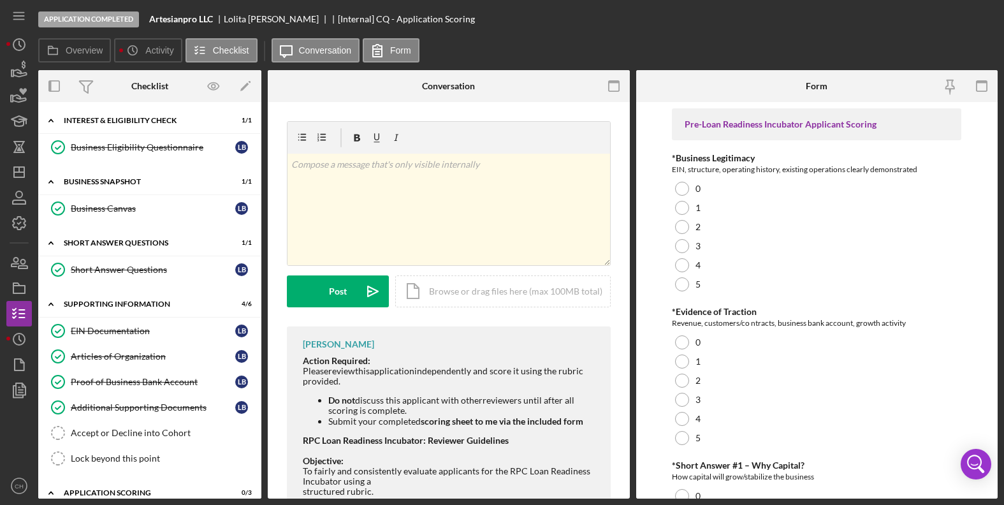
scroll to position [184, 0]
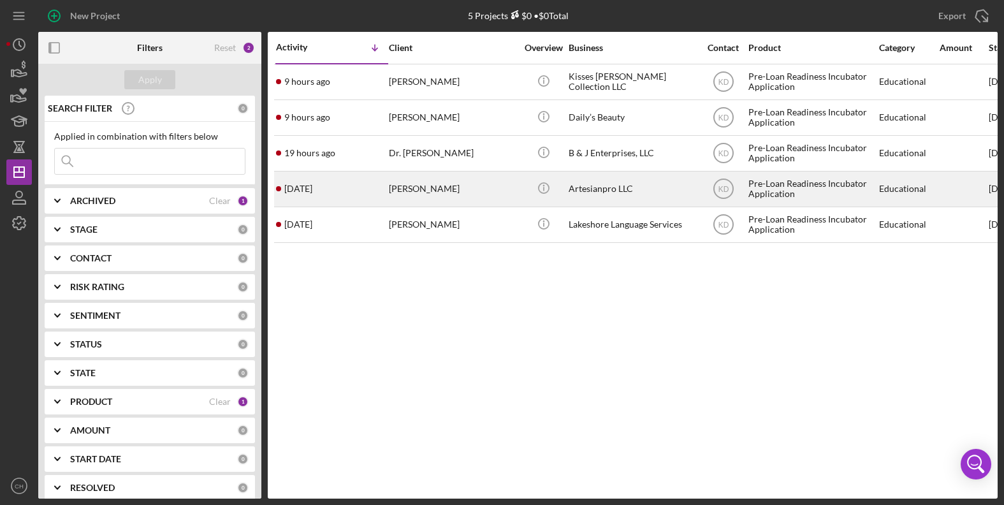
click at [429, 187] on div "[PERSON_NAME]" at bounding box center [453, 189] width 128 height 34
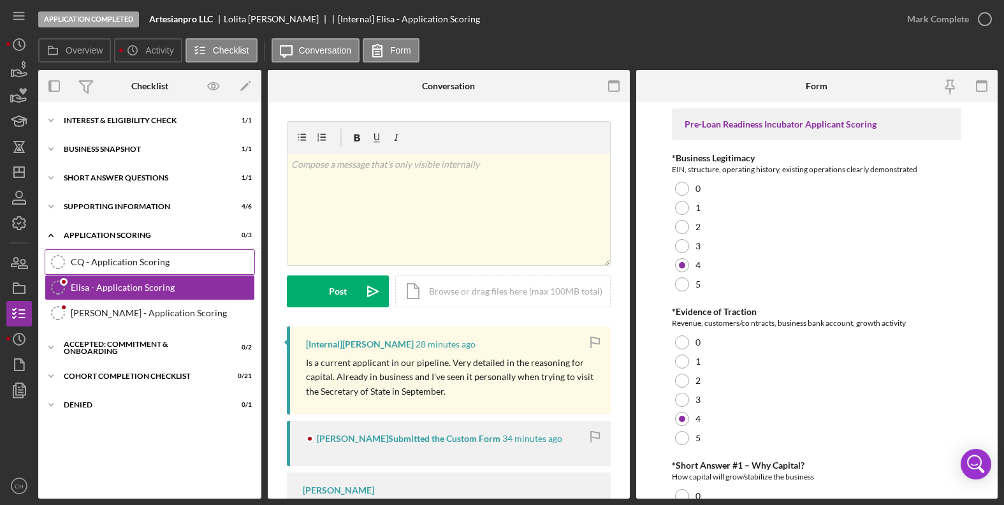
click at [154, 267] on div "CQ - Application Scoring" at bounding box center [163, 262] width 184 height 10
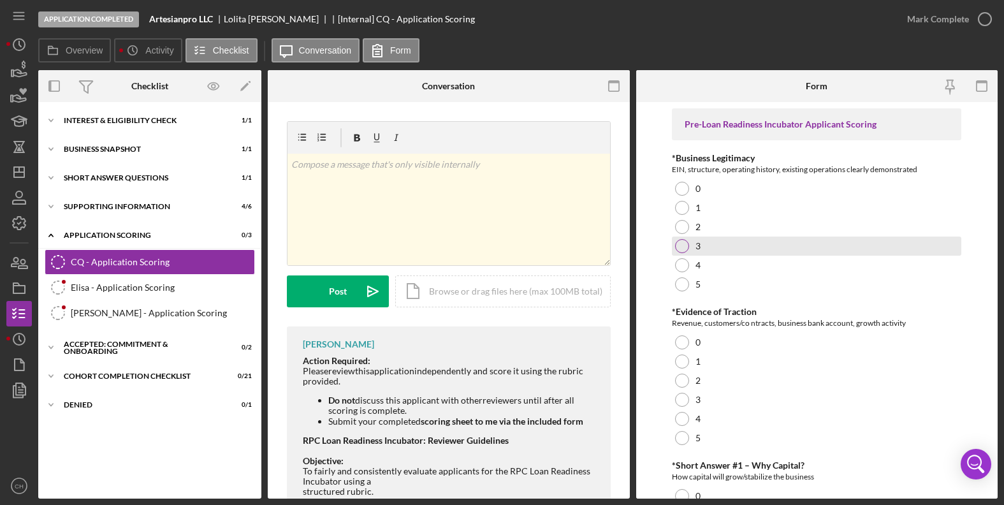
click at [682, 240] on div at bounding box center [682, 246] width 14 height 14
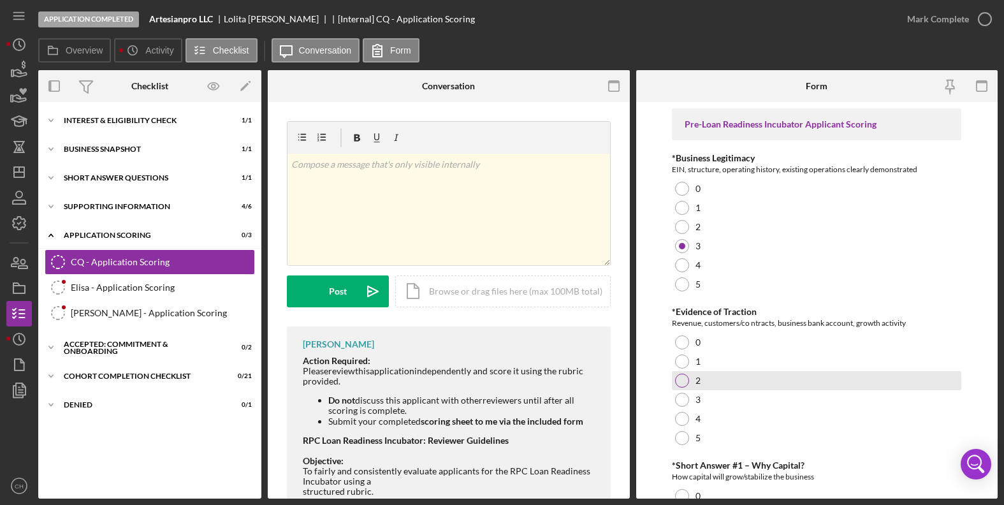
click at [682, 381] on div at bounding box center [682, 381] width 14 height 14
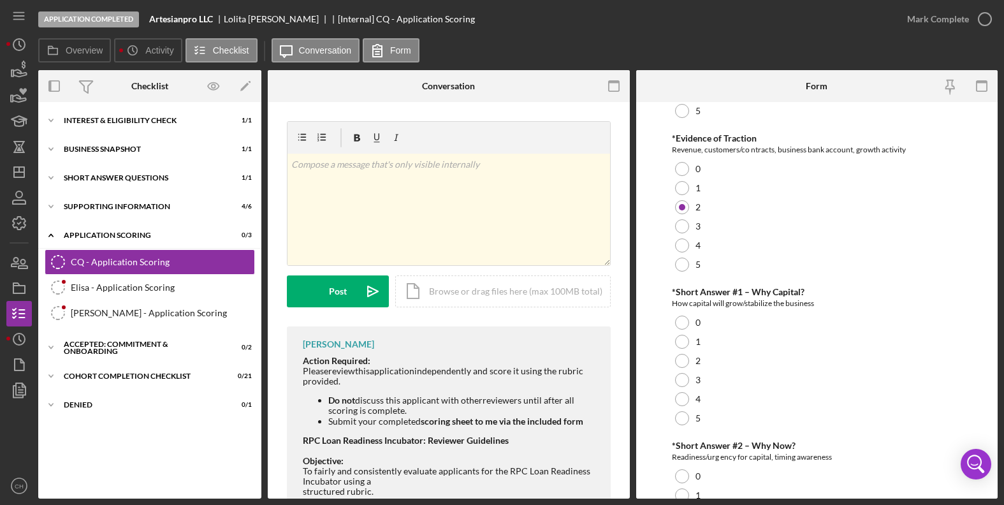
scroll to position [181, 0]
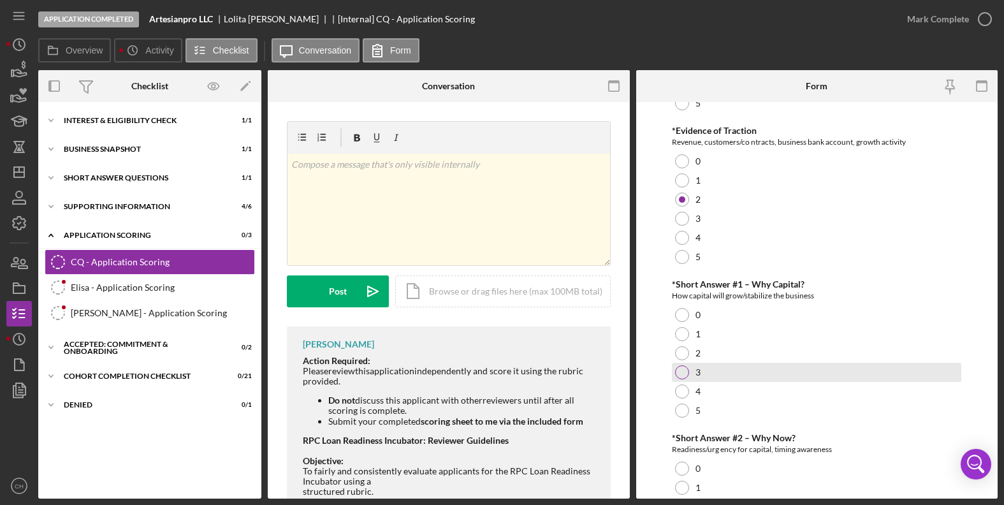
click at [680, 371] on div at bounding box center [682, 372] width 14 height 14
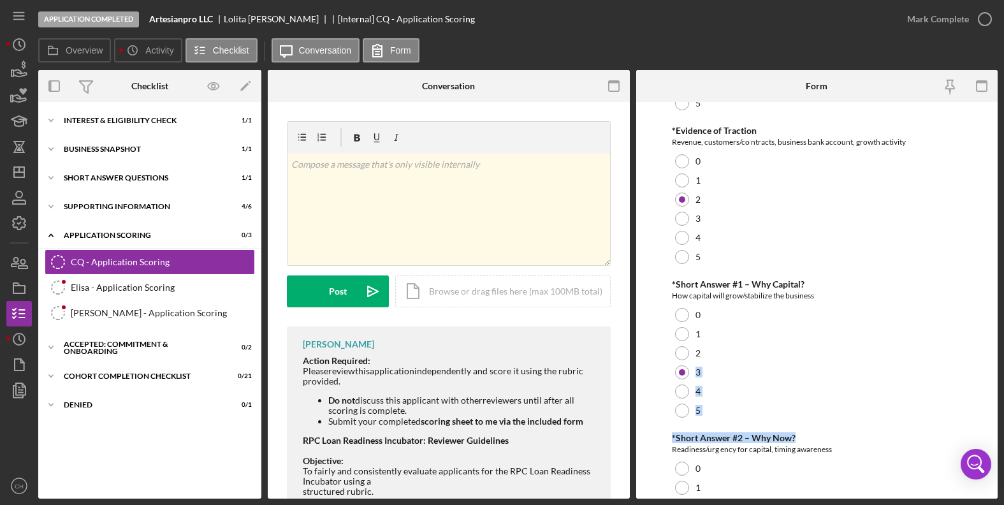
drag, startPoint x: 998, startPoint y: 346, endPoint x: 1006, endPoint y: 418, distance: 72.5
click at [1004, 418] on html "Application Completed Artesianpro LLC [PERSON_NAME] [Internal] CQ - Application…" at bounding box center [502, 252] width 1004 height 505
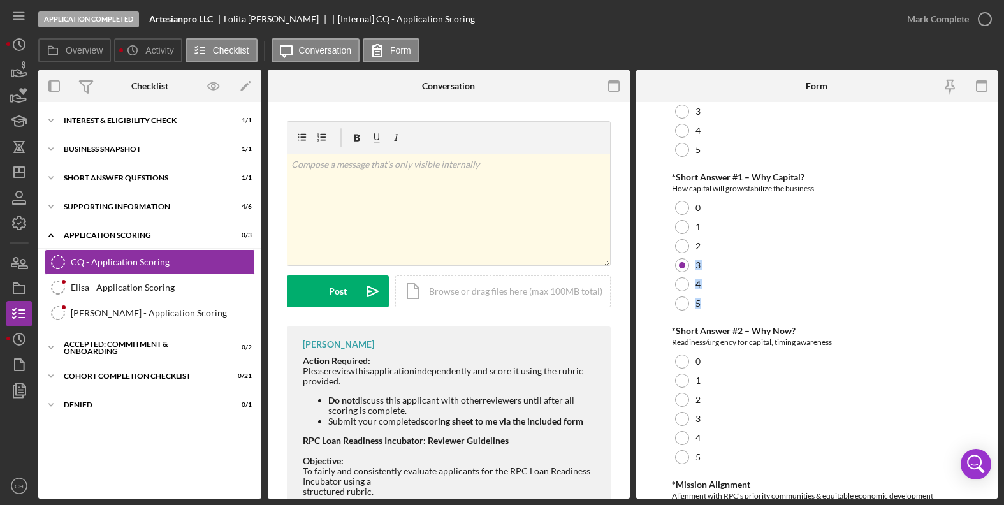
scroll to position [312, 0]
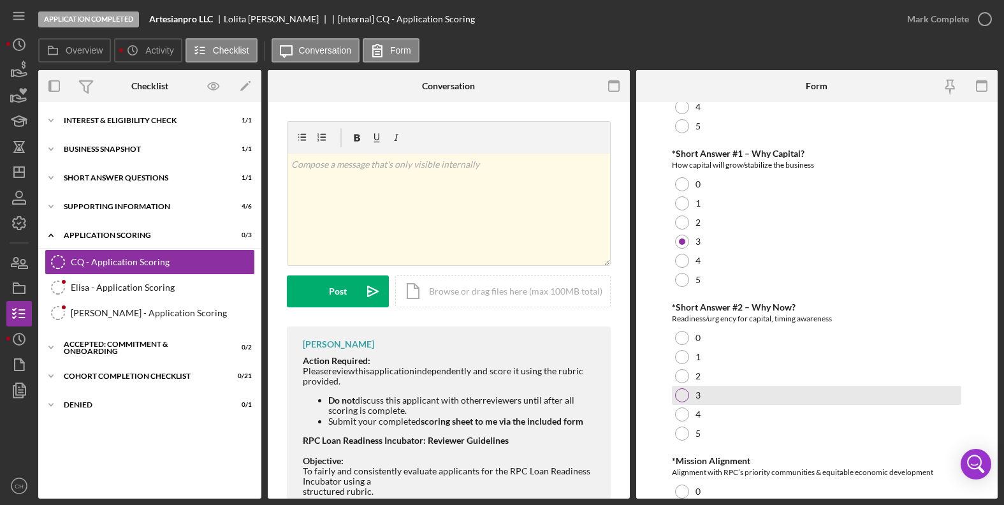
click at [680, 398] on div at bounding box center [682, 395] width 14 height 14
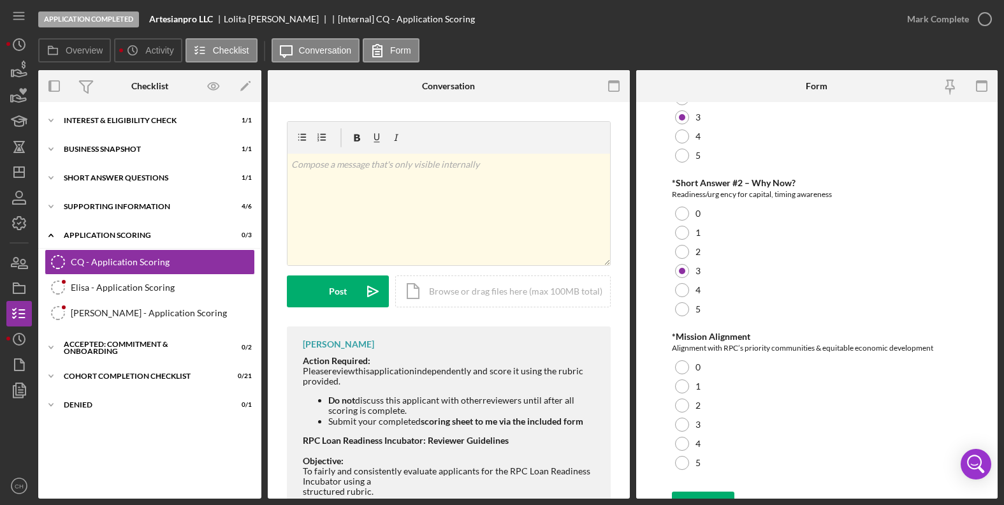
scroll to position [457, 0]
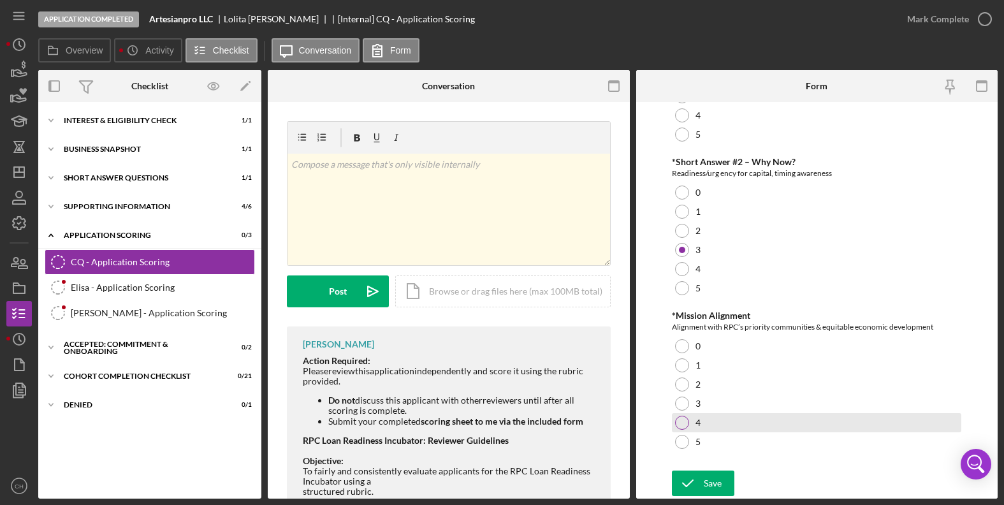
click at [684, 422] on div at bounding box center [682, 423] width 14 height 14
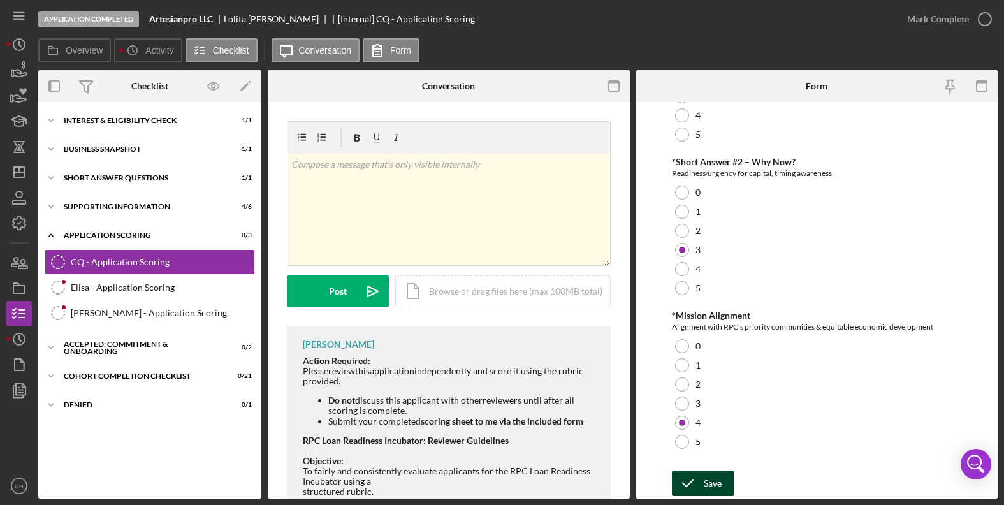
click at [704, 488] on div "Save" at bounding box center [713, 484] width 18 height 26
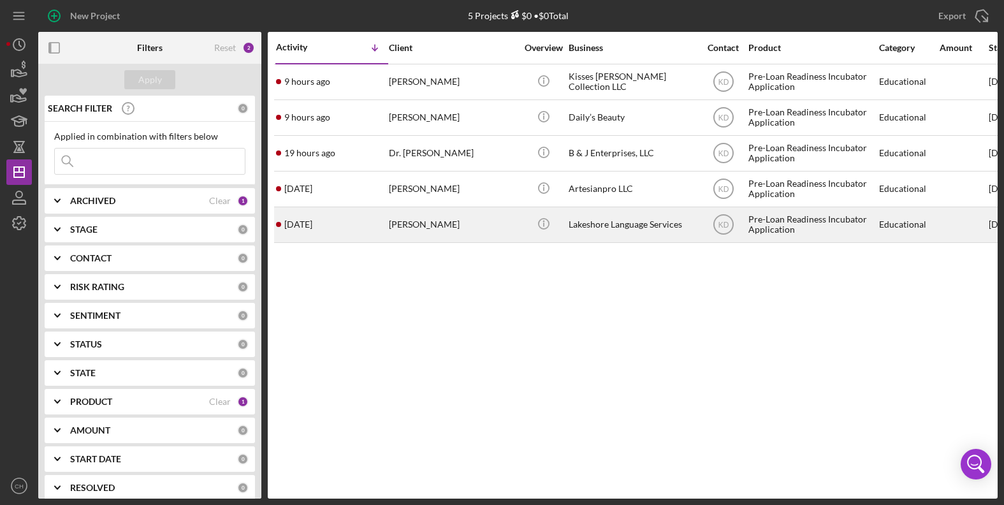
click at [623, 225] on div "Lakeshore Language Services" at bounding box center [633, 225] width 128 height 34
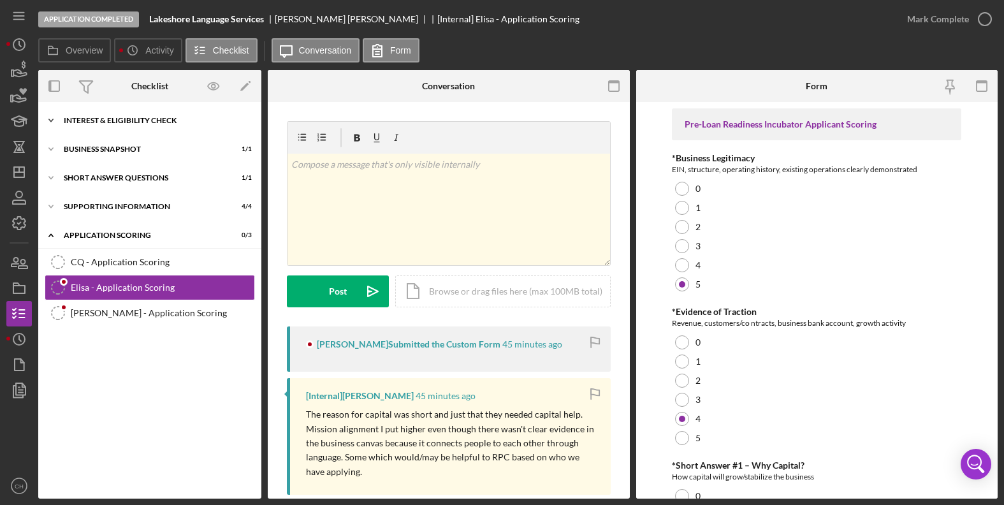
click at [117, 115] on div "Icon/Expander Interest & Eligibility Check 1 / 1" at bounding box center [149, 121] width 223 height 26
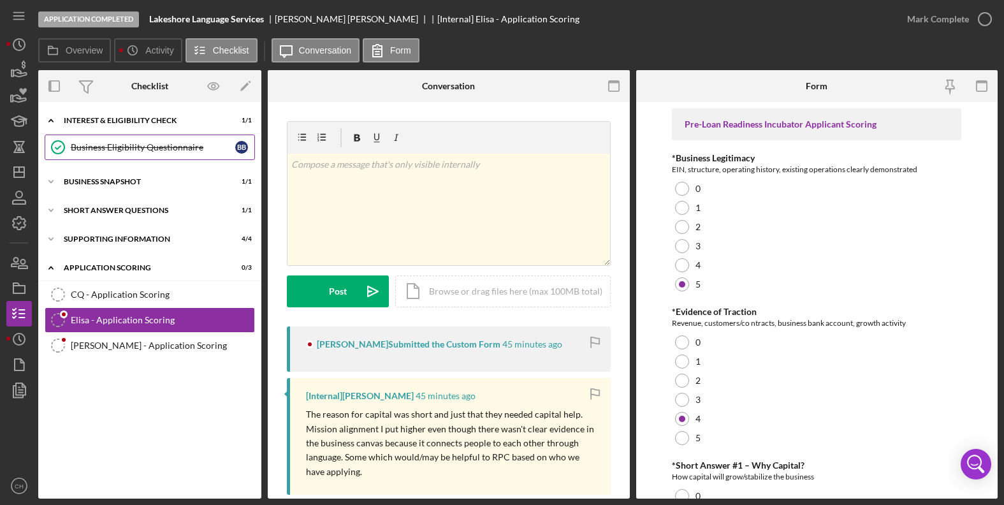
click at [129, 143] on div "Business Eligibility Questionnaire" at bounding box center [153, 147] width 165 height 10
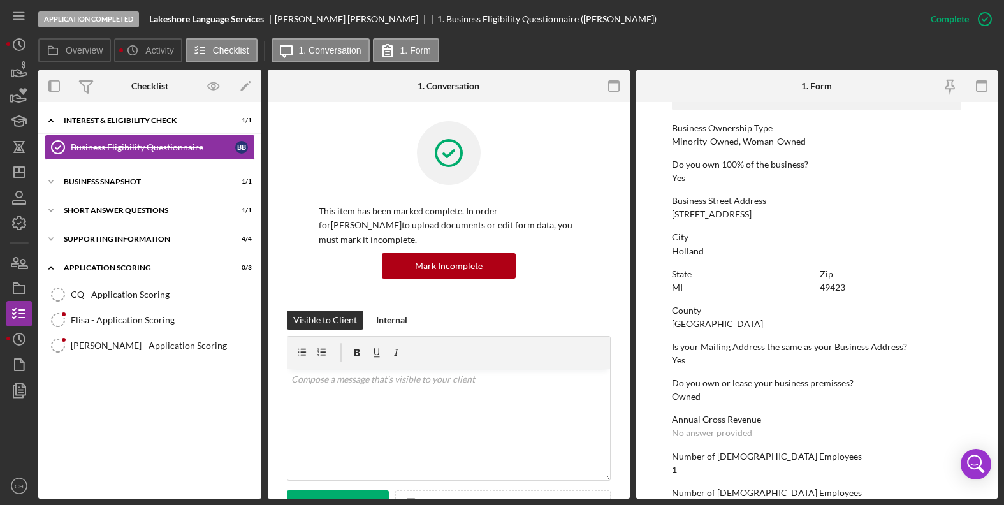
scroll to position [485, 0]
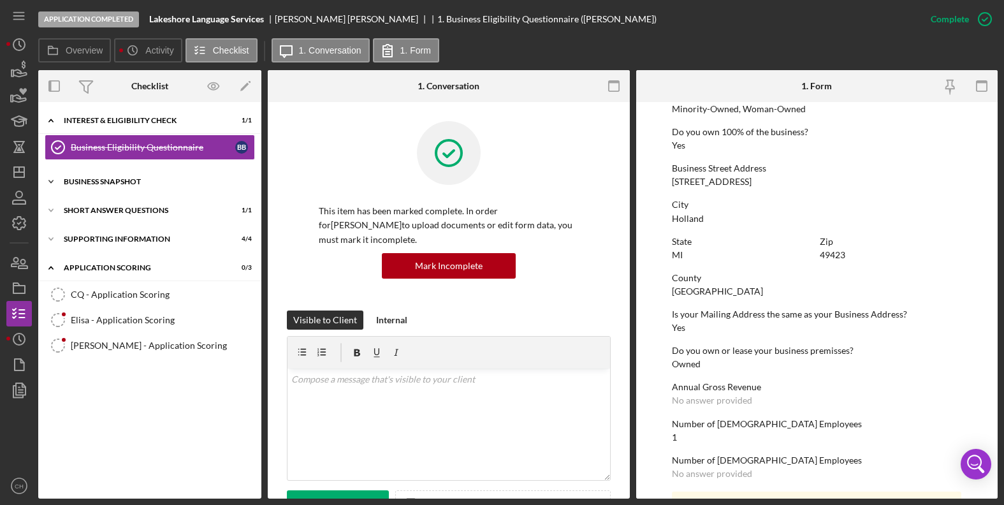
click at [143, 179] on div "Business Snapshot" at bounding box center [155, 182] width 182 height 8
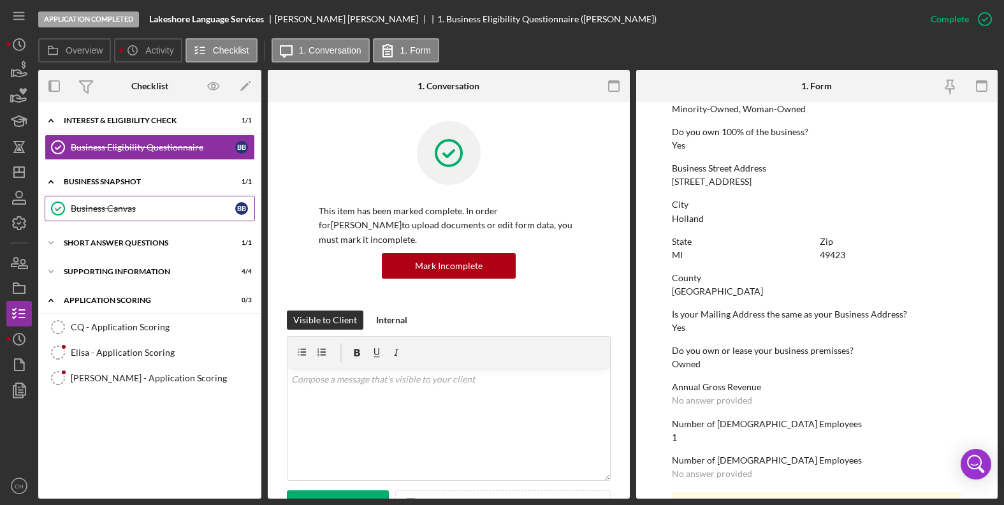
click at [82, 216] on link "Business Canvas Business Canvas B B" at bounding box center [150, 209] width 210 height 26
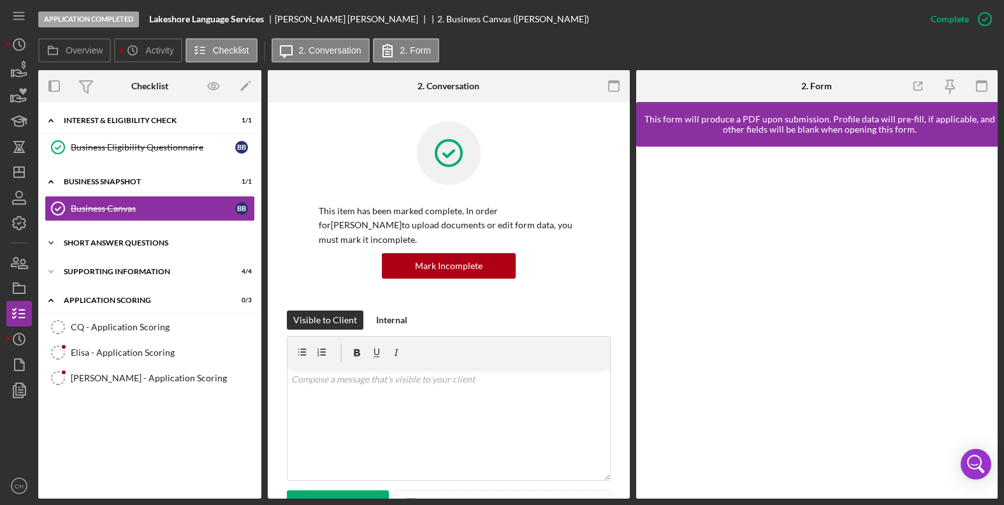
click at [149, 239] on div "Icon/Expander Short Answer Questions 1 / 1" at bounding box center [149, 243] width 223 height 26
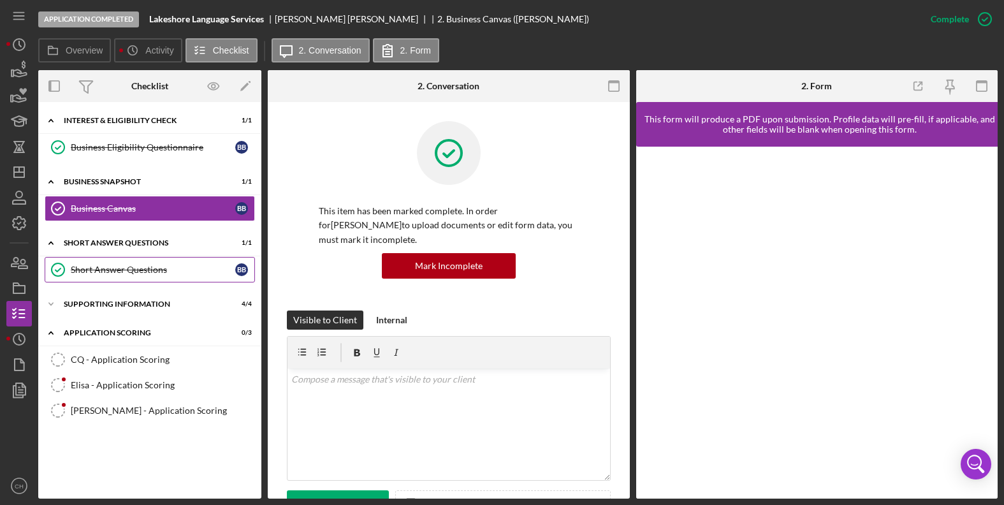
click at [97, 270] on div "Short Answer Questions" at bounding box center [153, 270] width 165 height 10
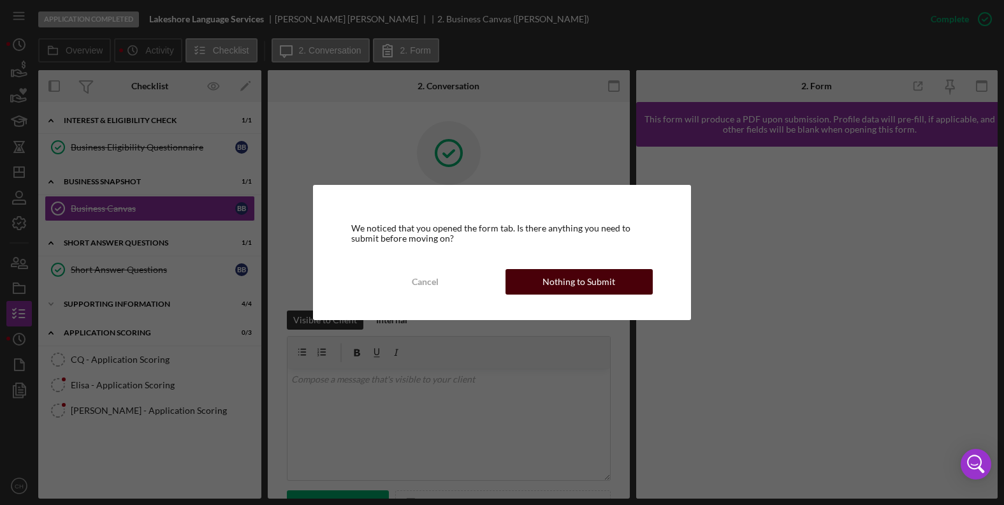
click at [534, 285] on button "Nothing to Submit" at bounding box center [579, 282] width 147 height 26
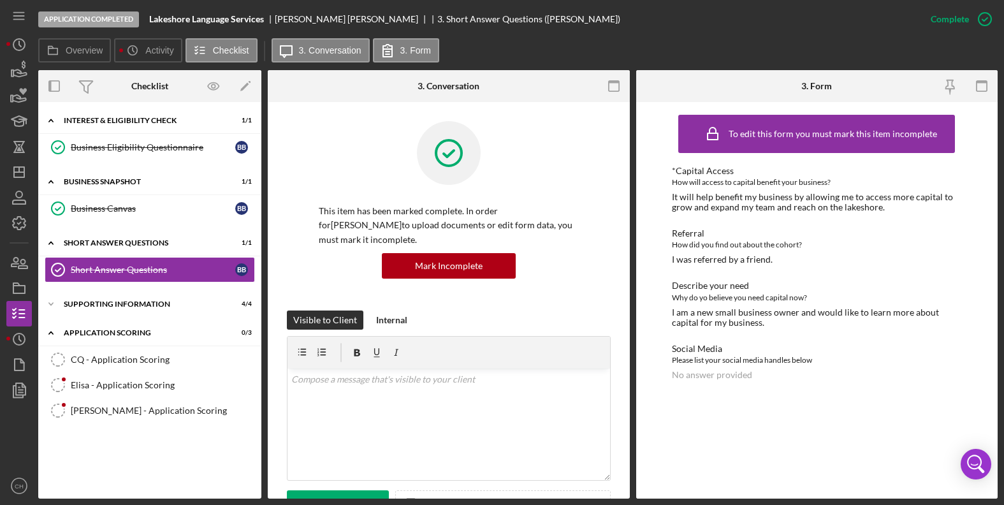
click at [744, 319] on div "I am a new small business owner and would like to learn more about capital for …" at bounding box center [817, 317] width 290 height 20
click at [144, 305] on div "Supporting Information" at bounding box center [155, 304] width 182 height 8
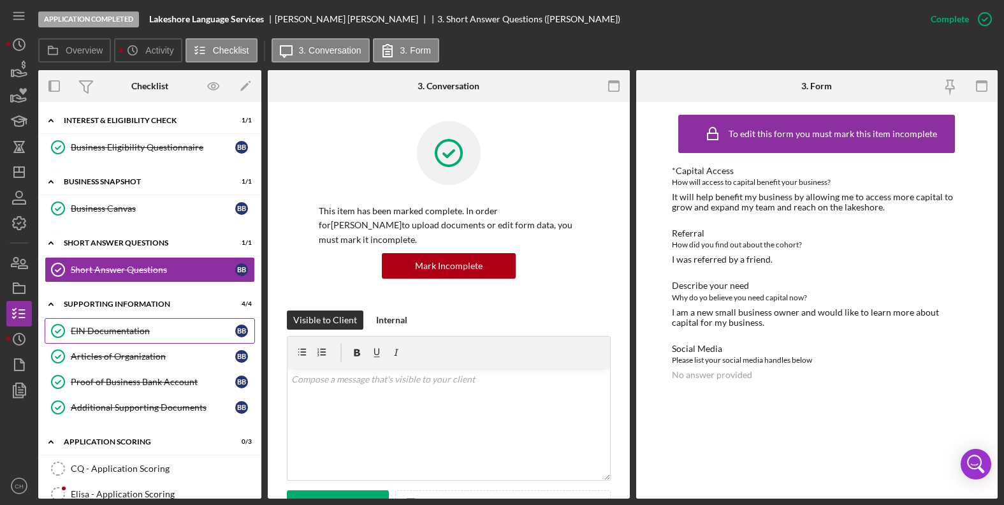
click at [121, 332] on div "EIN Documentation" at bounding box center [153, 331] width 165 height 10
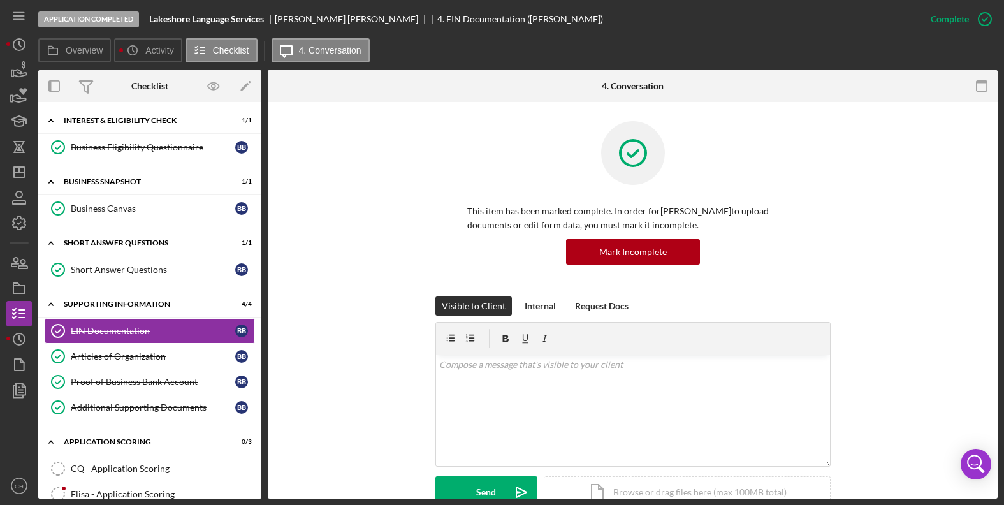
click at [411, 334] on div "Visible to Client Internal Request Docs v Color teal Color pink Remove color Ad…" at bounding box center [633, 412] width 692 height 231
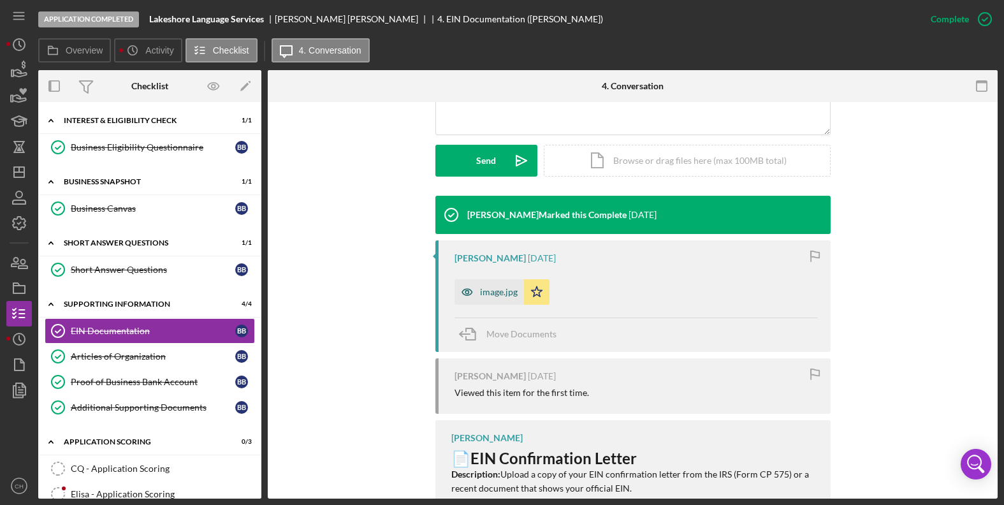
click at [480, 294] on div "image.jpg" at bounding box center [499, 292] width 38 height 10
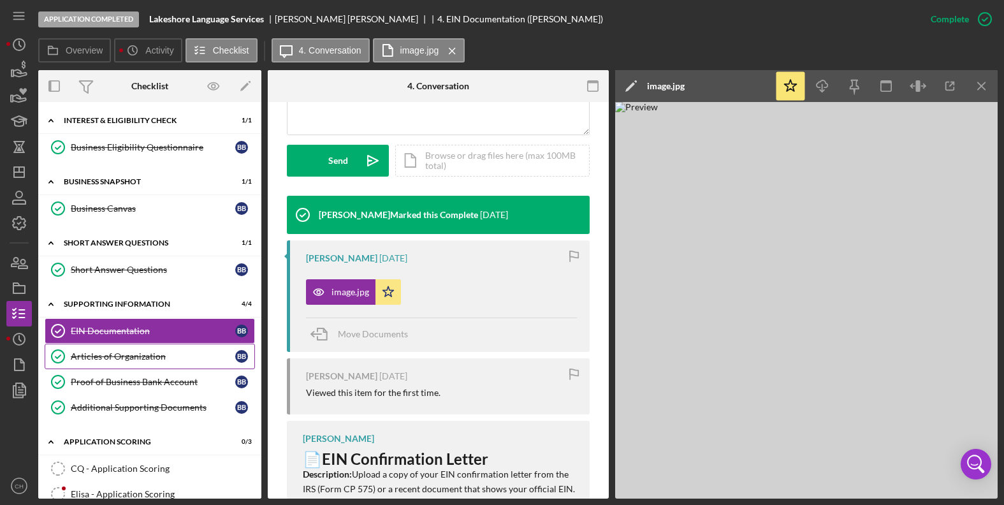
click at [114, 351] on div "Articles of Organization" at bounding box center [153, 356] width 165 height 10
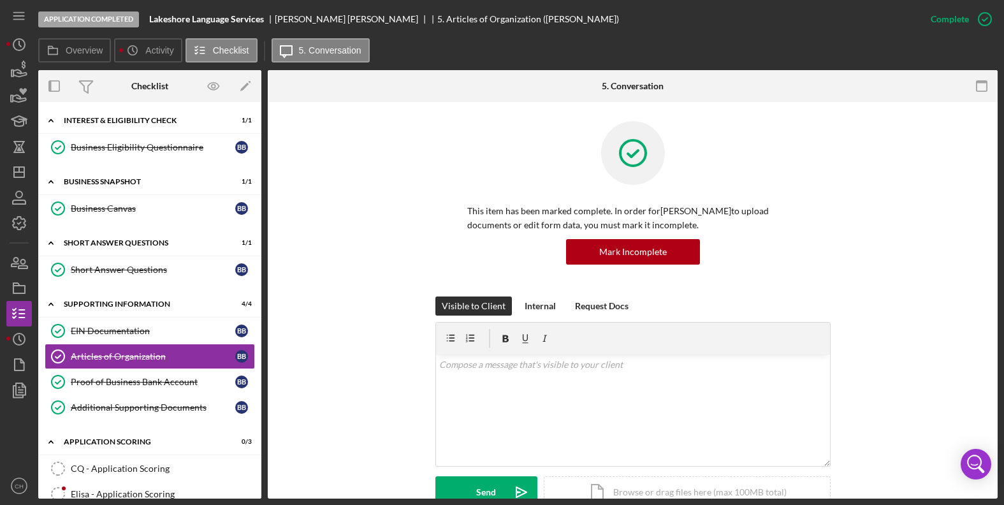
click at [378, 355] on div "Visible to Client Internal Request Docs v Color teal Color pink Remove color Ad…" at bounding box center [633, 412] width 692 height 231
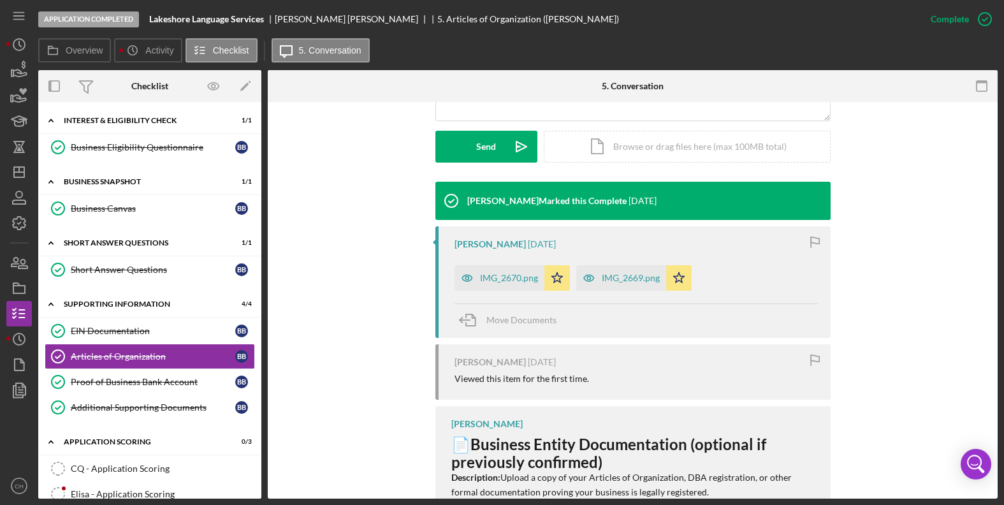
scroll to position [408, 0]
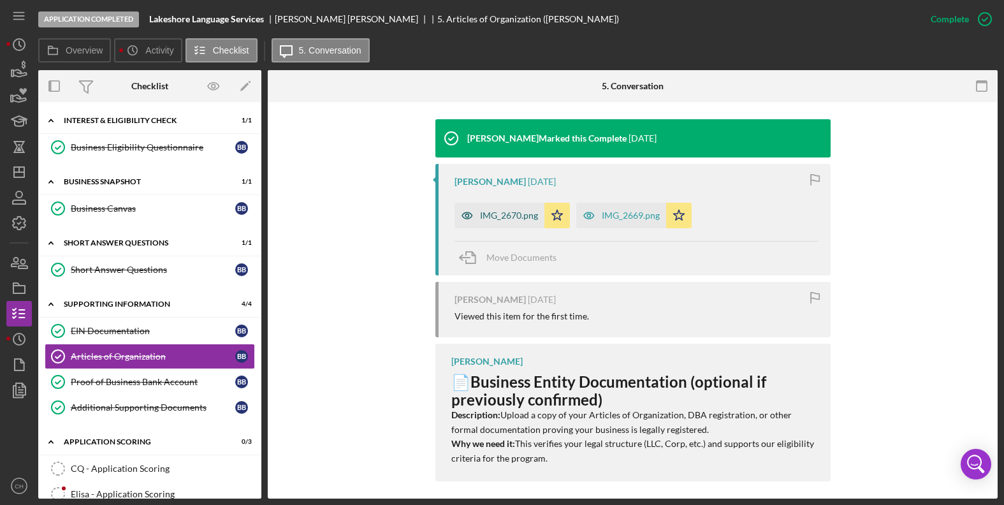
click at [509, 207] on div "IMG_2670.png" at bounding box center [500, 216] width 90 height 26
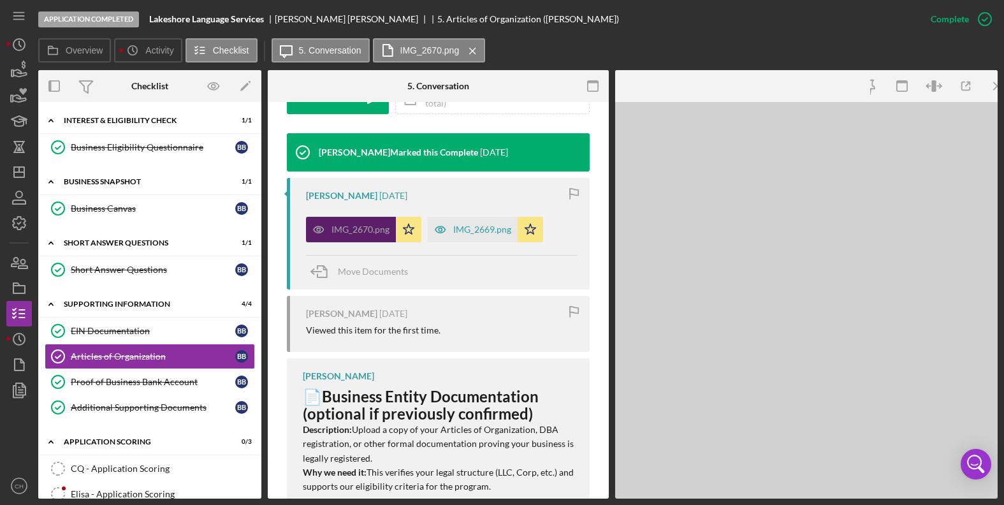
scroll to position [422, 0]
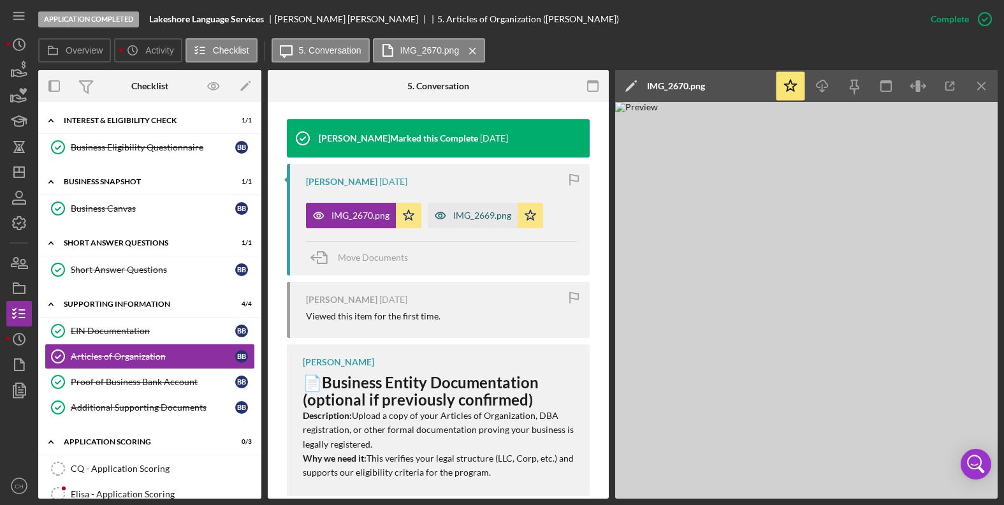
click at [478, 222] on div "IMG_2669.png" at bounding box center [473, 216] width 90 height 26
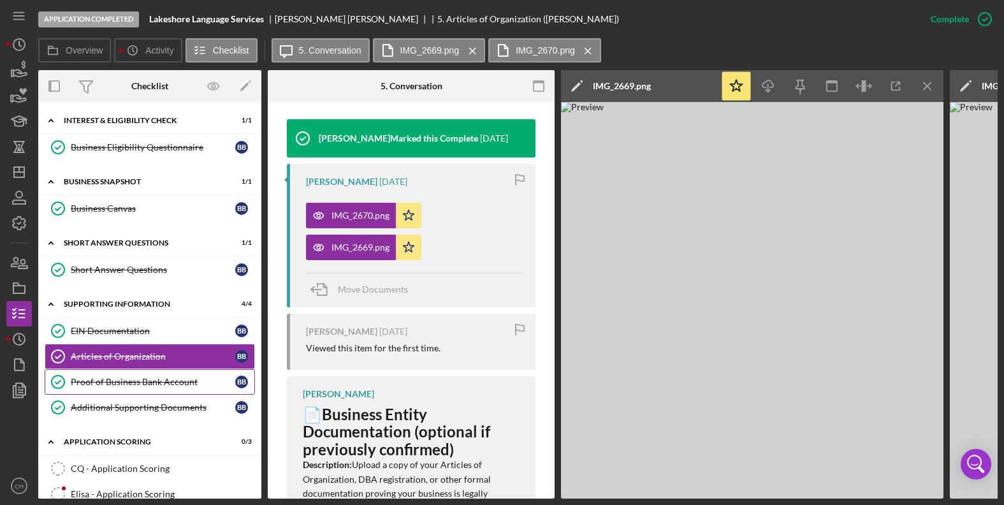
click at [114, 382] on div "Proof of Business Bank Account" at bounding box center [153, 382] width 165 height 10
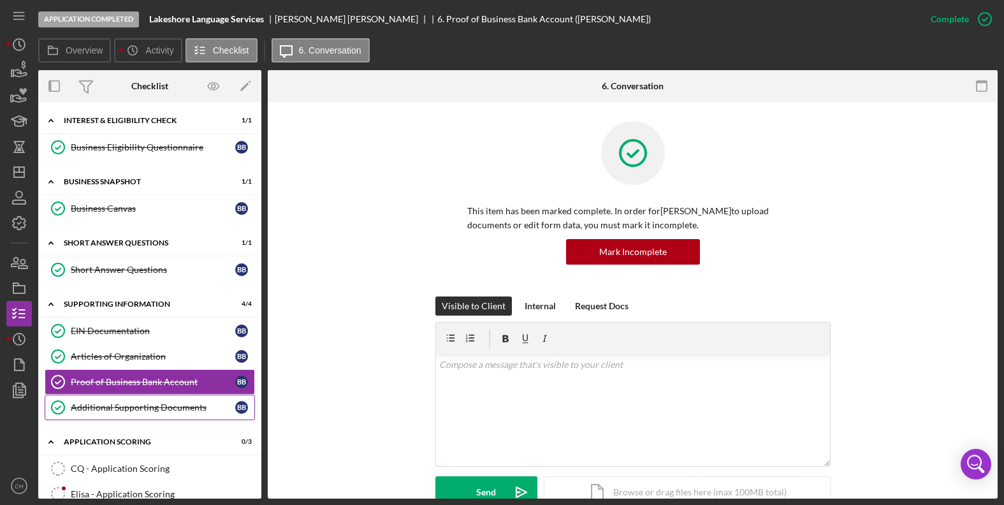
click at [142, 406] on div "Additional Supporting Documents" at bounding box center [153, 407] width 165 height 10
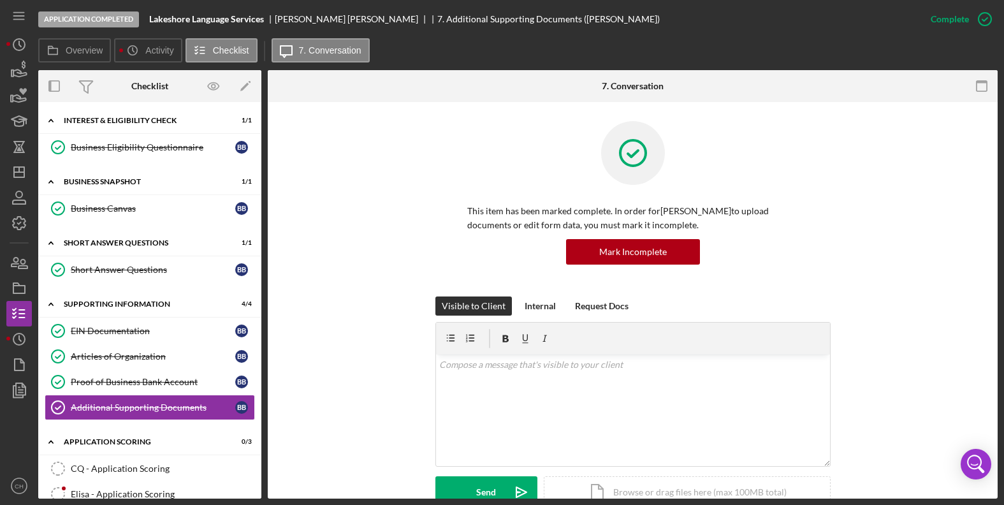
click at [334, 403] on div "Visible to Client Internal Request Docs v Color teal Color pink Remove color Ad…" at bounding box center [633, 412] width 692 height 231
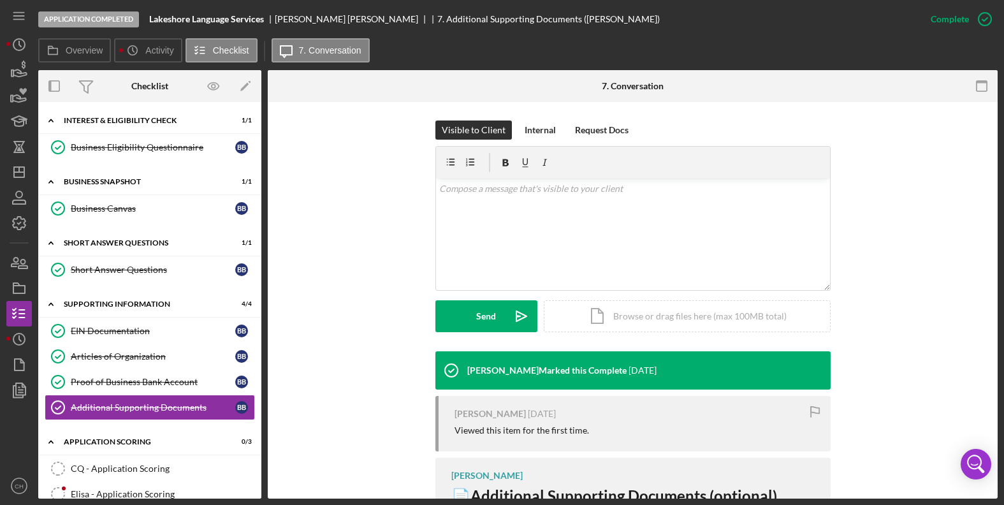
scroll to position [281, 0]
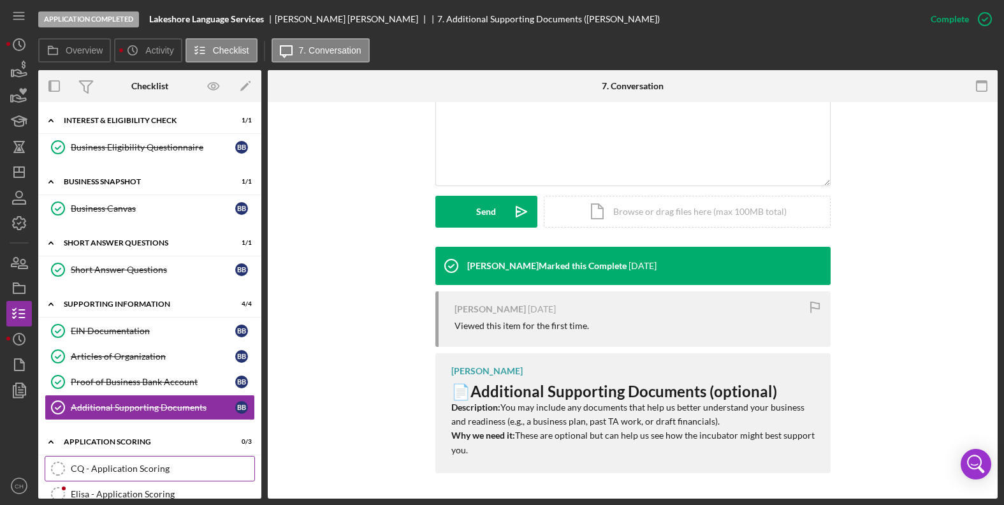
click at [129, 468] on div "CQ - Application Scoring" at bounding box center [163, 469] width 184 height 10
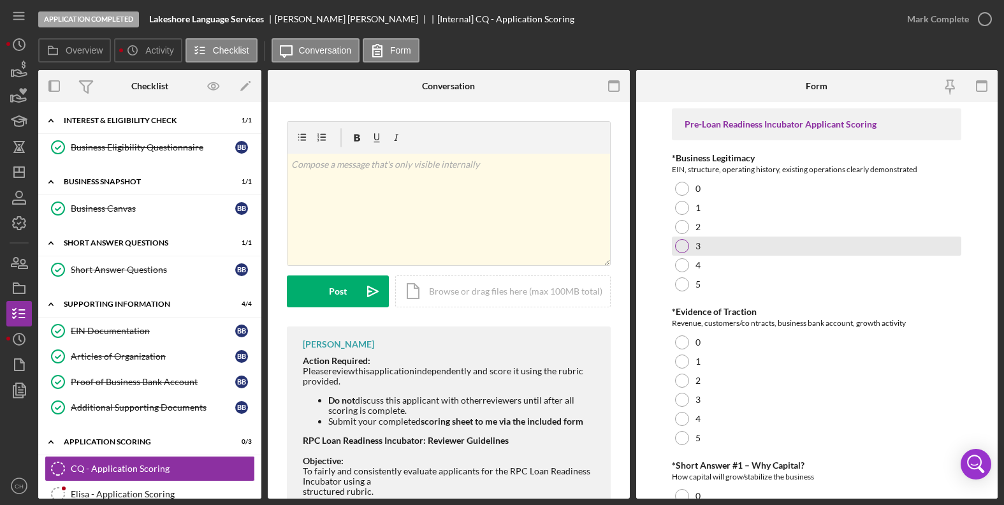
click at [686, 246] on div at bounding box center [682, 246] width 14 height 14
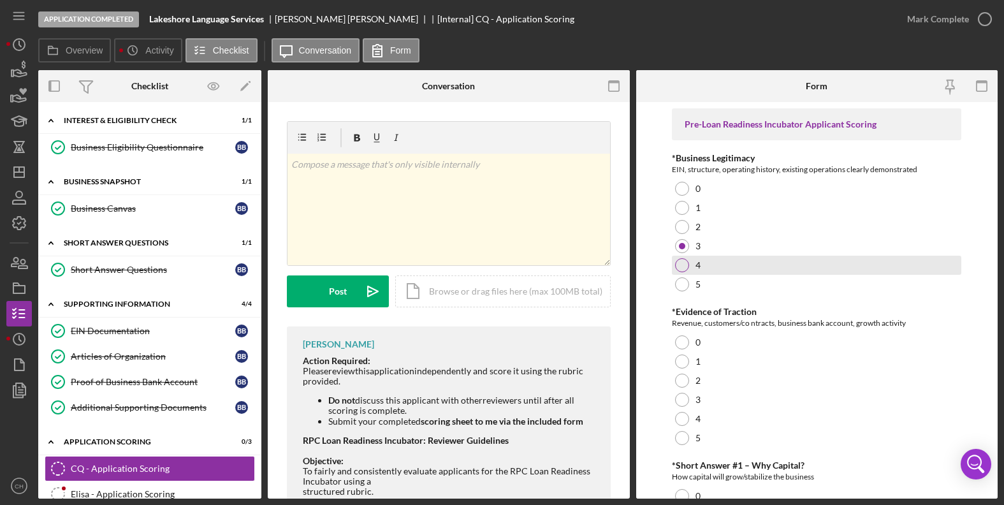
click at [686, 261] on div at bounding box center [682, 265] width 14 height 14
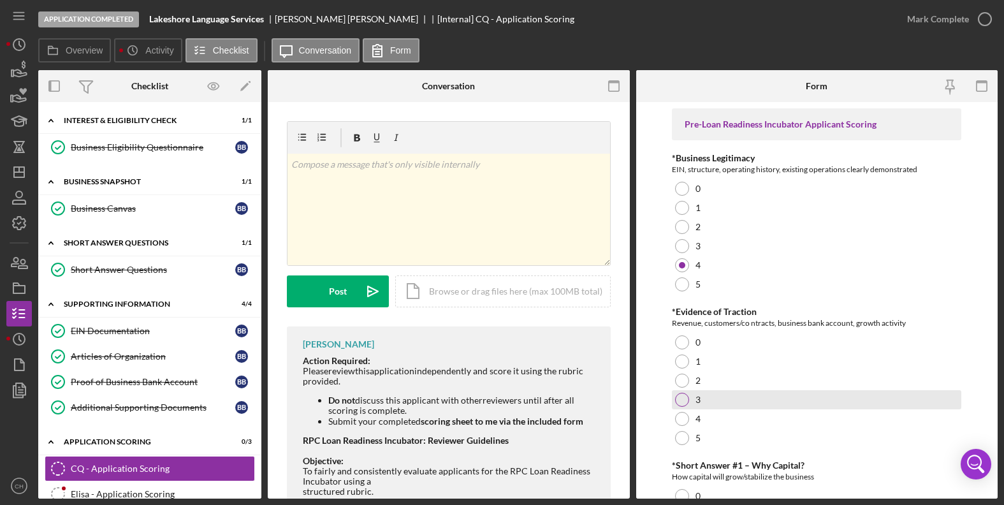
click at [678, 399] on div at bounding box center [682, 400] width 14 height 14
click at [657, 387] on form "Pre-Loan Readiness Incubator Applicant Scoring *Business Legitimacy EIN, struct…" at bounding box center [817, 300] width 362 height 397
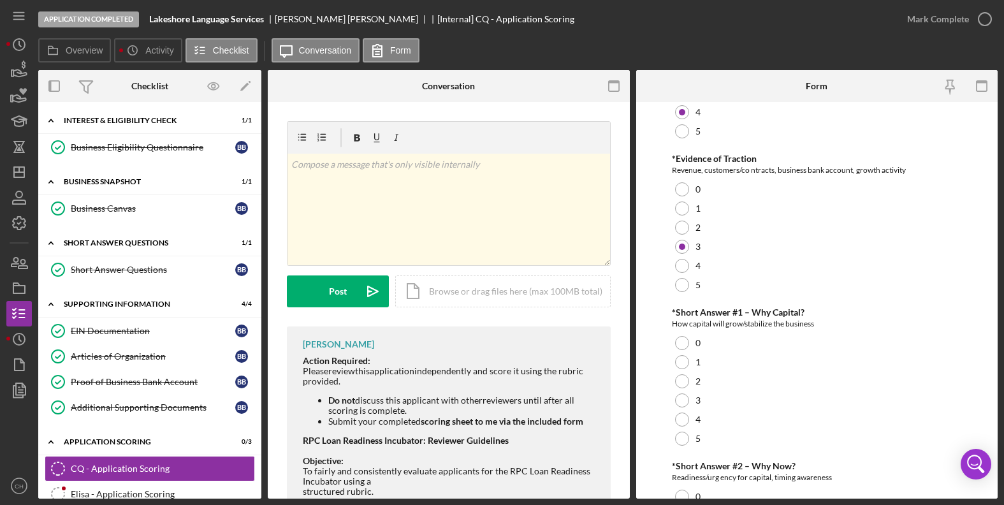
scroll to position [179, 0]
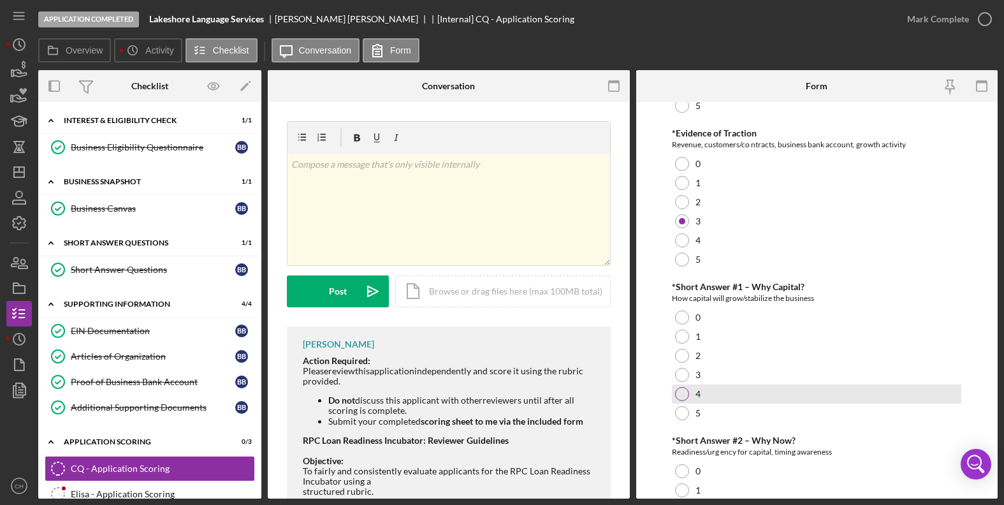
click at [677, 397] on div at bounding box center [682, 394] width 14 height 14
click at [666, 404] on form "Pre-Loan Readiness Incubator Applicant Scoring *Business Legitimacy EIN, struct…" at bounding box center [817, 300] width 362 height 397
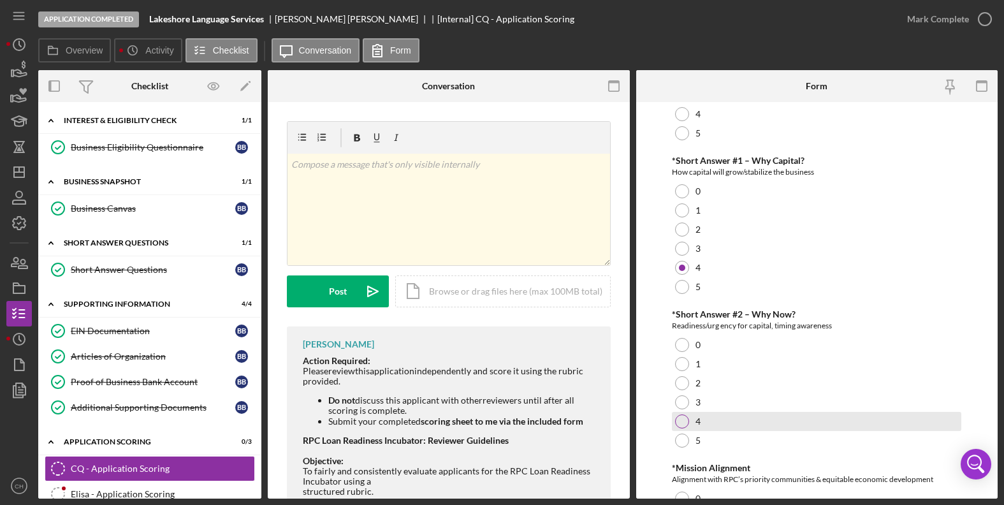
scroll to position [306, 0]
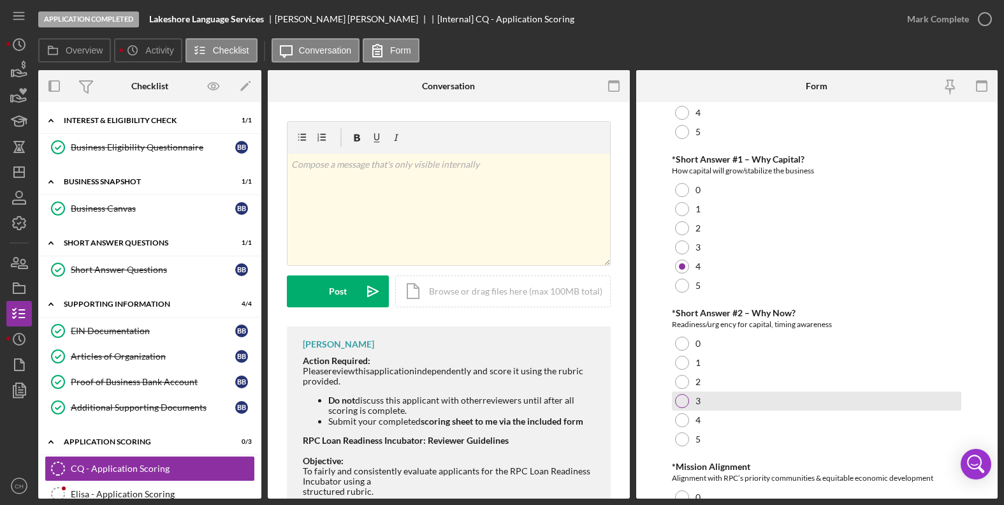
click at [687, 402] on div at bounding box center [682, 401] width 14 height 14
click at [660, 405] on form "Pre-Loan Readiness Incubator Applicant Scoring *Business Legitimacy EIN, struct…" at bounding box center [817, 300] width 362 height 397
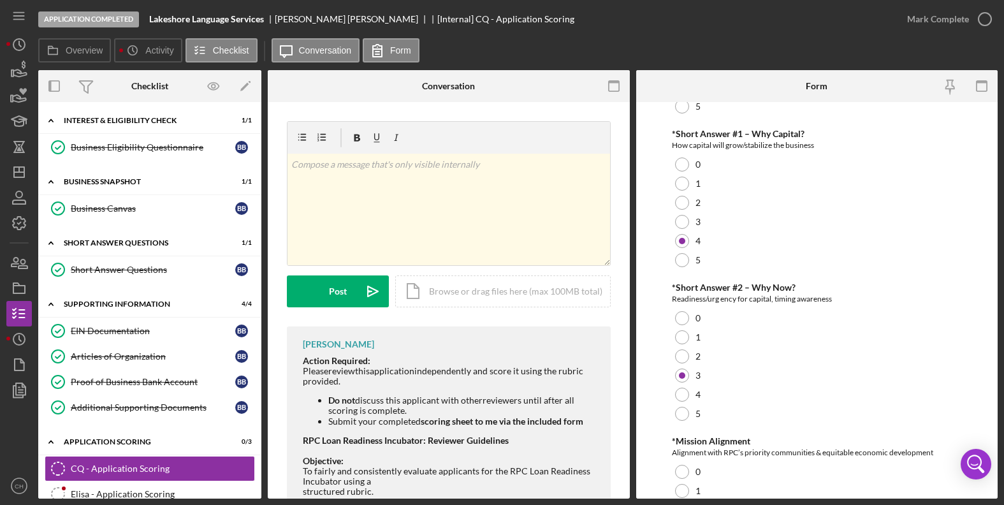
scroll to position [457, 0]
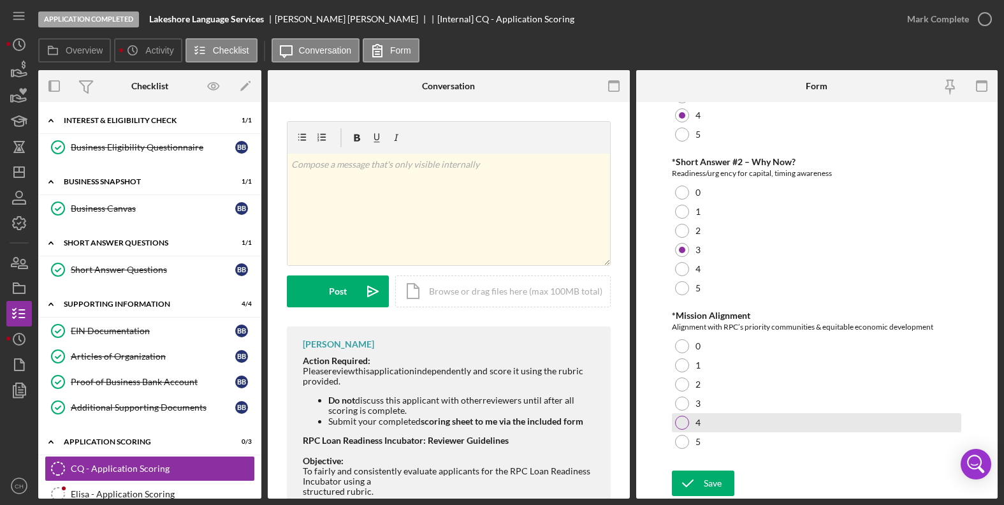
click at [684, 425] on div at bounding box center [682, 423] width 14 height 14
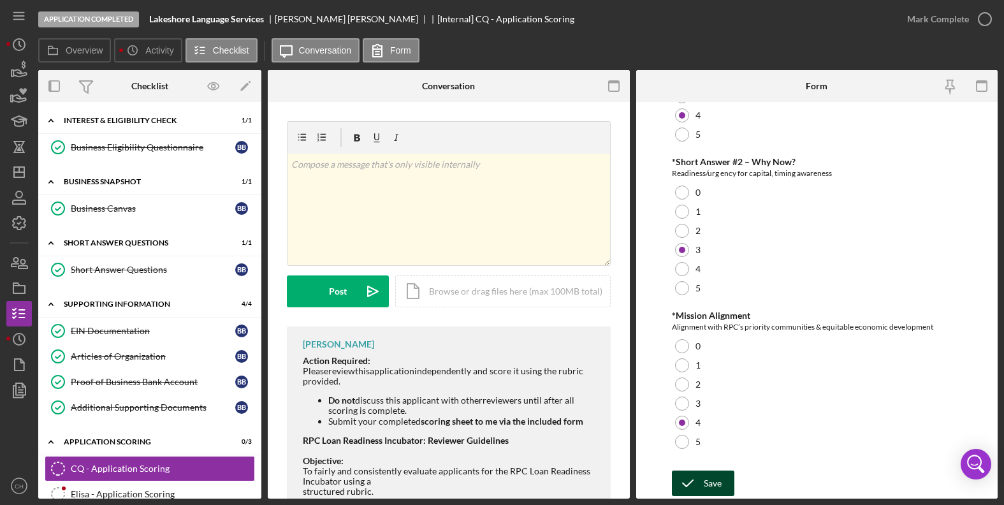
click at [704, 488] on div "Save" at bounding box center [713, 484] width 18 height 26
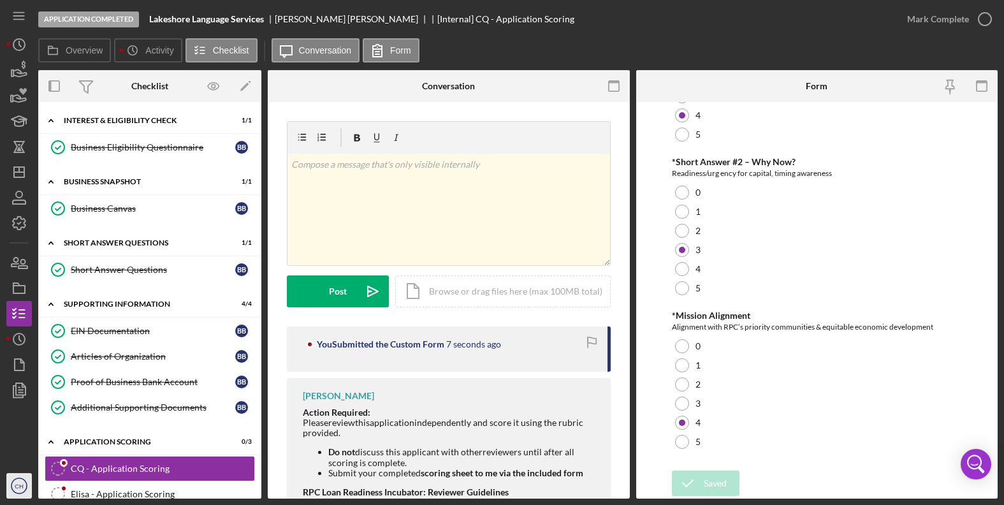
click at [20, 492] on icon "CH" at bounding box center [19, 486] width 26 height 32
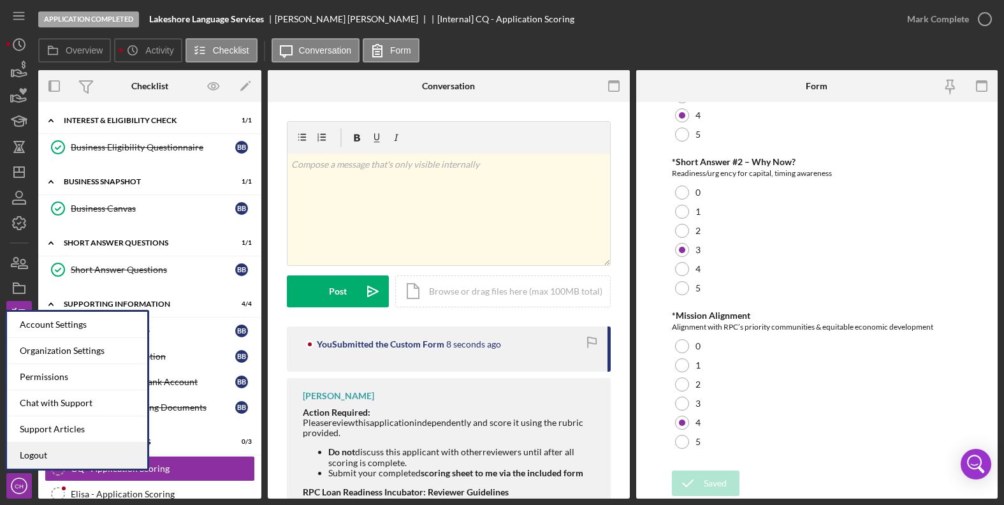
click at [103, 455] on link "Logout" at bounding box center [77, 456] width 140 height 26
